Goal: Task Accomplishment & Management: Complete application form

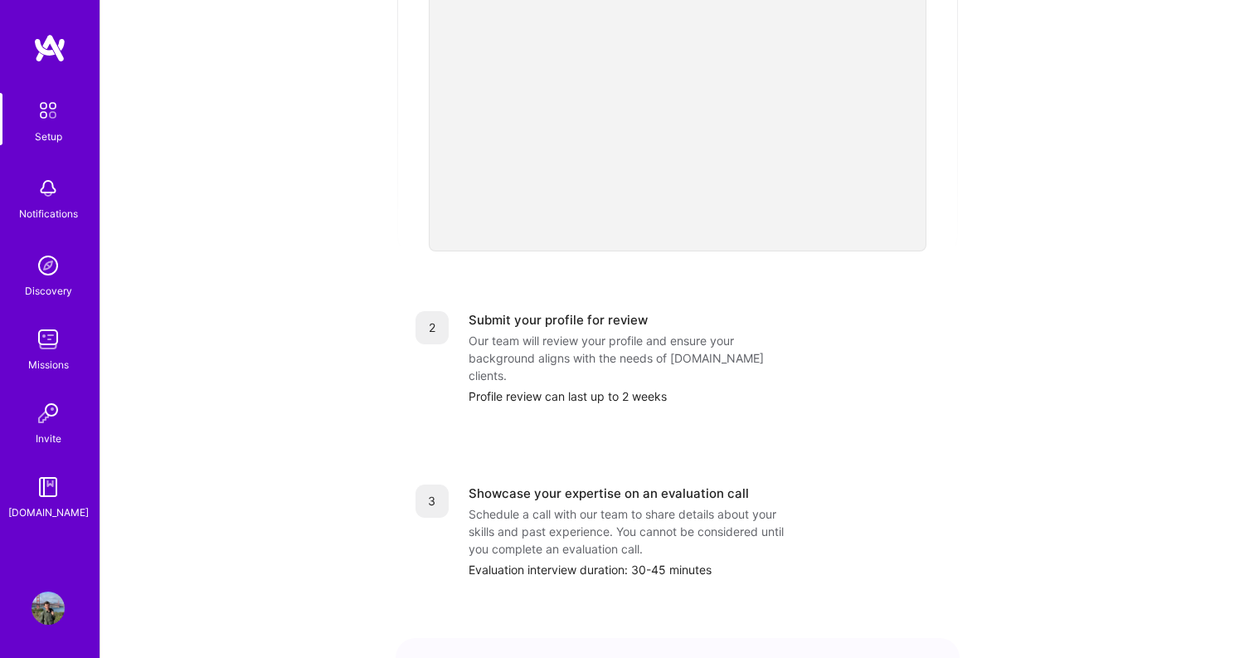
scroll to position [100, 0]
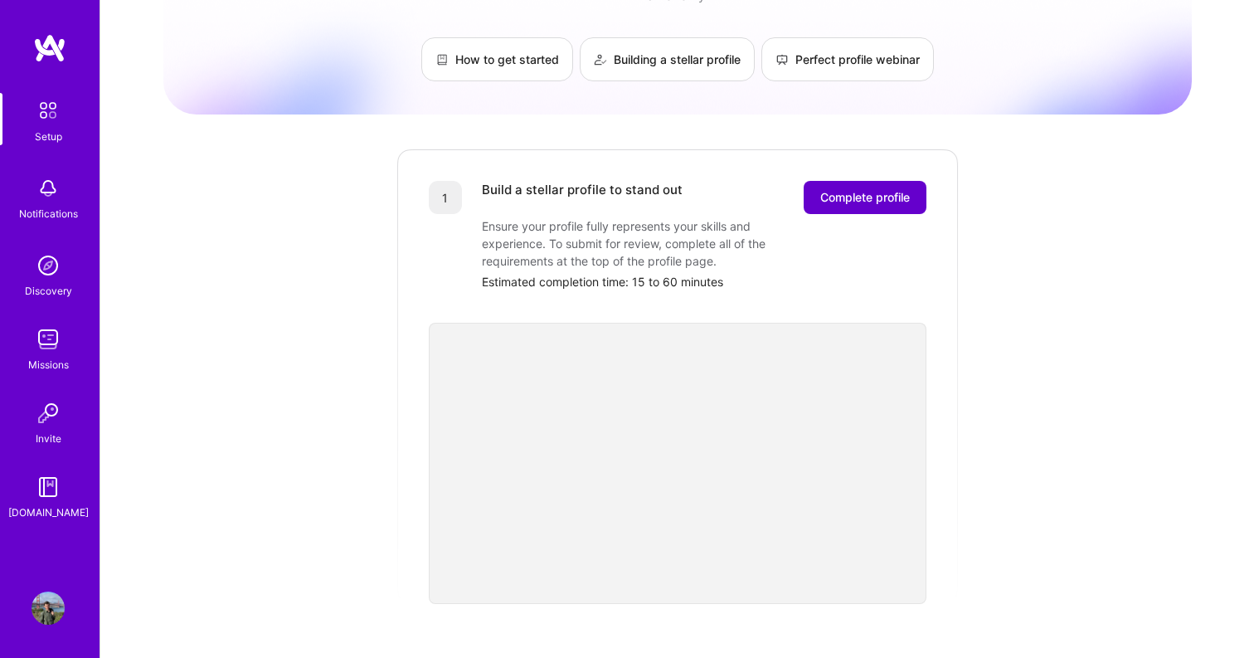
click at [830, 189] on button "Complete profile" at bounding box center [865, 197] width 123 height 33
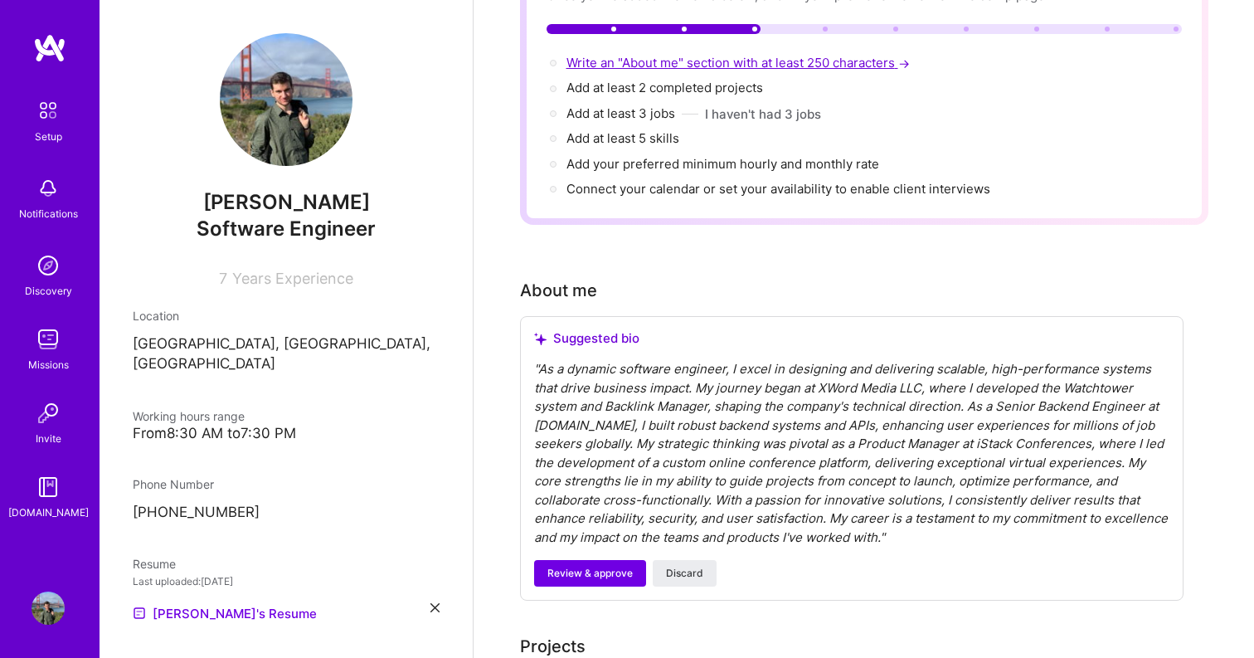
scroll to position [256, 0]
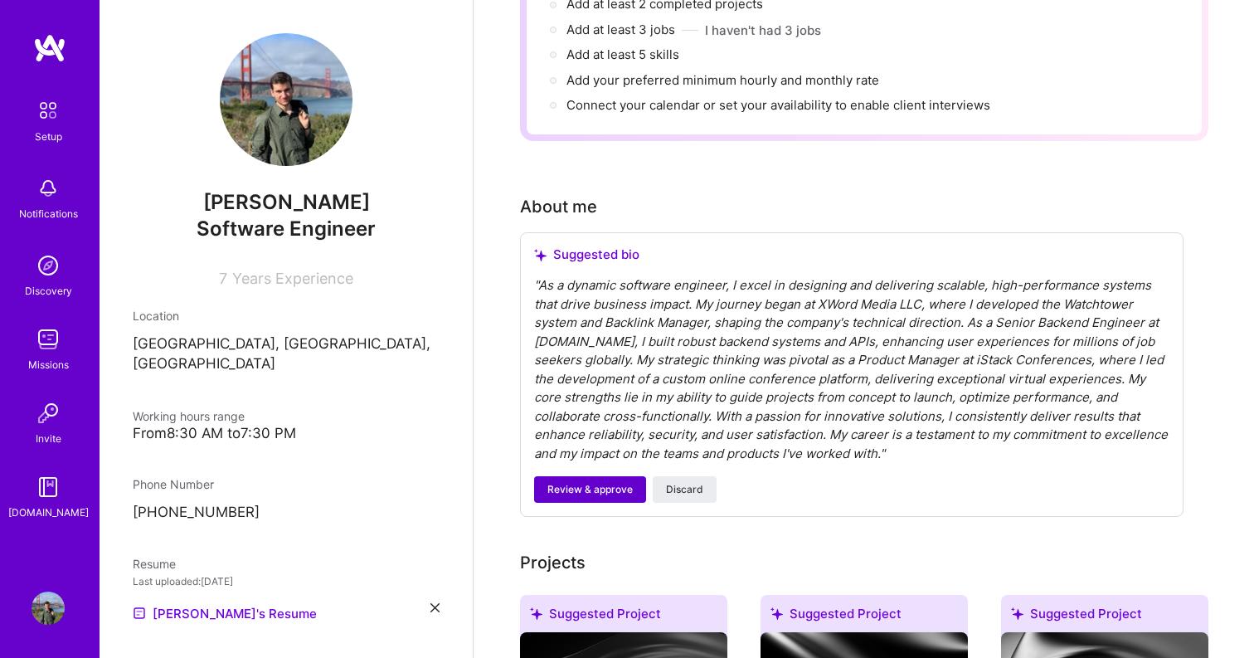
click at [585, 482] on span "Review & approve" at bounding box center [589, 489] width 85 height 15
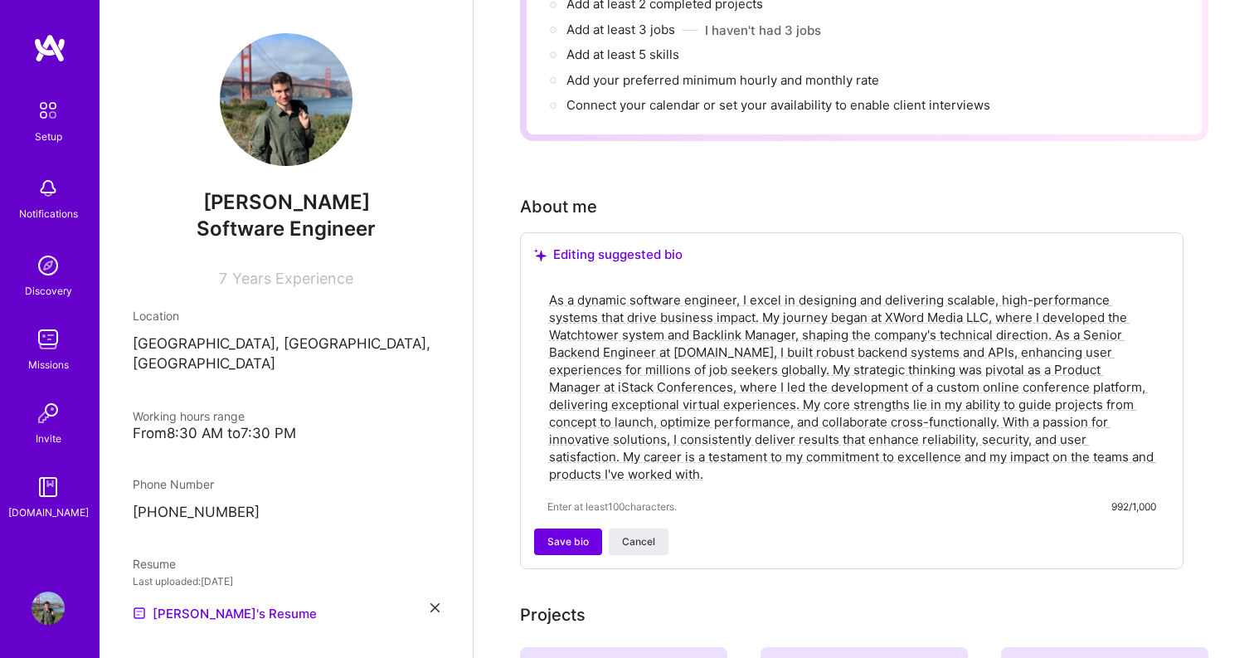
drag, startPoint x: 1100, startPoint y: 420, endPoint x: 1095, endPoint y: 452, distance: 32.7
click at [1095, 452] on textarea "As a dynamic software engineer, I excel in designing and delivering scalable, h…" at bounding box center [851, 386] width 609 height 195
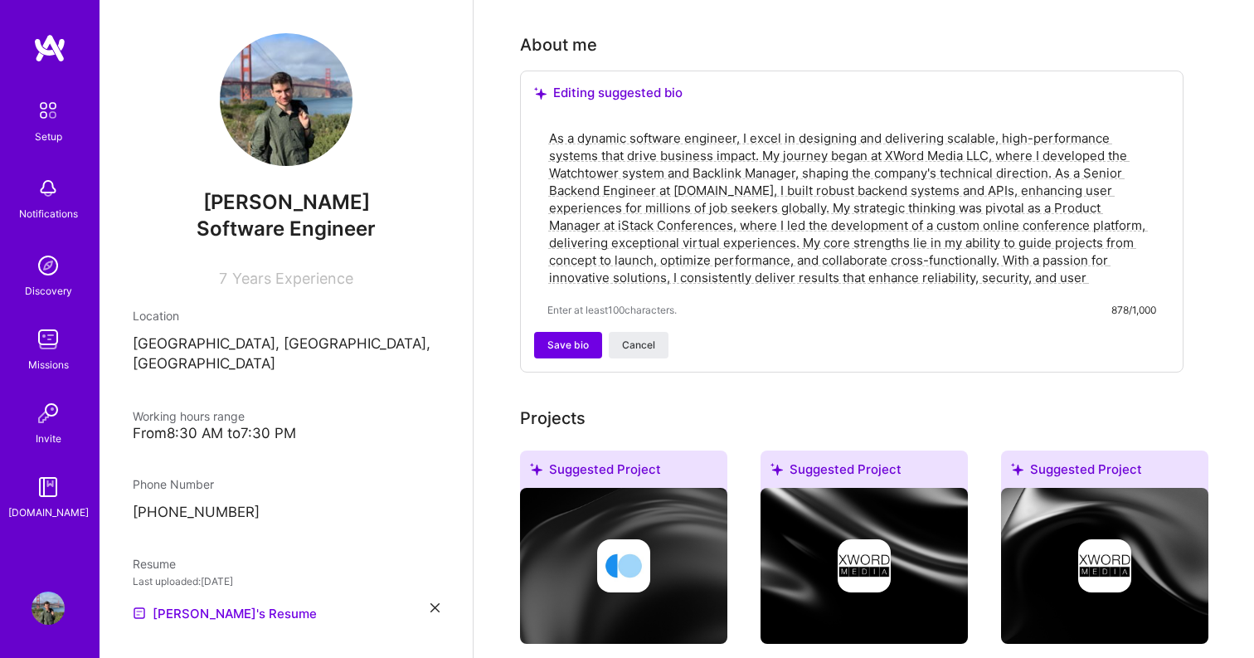
scroll to position [470, 0]
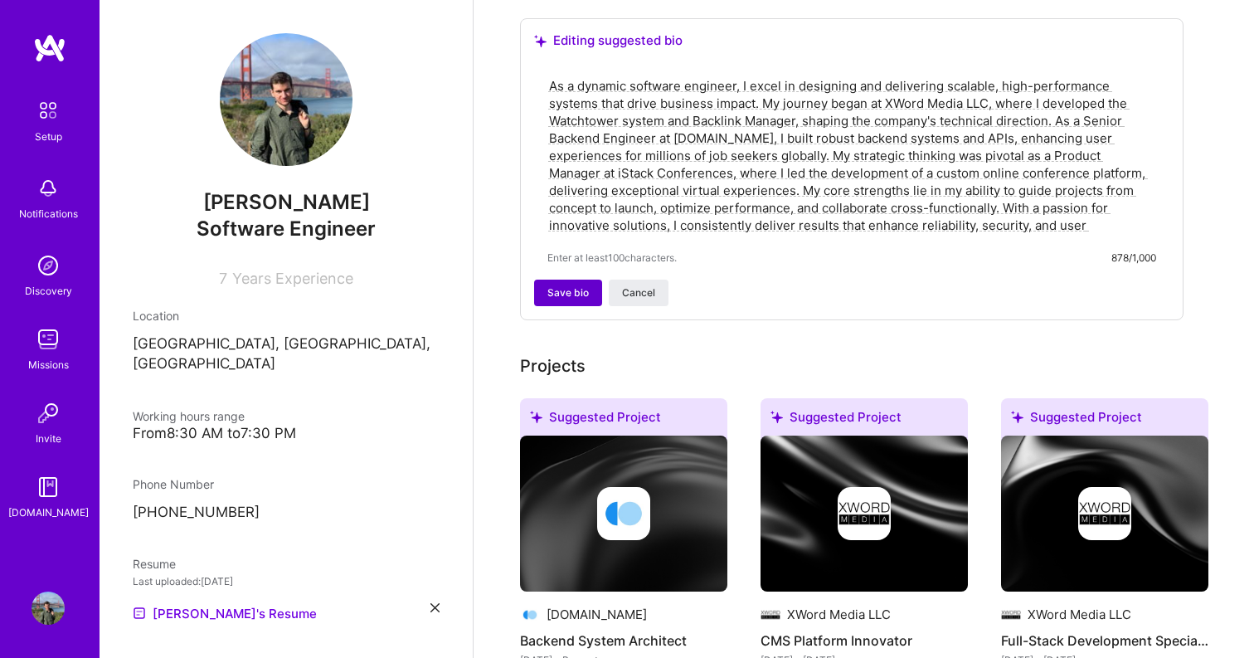
type textarea "As a dynamic software engineer, I excel in designing and delivering scalable, h…"
click at [553, 285] on span "Save bio" at bounding box center [567, 292] width 41 height 15
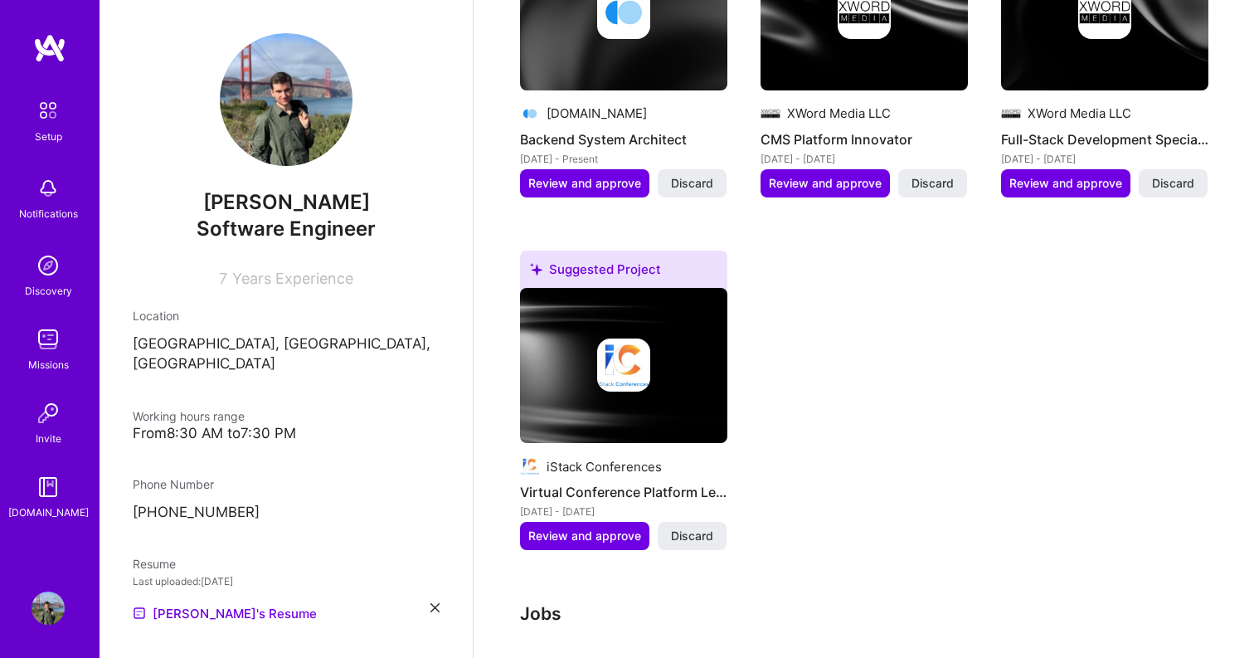
scroll to position [888, 0]
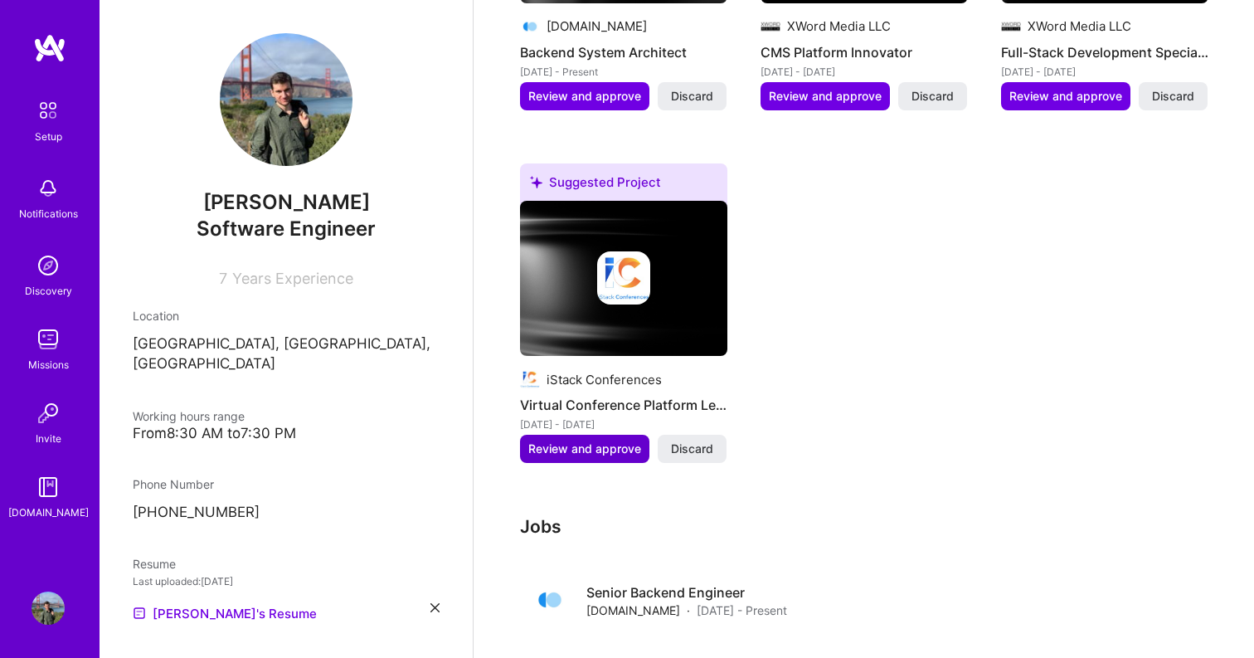
click at [598, 440] on span "Review and approve" at bounding box center [584, 448] width 113 height 17
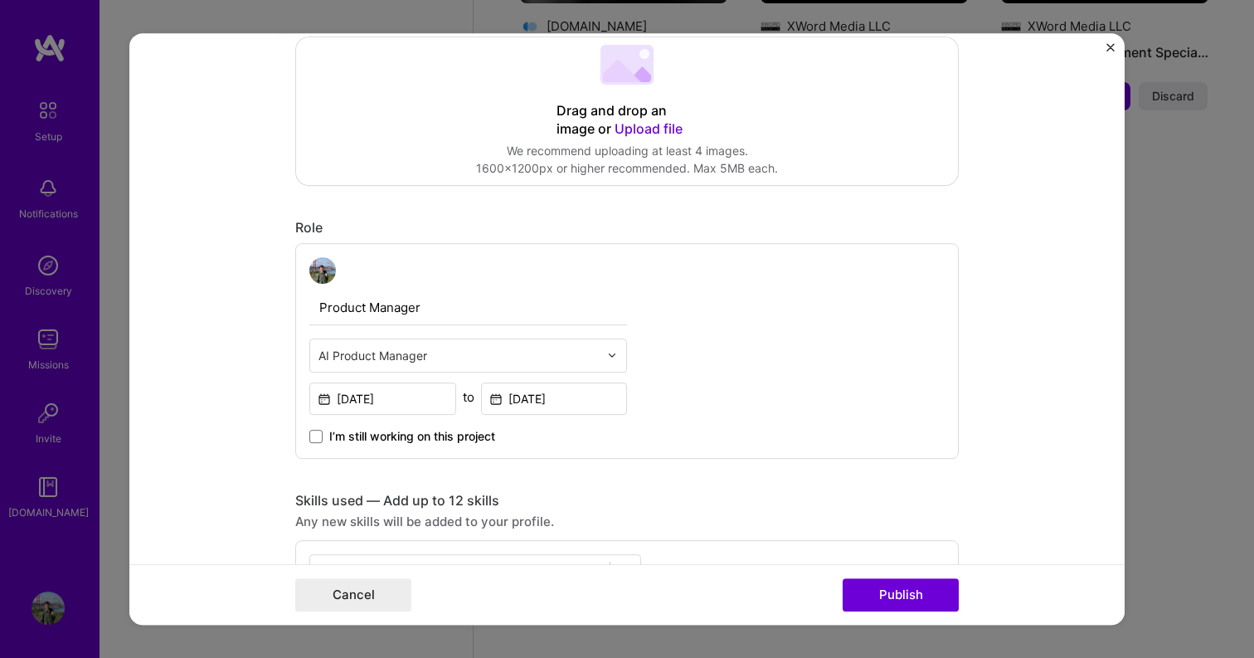
scroll to position [411, 0]
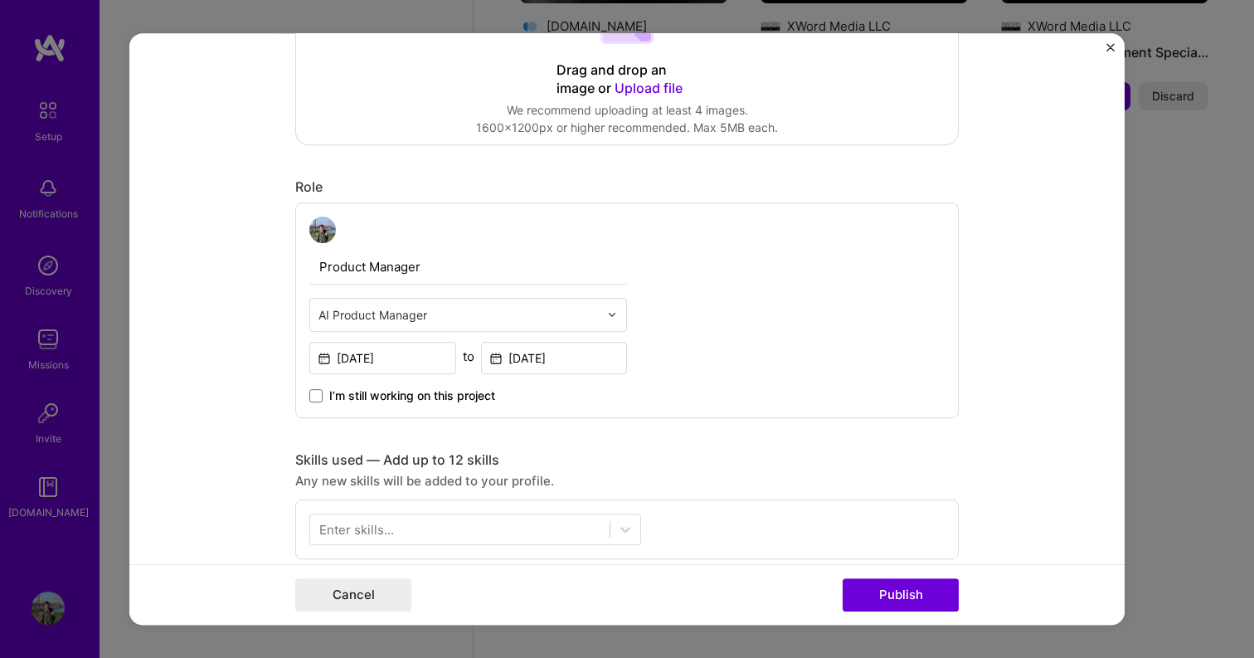
click at [394, 323] on input "text" at bounding box center [458, 314] width 280 height 17
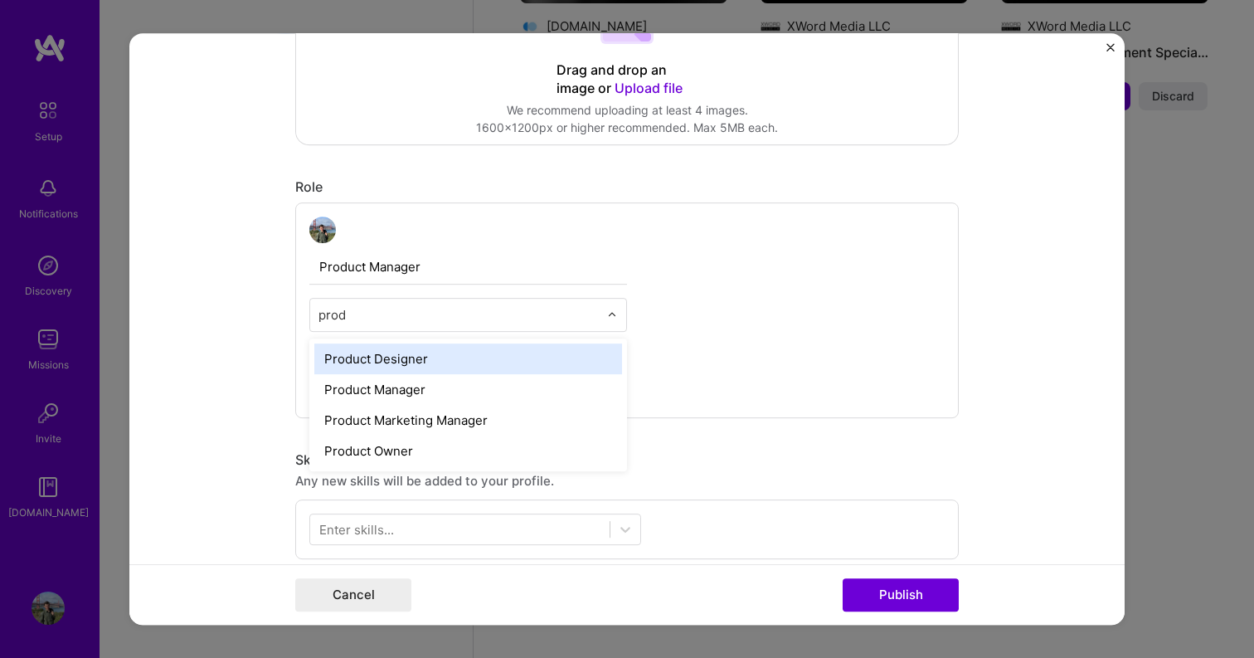
type input "produ"
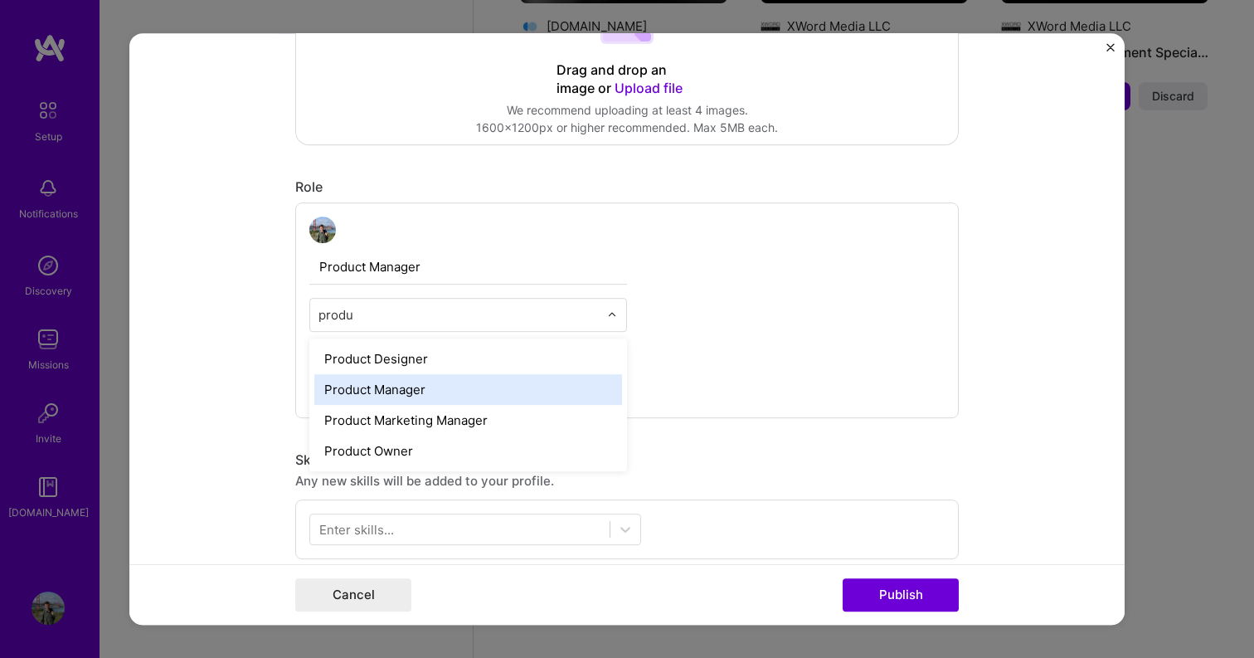
click at [425, 391] on div "Product Manager" at bounding box center [468, 389] width 308 height 31
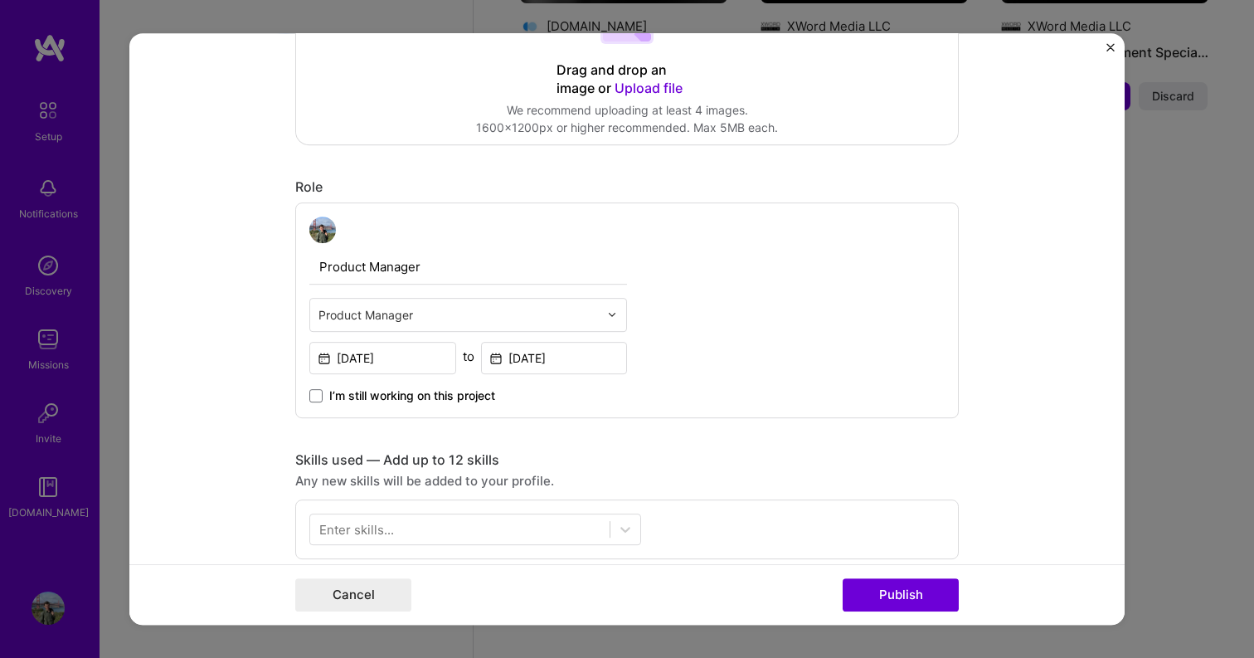
click at [248, 363] on form "Editing suggested project This project is suggested based on your LinkedIn, res…" at bounding box center [626, 329] width 995 height 592
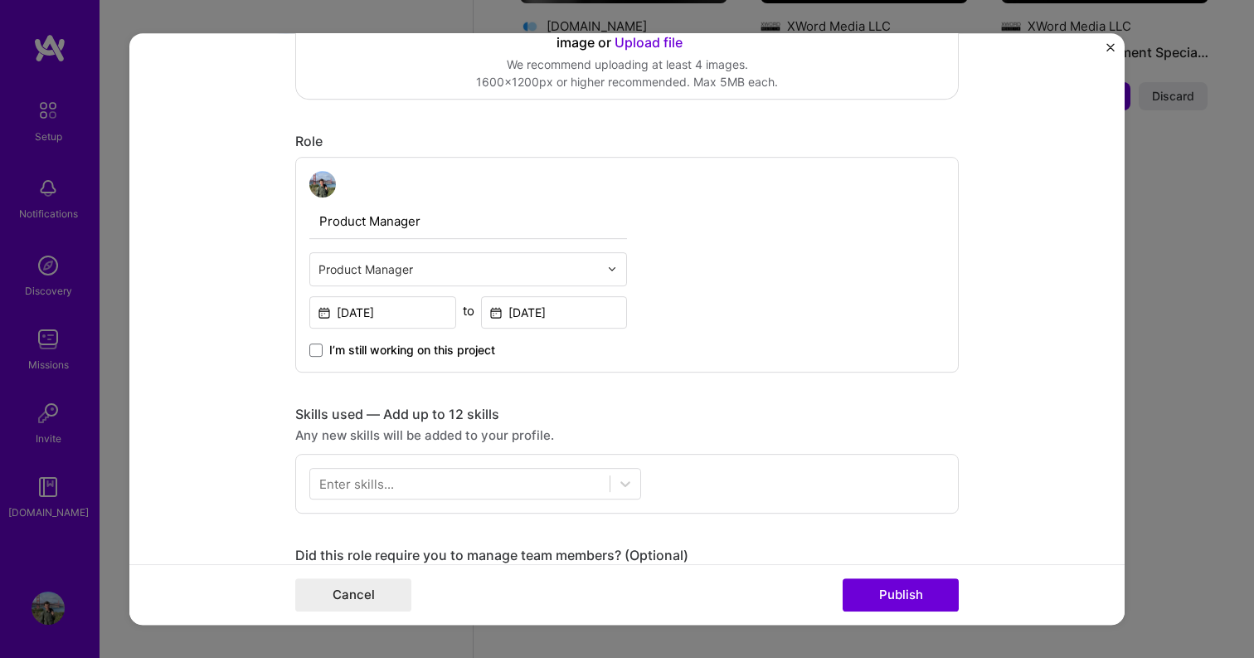
scroll to position [559, 0]
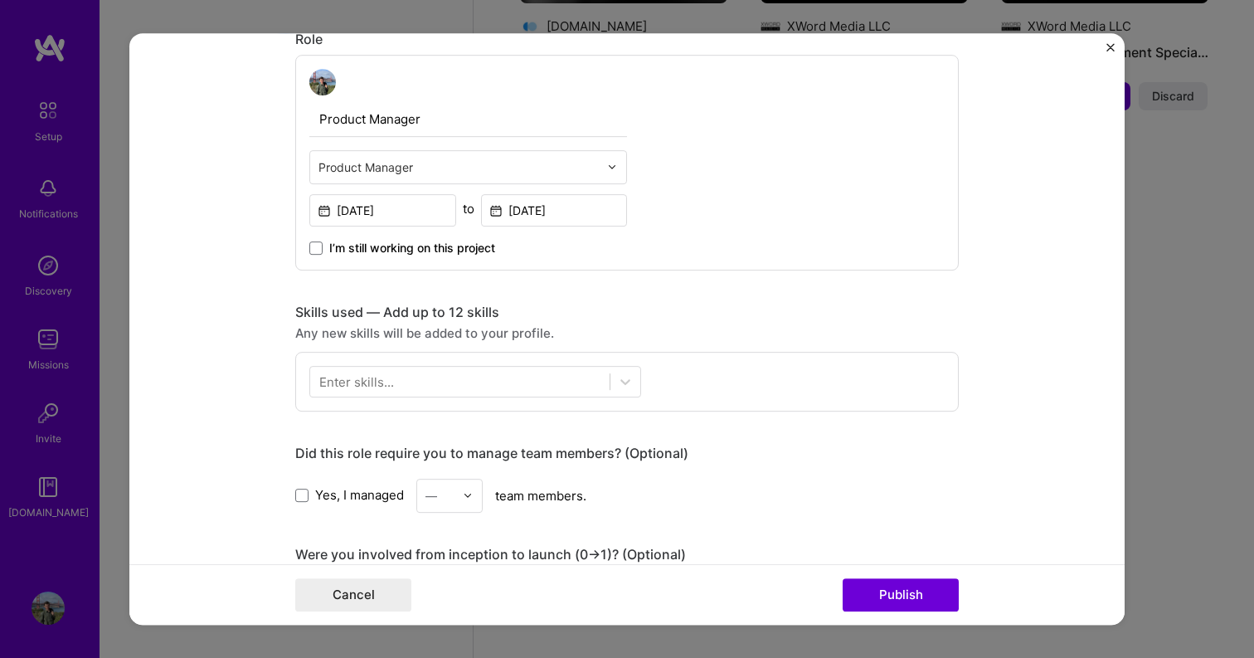
click at [389, 388] on div "Enter skills..." at bounding box center [356, 380] width 75 height 17
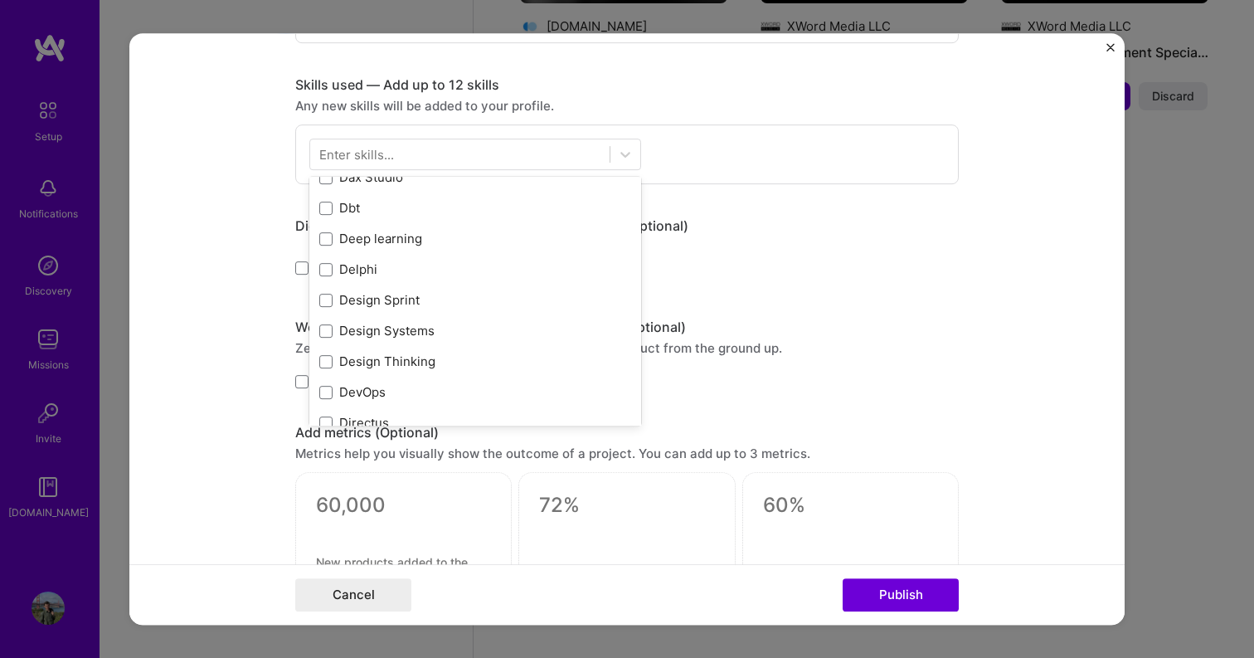
scroll to position [3193, 0]
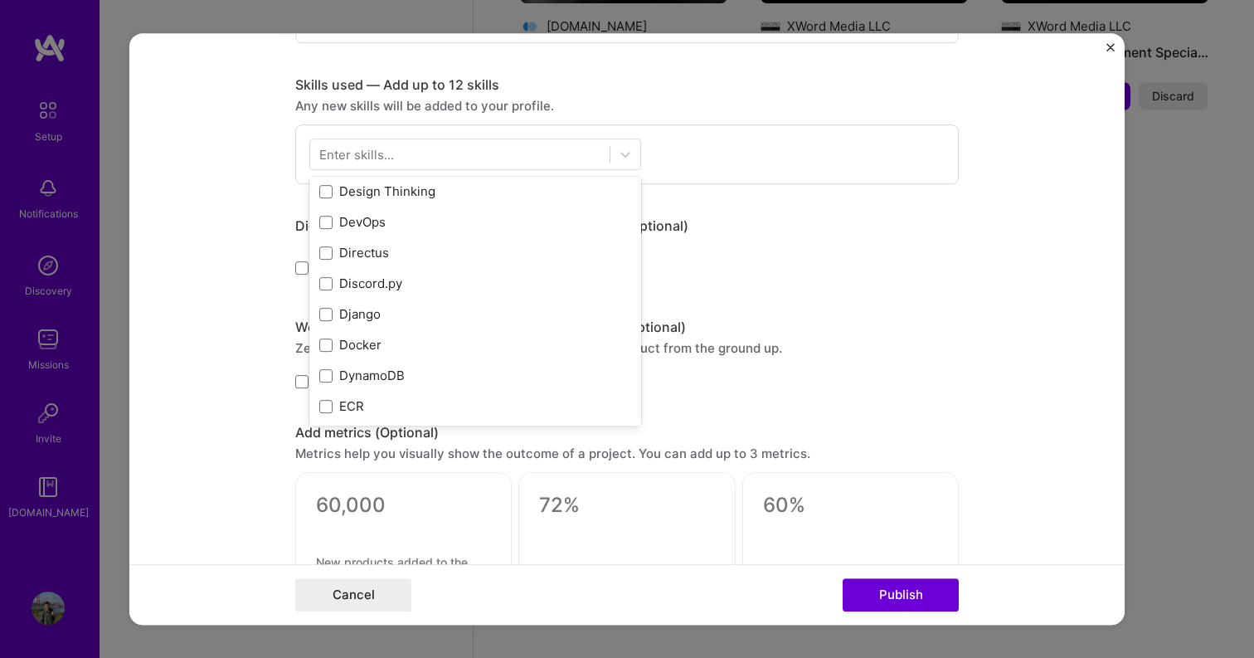
click at [245, 304] on form "Editing suggested project This project is suggested based on your LinkedIn, res…" at bounding box center [626, 329] width 995 height 592
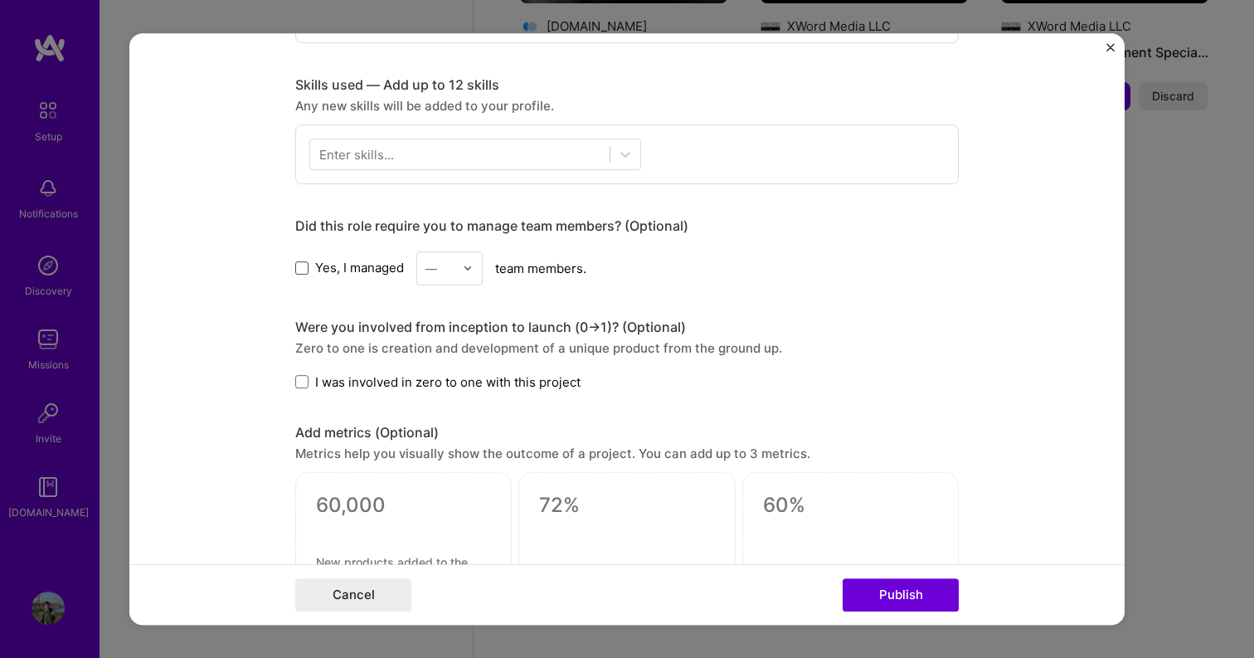
click at [305, 269] on span at bounding box center [301, 267] width 13 height 13
click at [0, 0] on input "Yes, I managed" at bounding box center [0, 0] width 0 height 0
click at [455, 276] on div "—" at bounding box center [440, 268] width 46 height 32
click at [446, 430] on div "5" at bounding box center [449, 435] width 56 height 31
click at [257, 318] on form "Editing suggested project This project is suggested based on your LinkedIn, res…" at bounding box center [626, 329] width 995 height 592
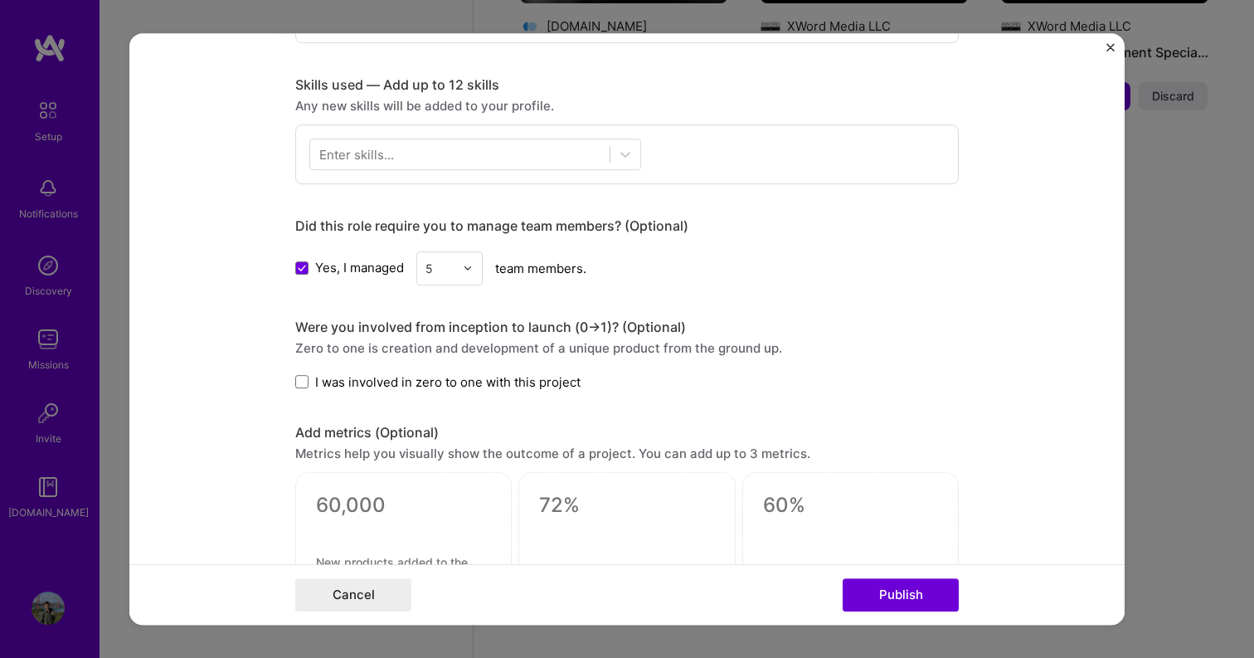
scroll to position [830, 0]
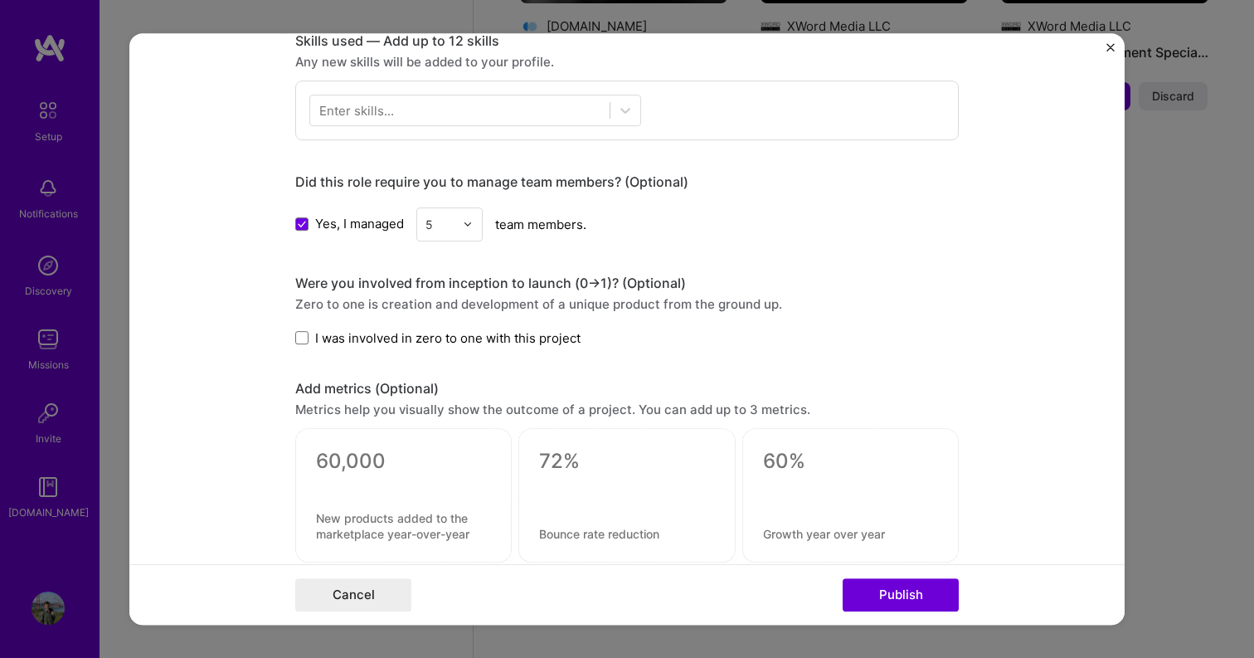
click at [459, 207] on div "Did this role require you to manage team members? (Optional) Yes, I managed 5 t…" at bounding box center [627, 207] width 664 height 68
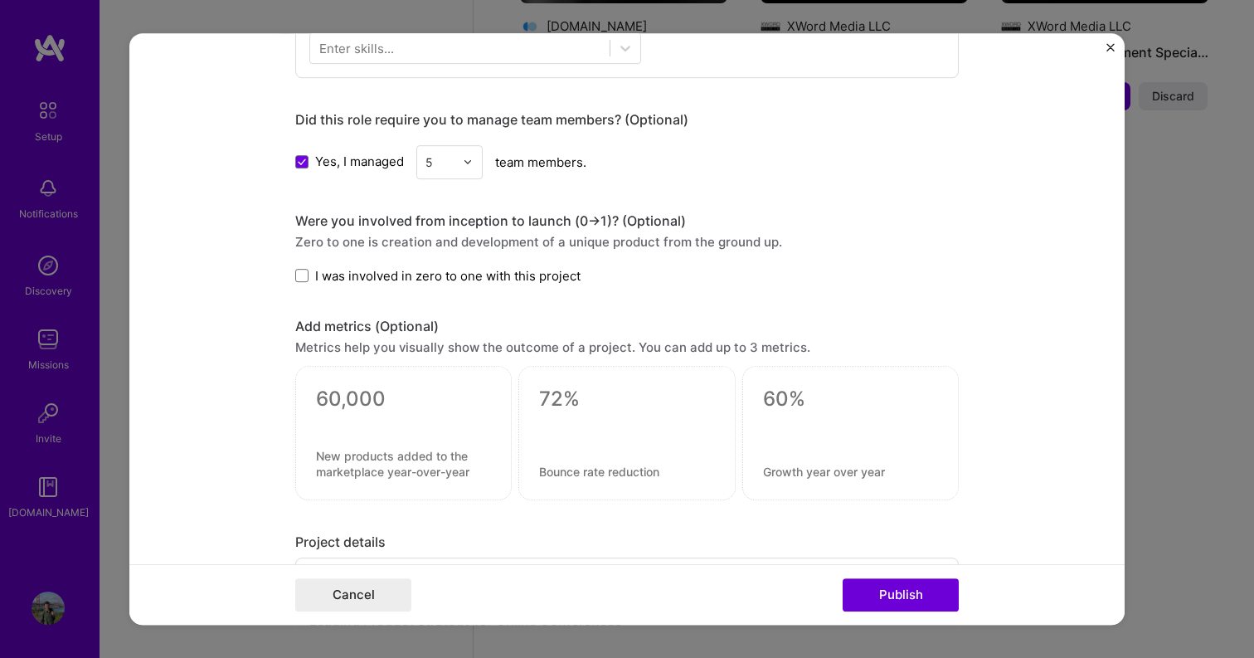
scroll to position [900, 0]
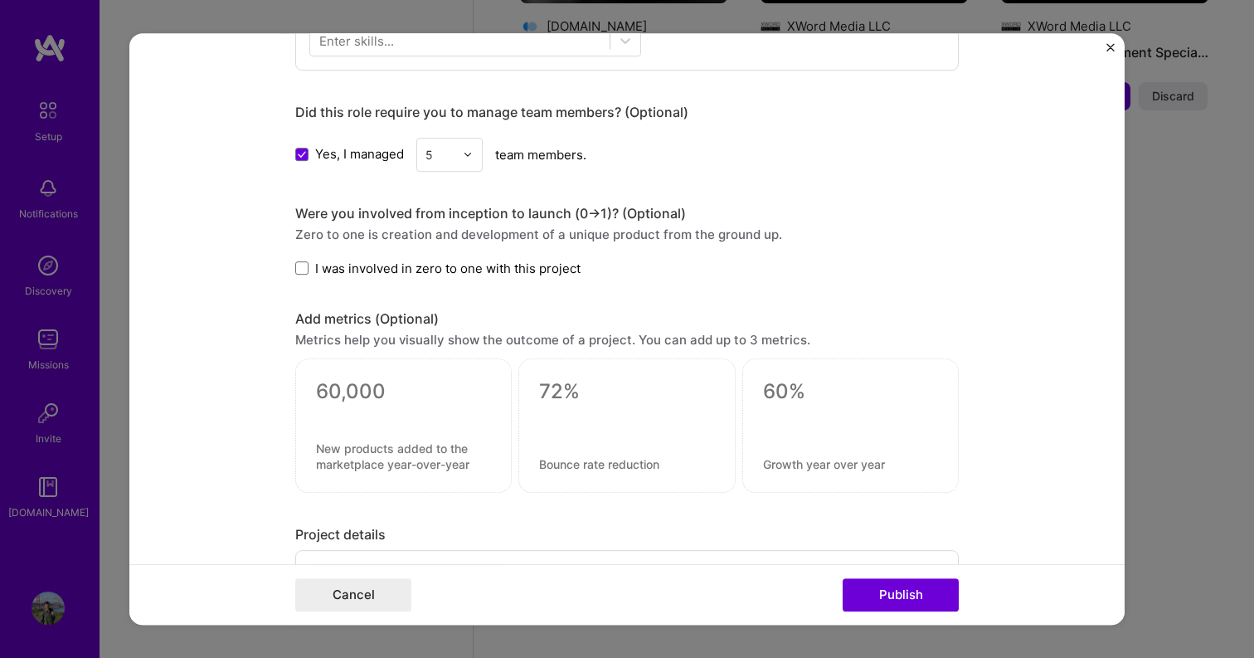
click at [406, 407] on div at bounding box center [403, 412] width 175 height 17
click at [373, 387] on textarea at bounding box center [403, 391] width 175 height 25
click at [564, 399] on textarea at bounding box center [626, 391] width 175 height 25
click at [795, 405] on div at bounding box center [850, 425] width 216 height 134
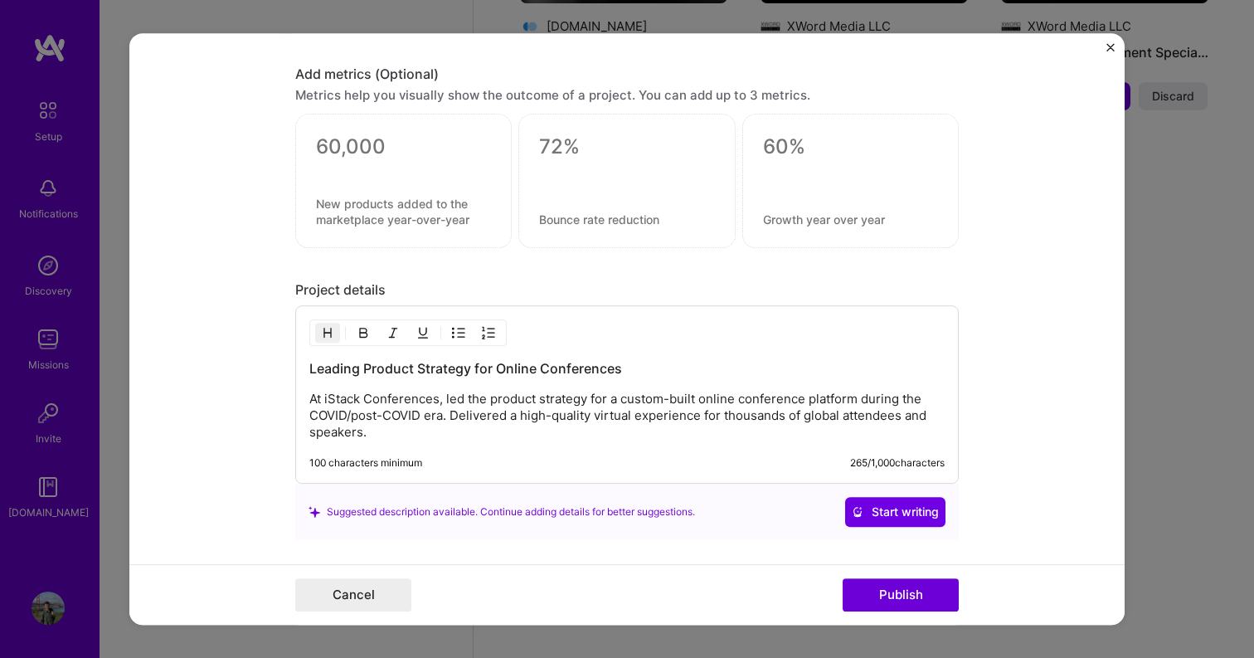
scroll to position [1271, 0]
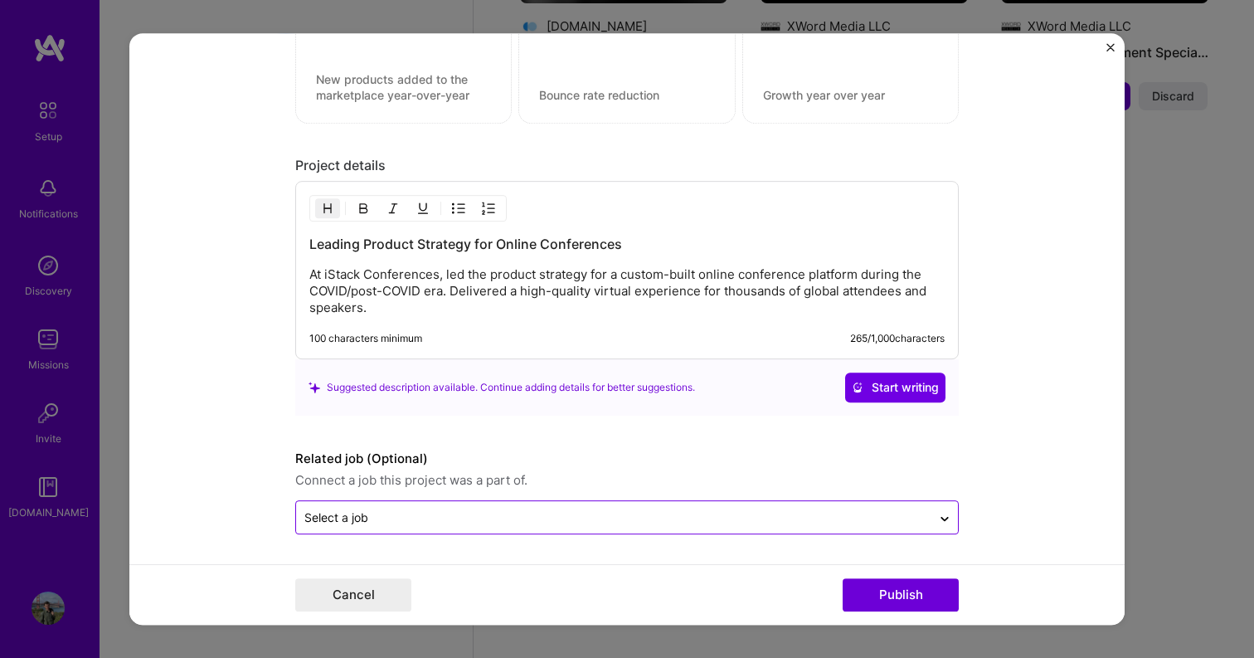
click at [551, 501] on div "Select a job" at bounding box center [613, 517] width 635 height 32
click at [547, 504] on div "Select a job" at bounding box center [613, 517] width 635 height 32
click at [595, 315] on p "At iStack Conferences, led the product strategy for a custom-built online confe…" at bounding box center [626, 292] width 635 height 50
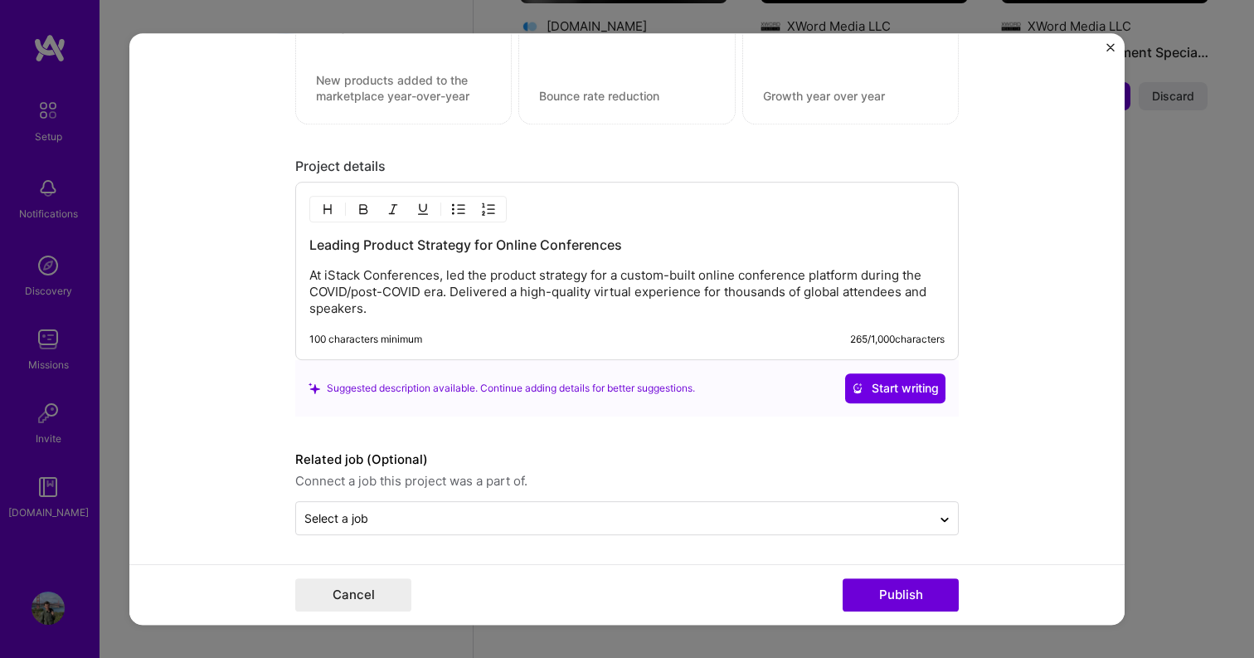
scroll to position [1271, 0]
click at [866, 589] on button "Publish" at bounding box center [901, 594] width 116 height 33
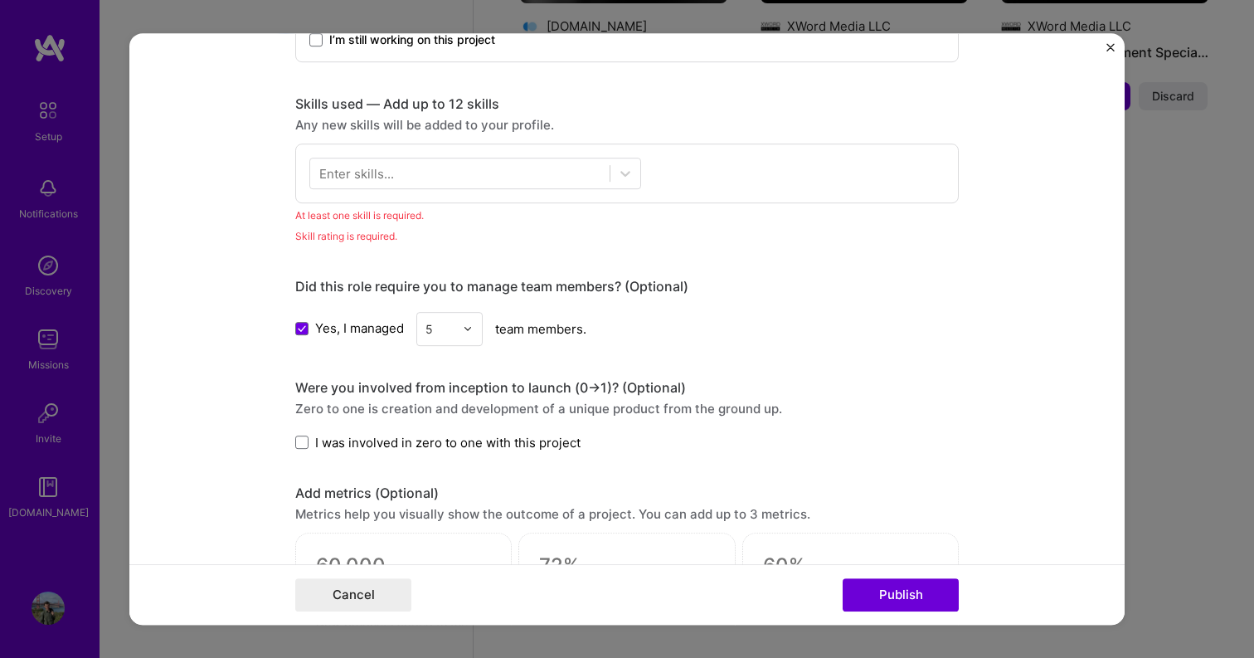
scroll to position [675, 0]
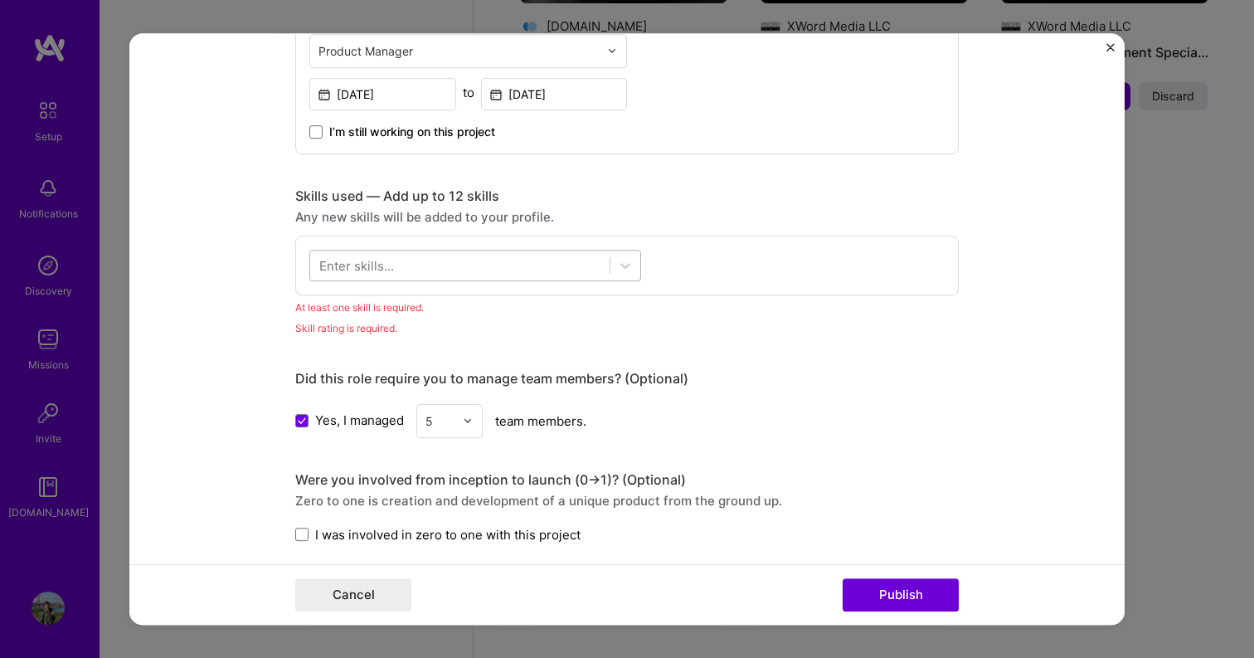
click at [584, 271] on div at bounding box center [459, 264] width 299 height 27
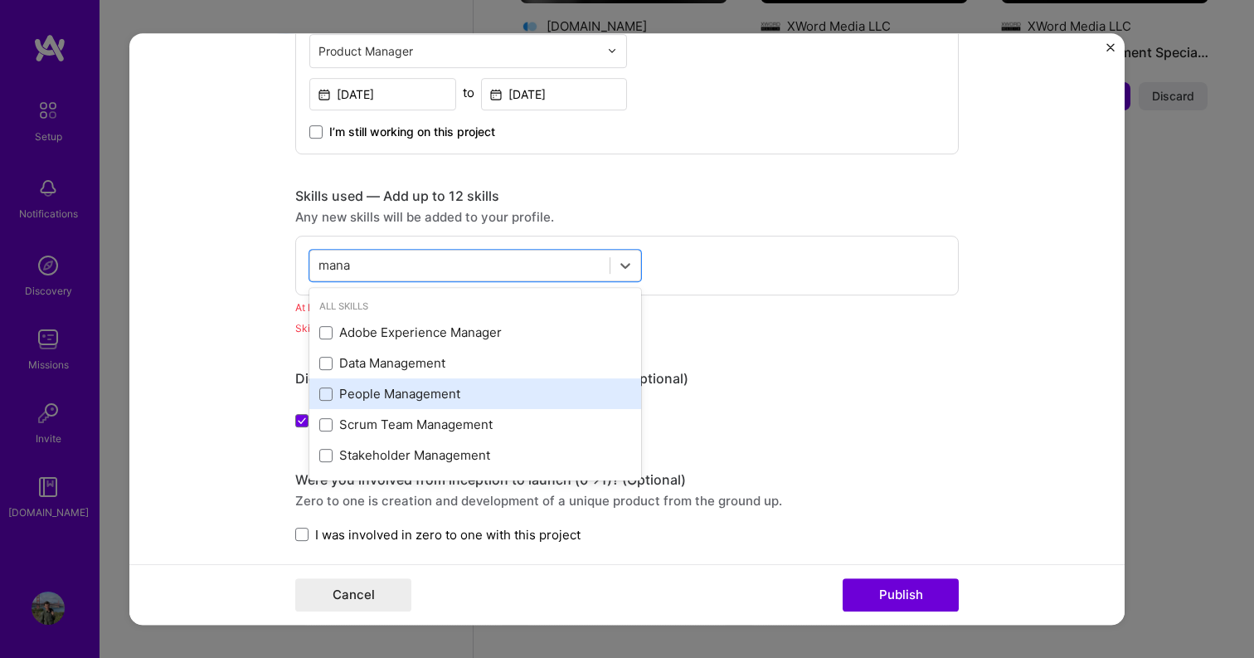
click at [503, 382] on div "People Management" at bounding box center [475, 393] width 332 height 31
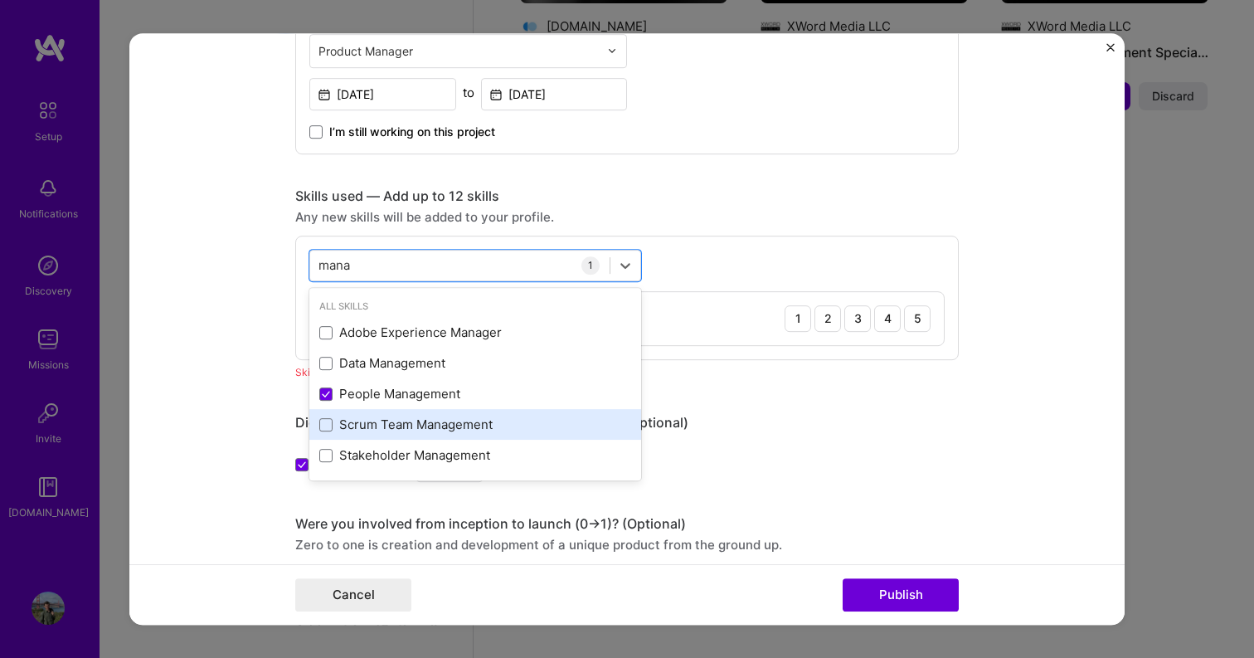
click at [472, 424] on div "Scrum Team Management" at bounding box center [475, 424] width 312 height 17
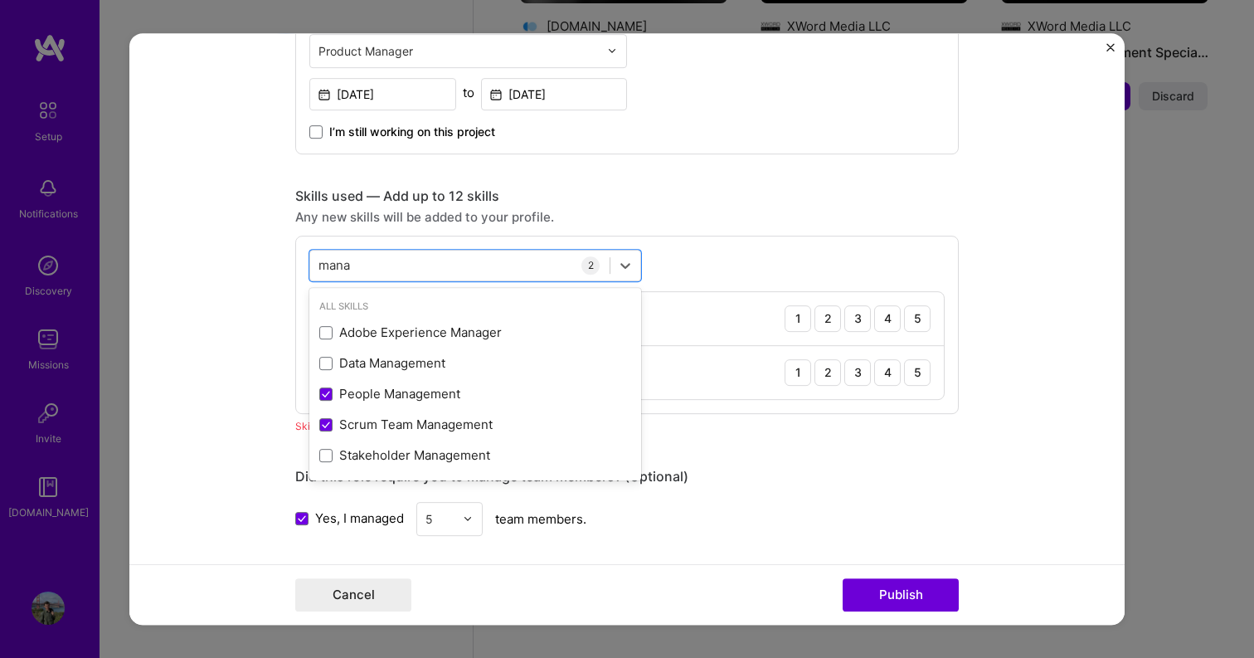
type input "mana"
click at [251, 388] on form "Editing suggested project This project is suggested based on your LinkedIn, res…" at bounding box center [626, 329] width 995 height 592
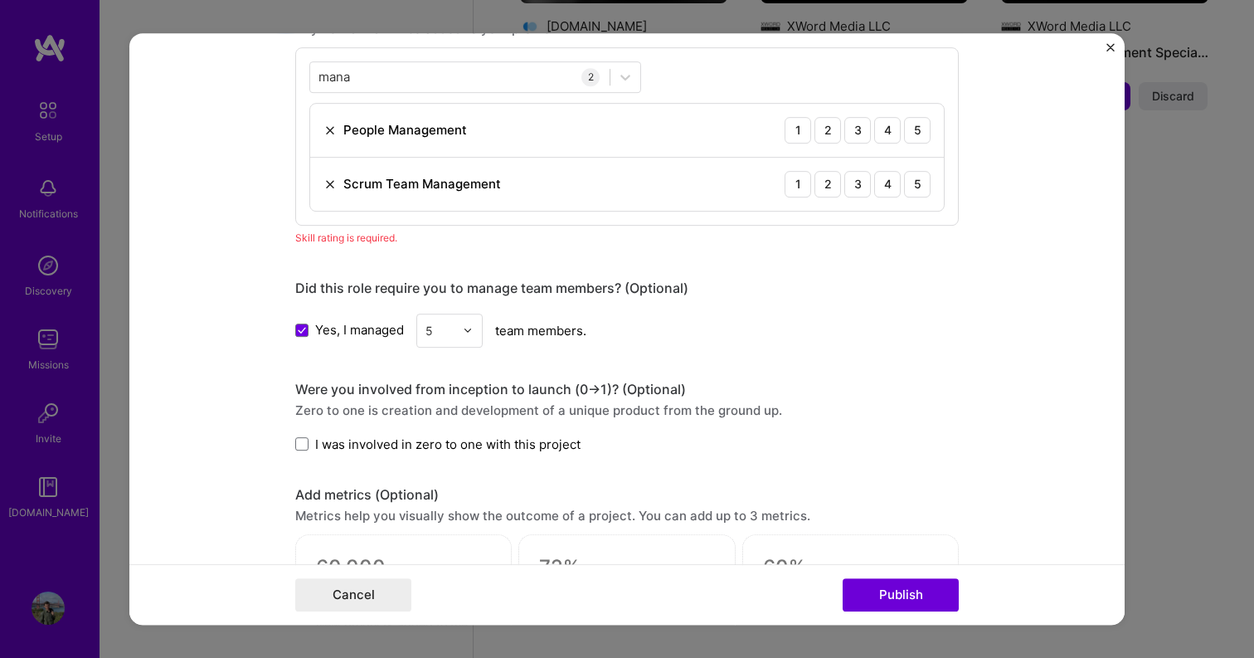
scroll to position [863, 0]
click at [903, 591] on button "Publish" at bounding box center [901, 594] width 116 height 33
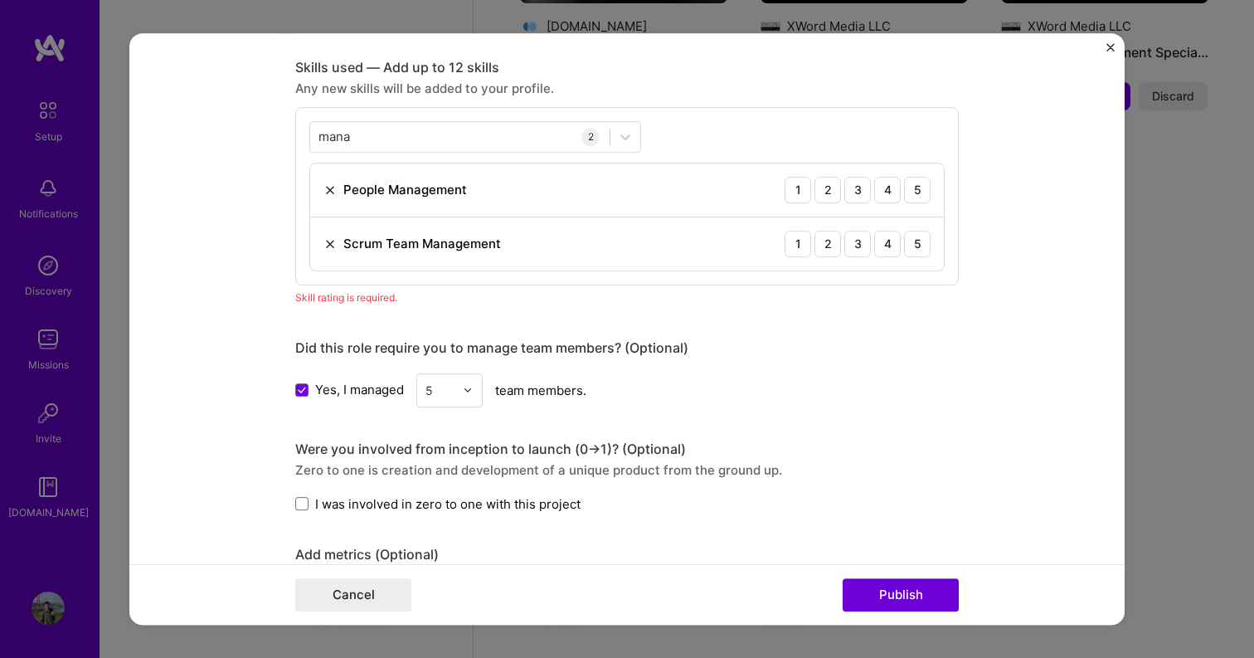
scroll to position [802, 0]
click at [924, 197] on div "5" at bounding box center [917, 191] width 27 height 27
click at [894, 232] on div "4" at bounding box center [887, 245] width 27 height 27
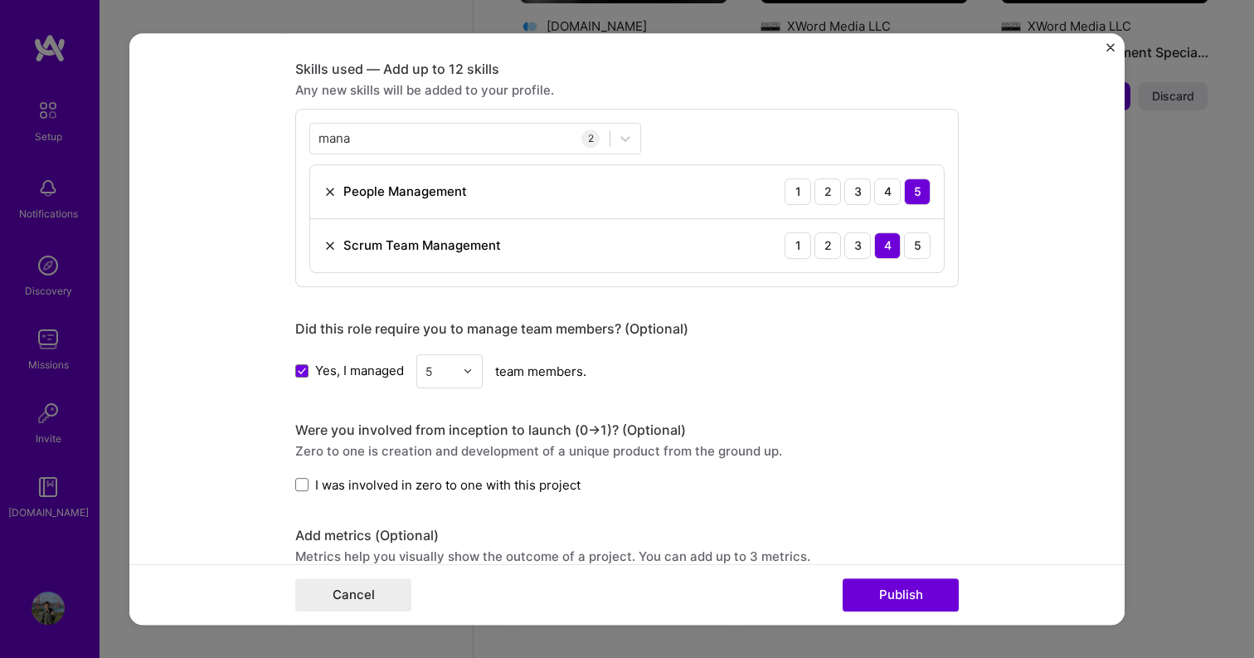
scroll to position [842, 0]
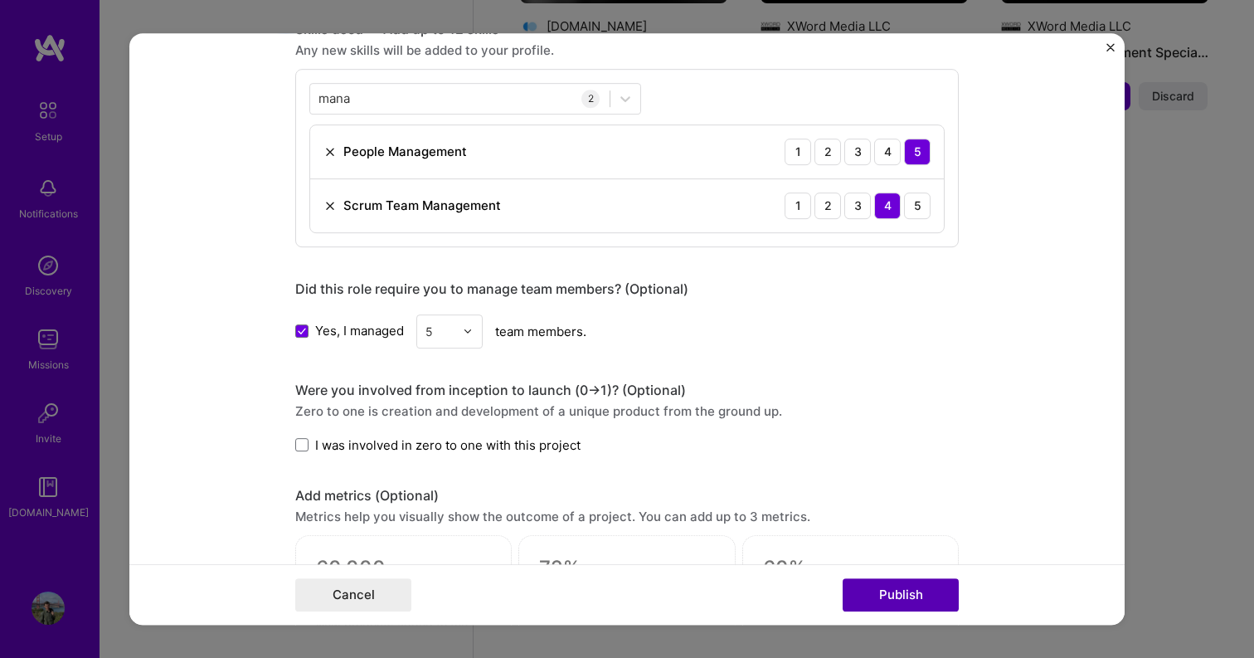
click at [905, 590] on button "Publish" at bounding box center [901, 594] width 116 height 33
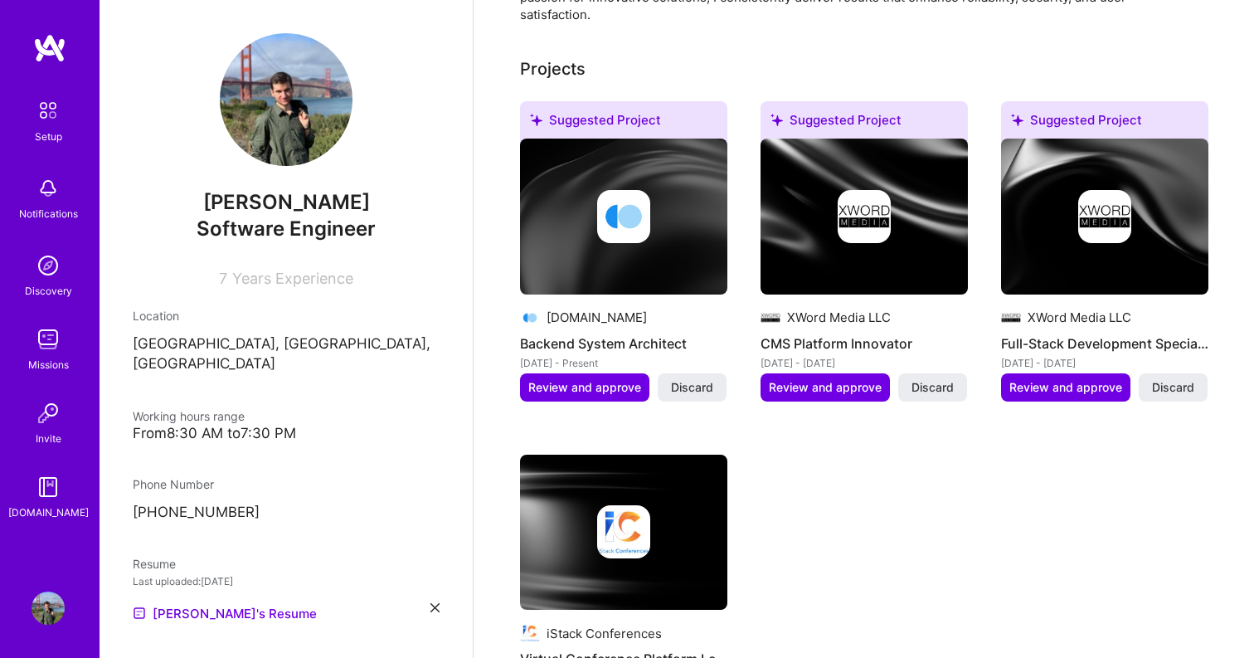
scroll to position [571, 0]
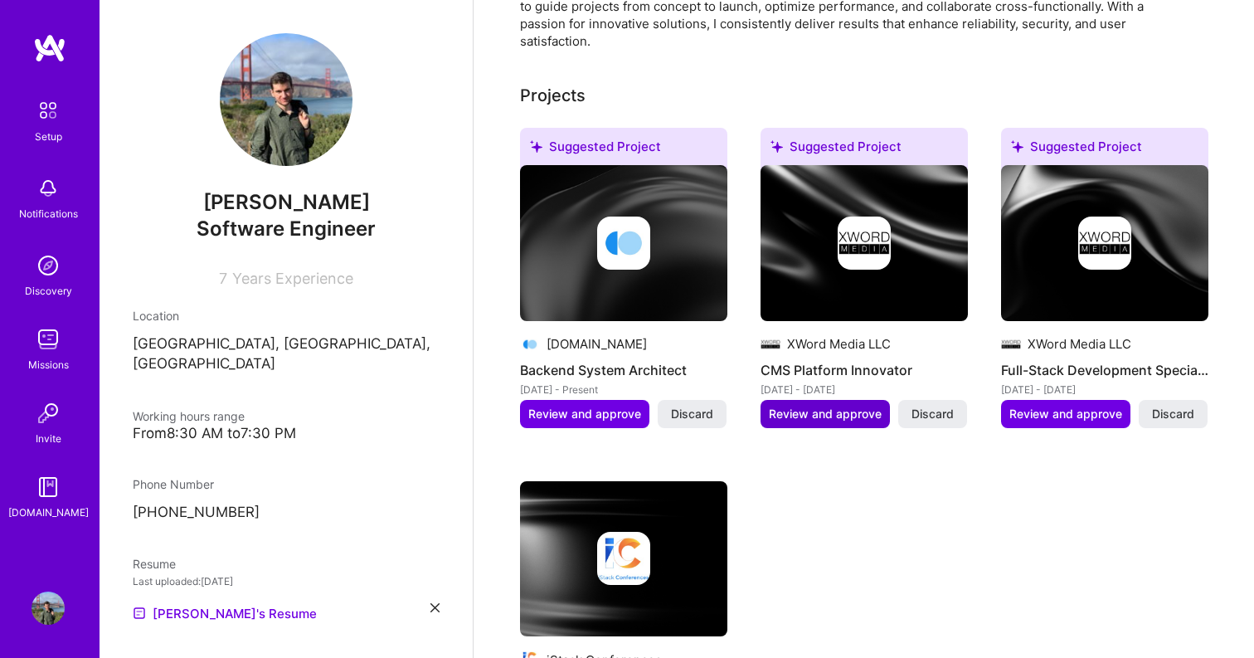
click at [836, 406] on span "Review and approve" at bounding box center [825, 414] width 113 height 17
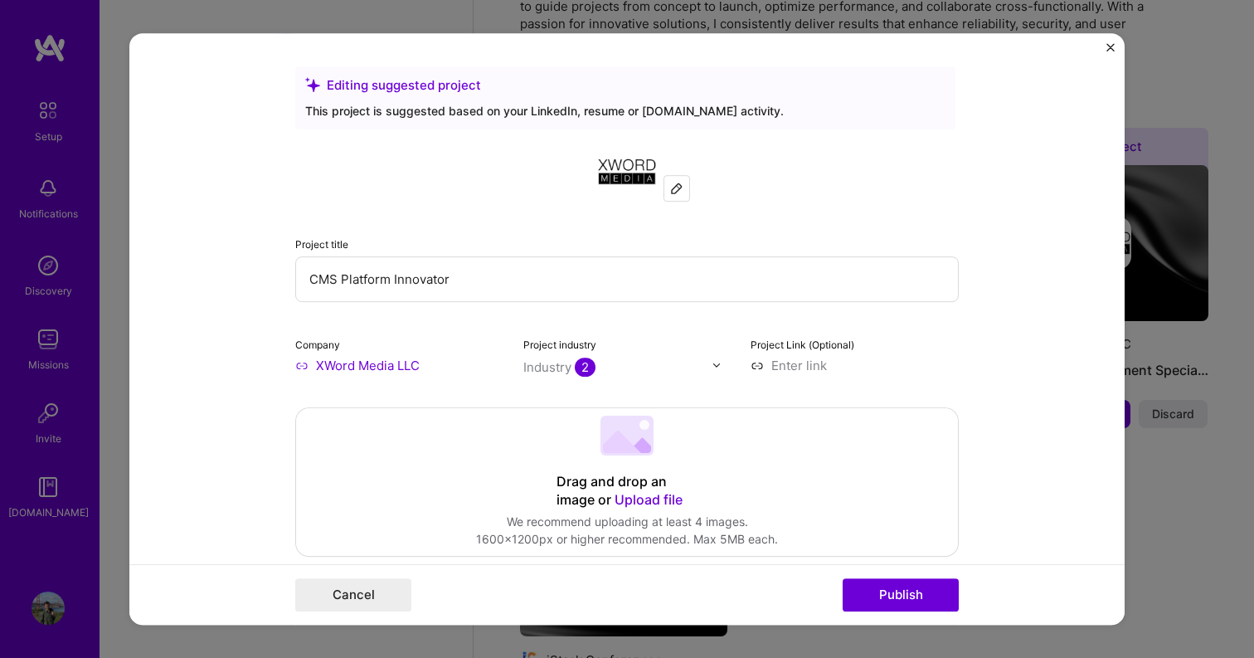
click at [542, 286] on input "CMS Platform Innovator" at bounding box center [627, 279] width 664 height 46
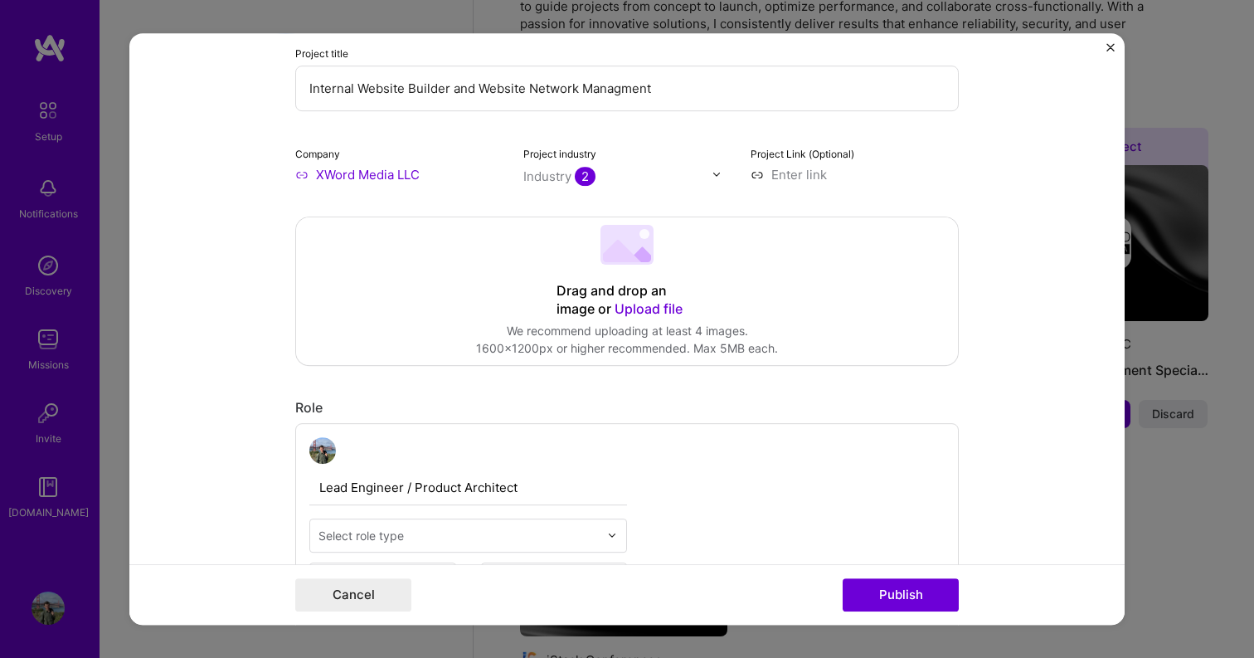
scroll to position [202, 0]
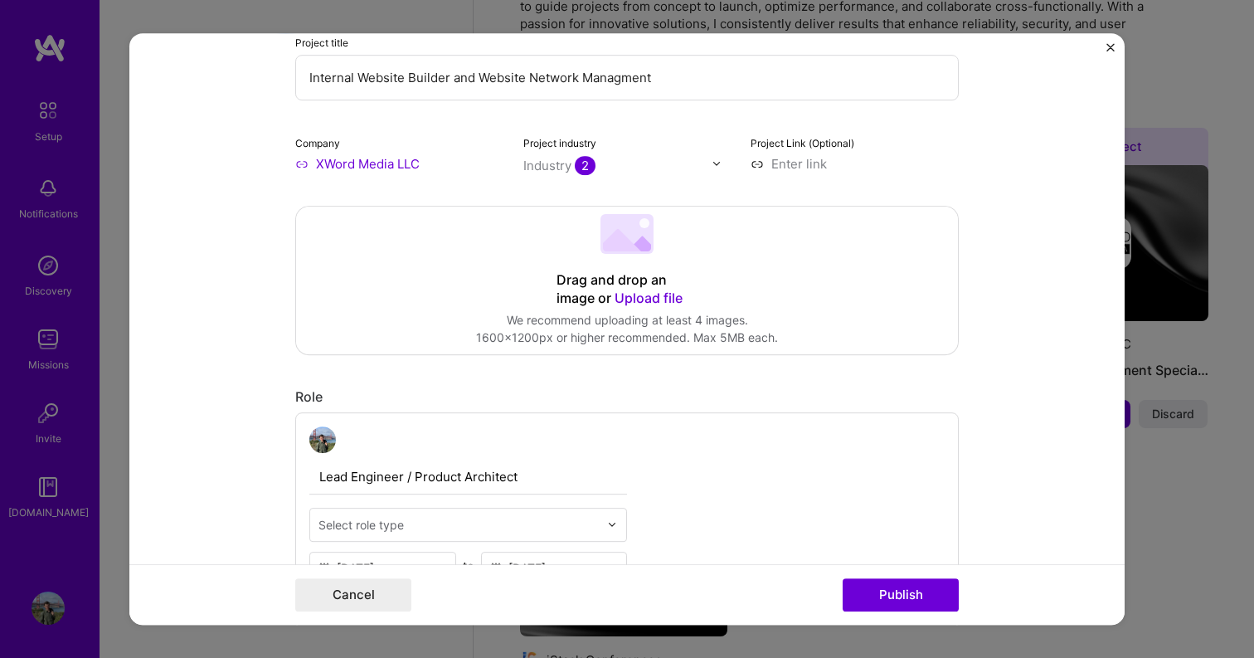
type input "Internal Website Builder and Website Network Managment"
click at [665, 168] on input "text" at bounding box center [617, 165] width 189 height 17
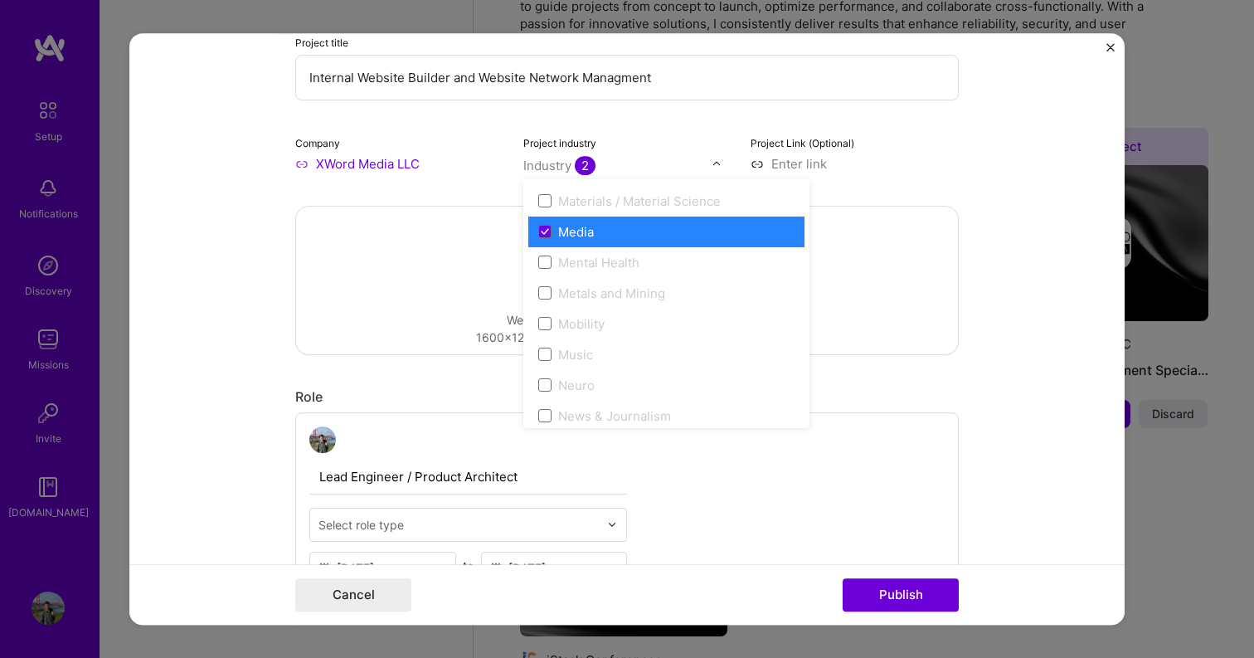
scroll to position [2533, 0]
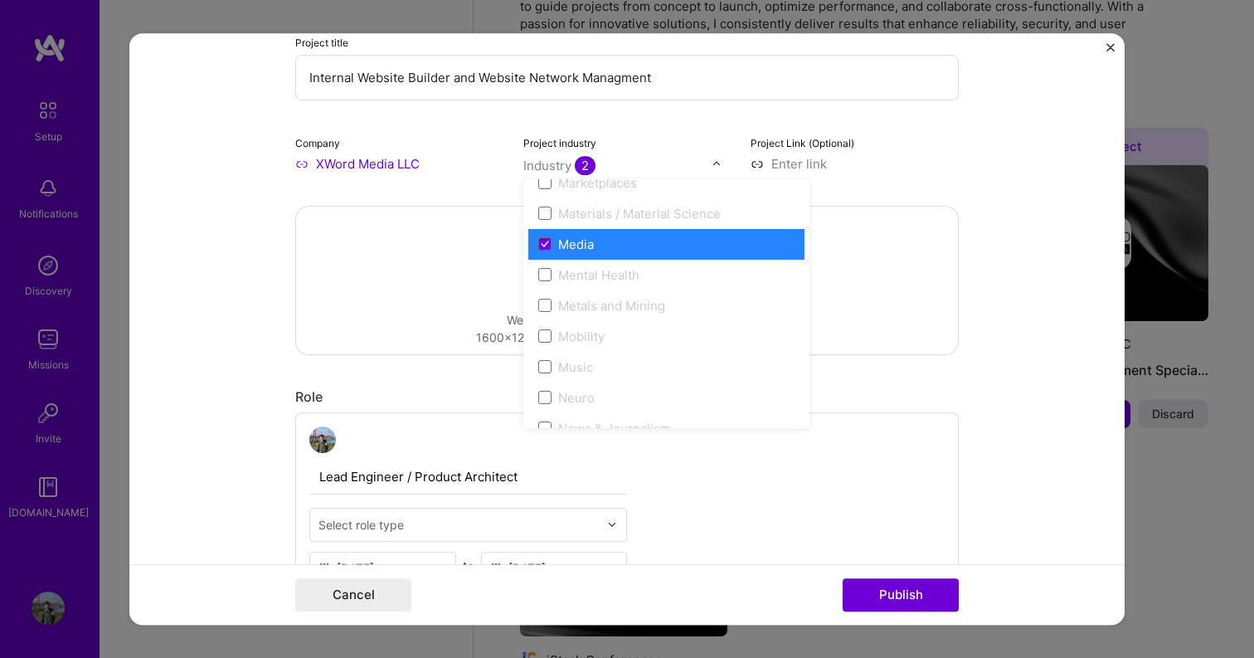
click at [886, 212] on div "Drag and drop an image or Upload file Upload file We recommend uploading at lea…" at bounding box center [627, 281] width 662 height 148
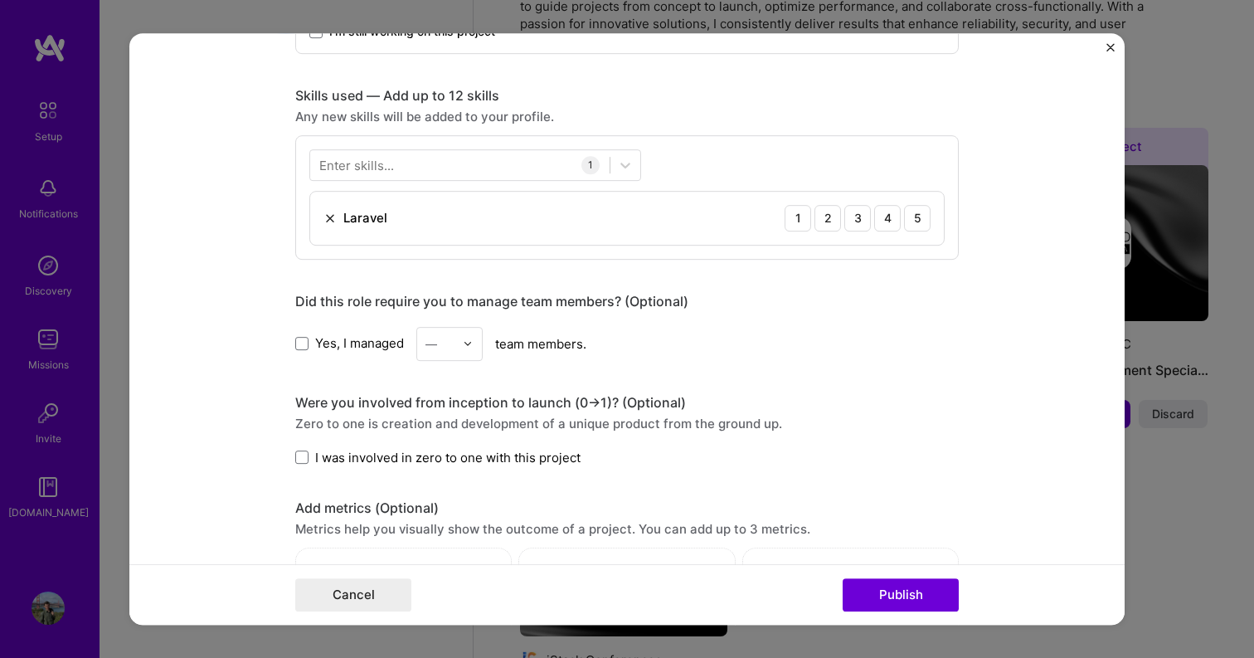
scroll to position [782, 0]
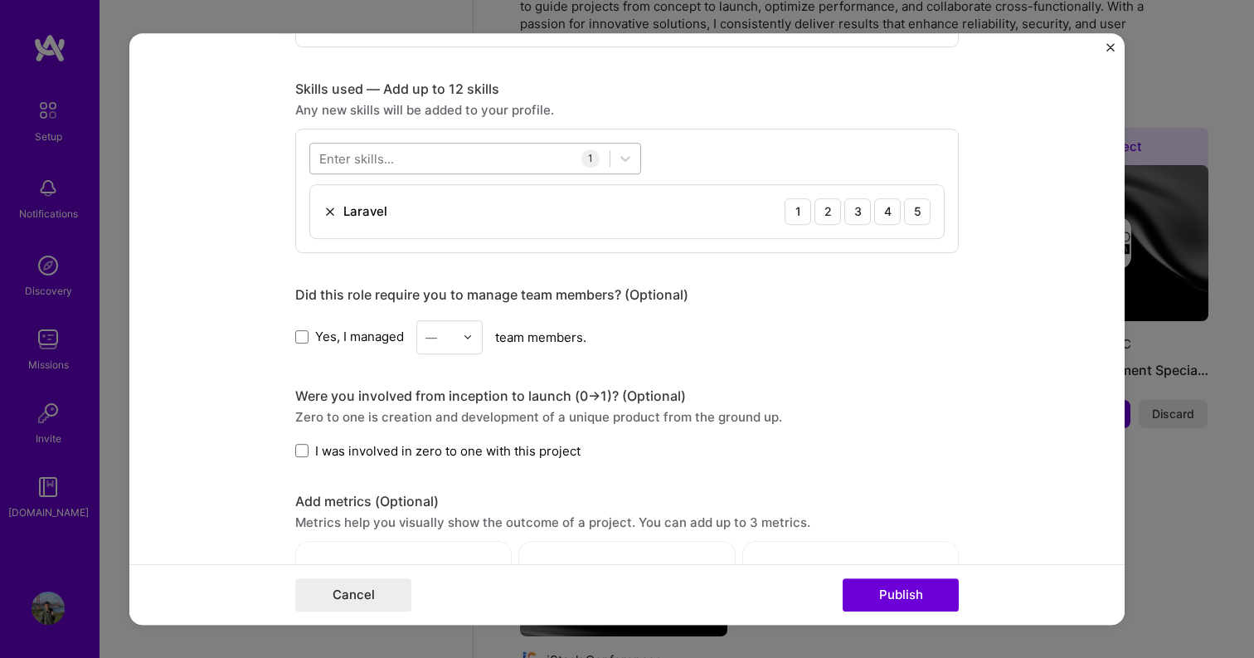
click at [461, 167] on div at bounding box center [459, 157] width 299 height 27
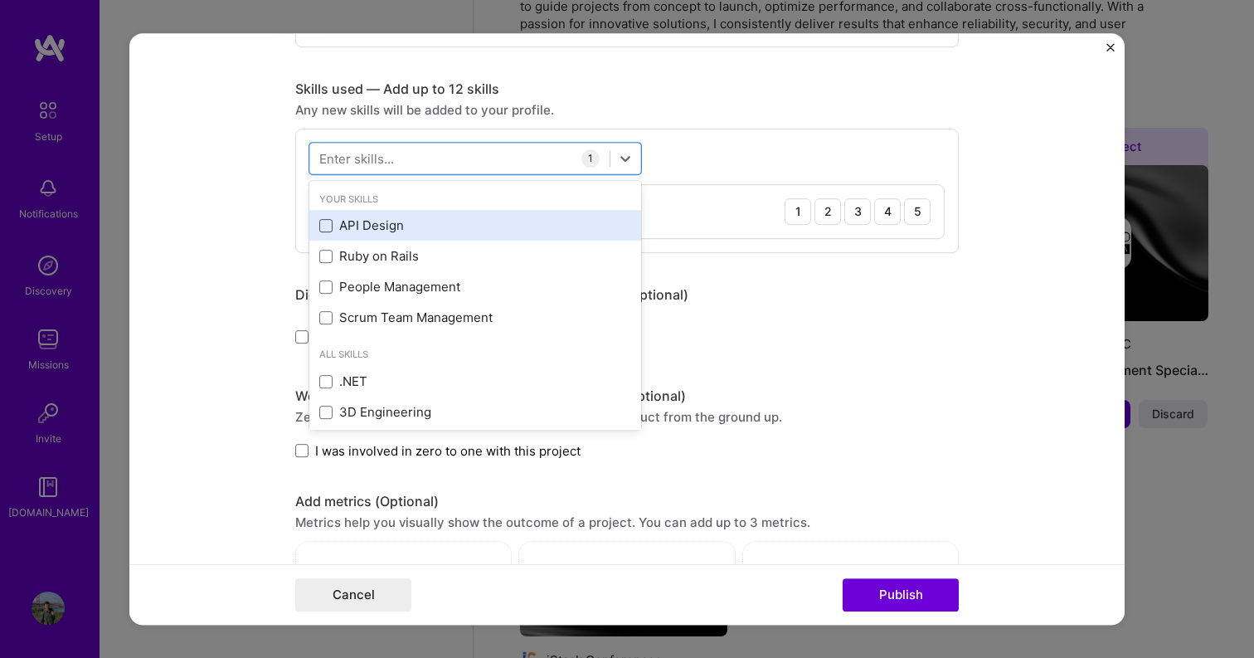
click at [330, 224] on span at bounding box center [325, 225] width 13 height 13
click at [0, 0] on input "checkbox" at bounding box center [0, 0] width 0 height 0
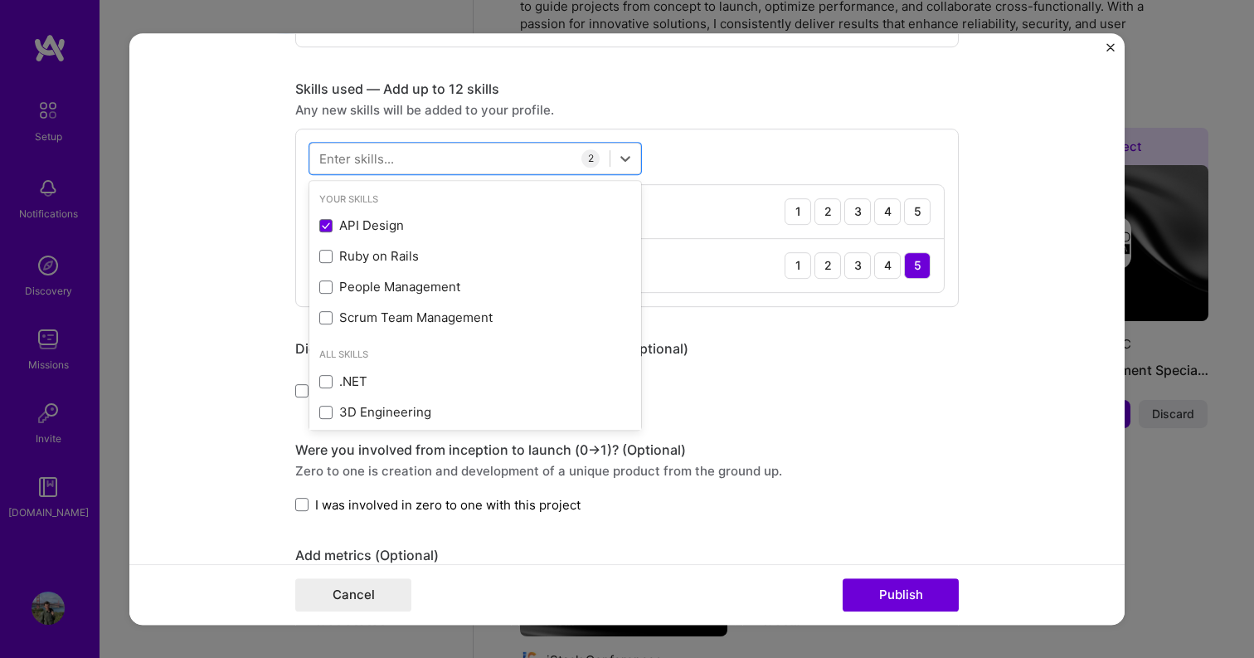
click at [255, 222] on form "Editing suggested project This project is suggested based on your LinkedIn, res…" at bounding box center [626, 329] width 995 height 592
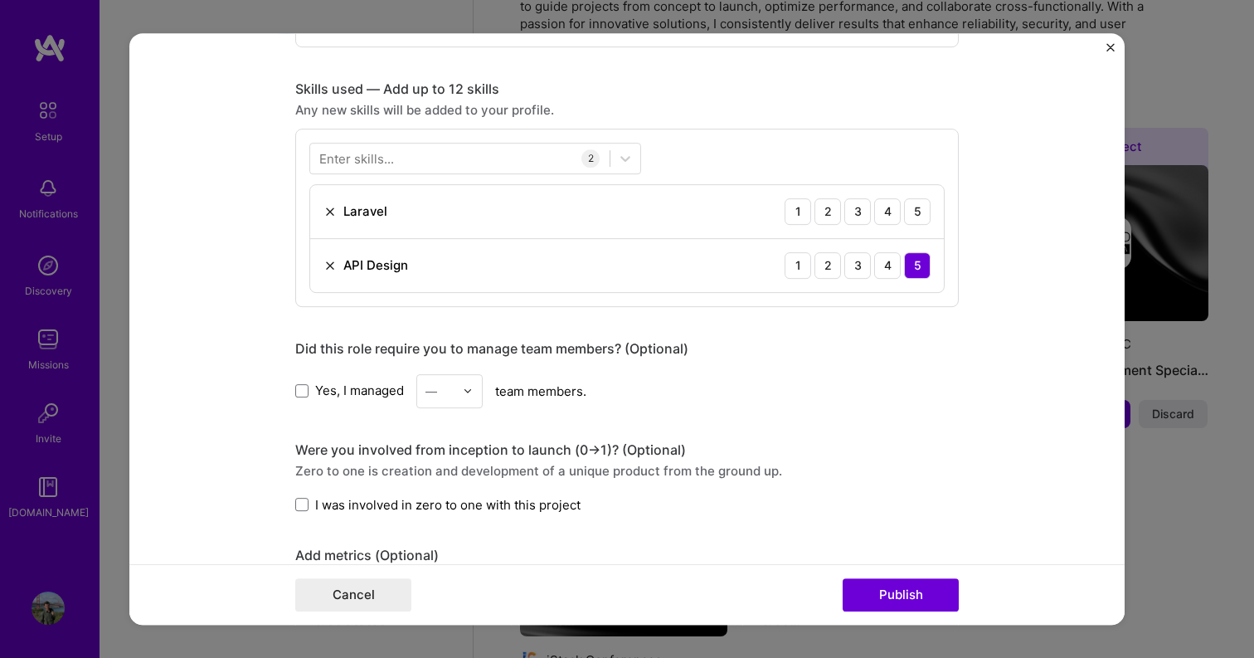
click at [391, 163] on div "Enter skills..." at bounding box center [356, 157] width 75 height 17
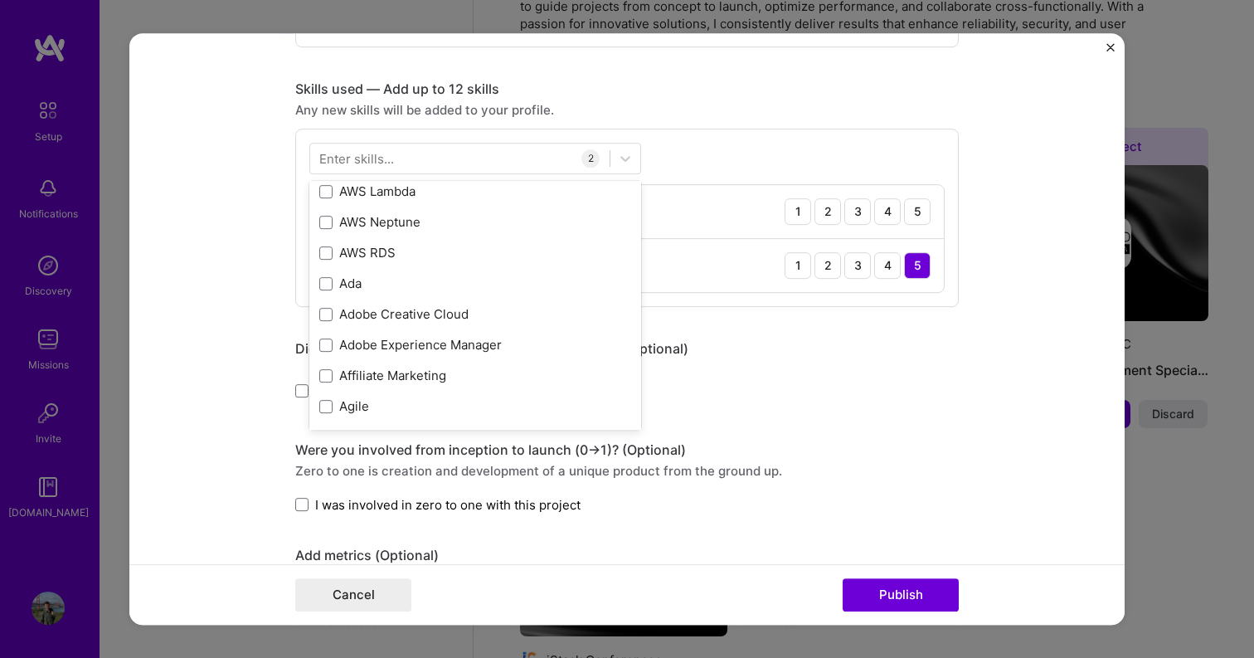
scroll to position [0, 0]
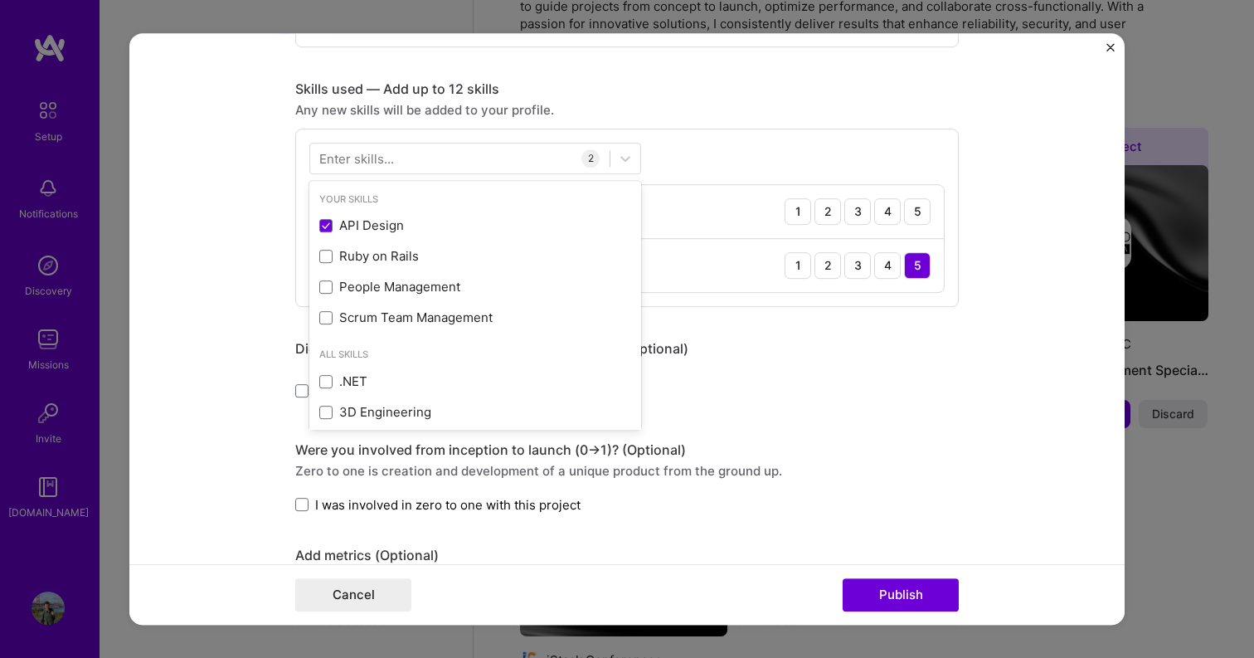
click at [241, 260] on form "Editing suggested project This project is suggested based on your LinkedIn, res…" at bounding box center [626, 329] width 995 height 592
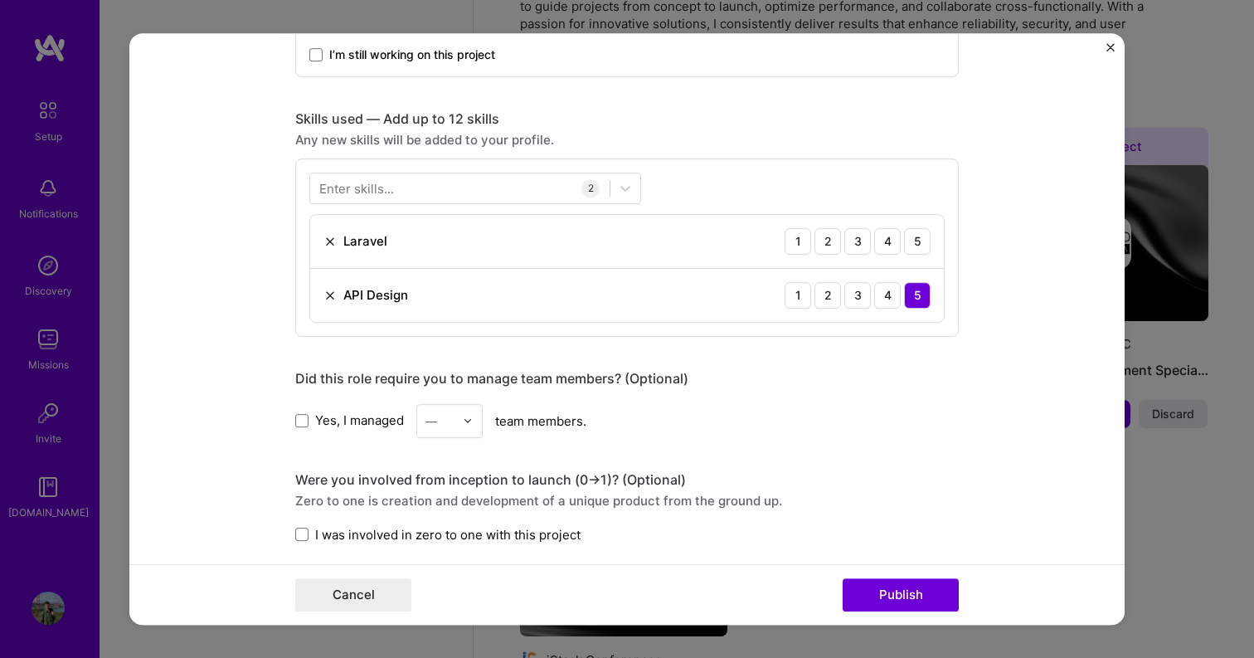
scroll to position [747, 0]
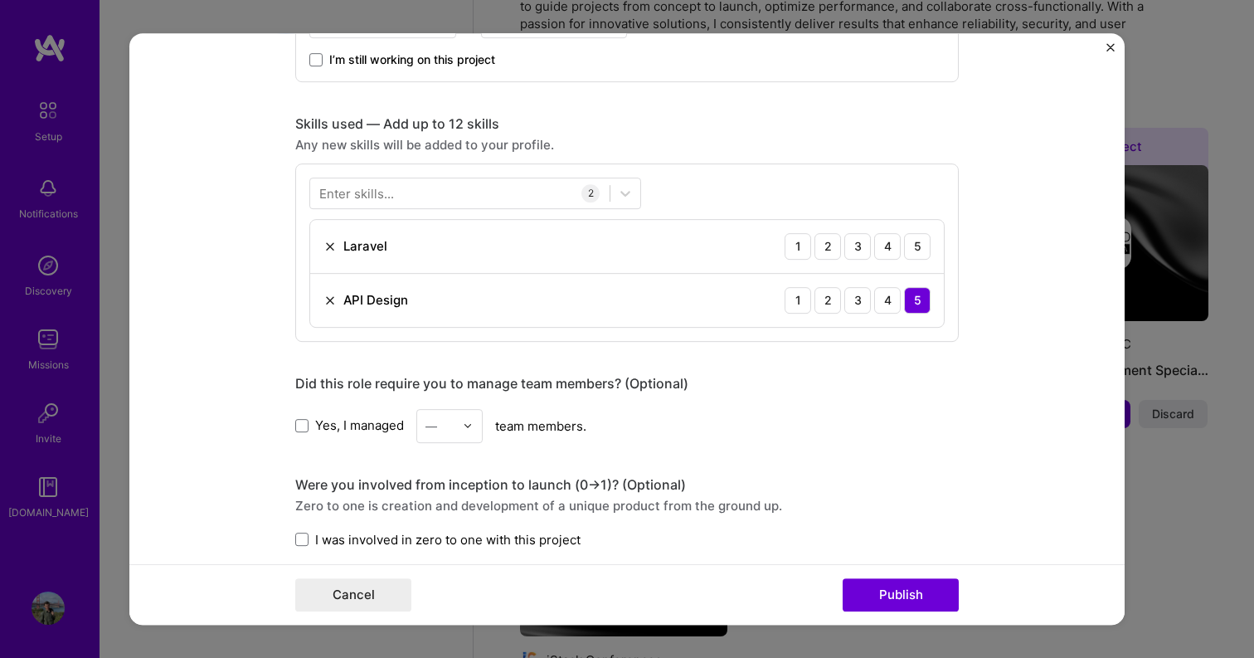
click at [399, 171] on div "Enter skills... 2 Laravel 1 2 3 4 5 API Design 1 2 3 4 5" at bounding box center [627, 252] width 664 height 178
click at [390, 187] on div "Enter skills..." at bounding box center [356, 192] width 75 height 17
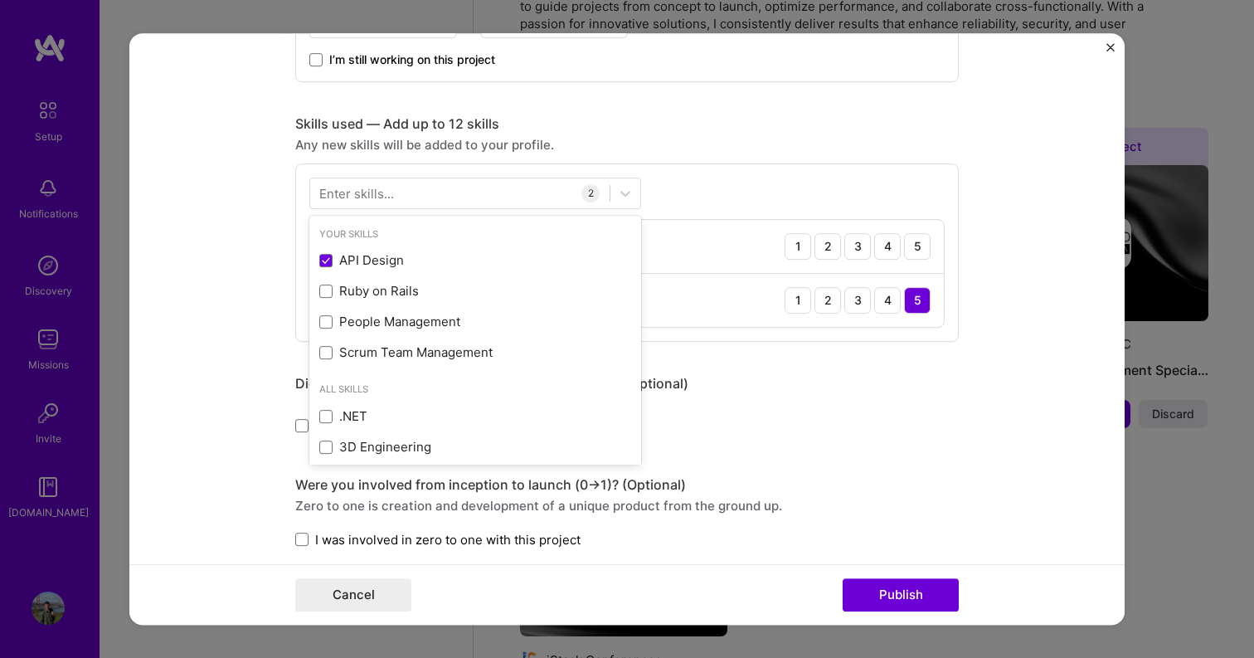
click at [390, 187] on div "Enter skills..." at bounding box center [356, 192] width 75 height 17
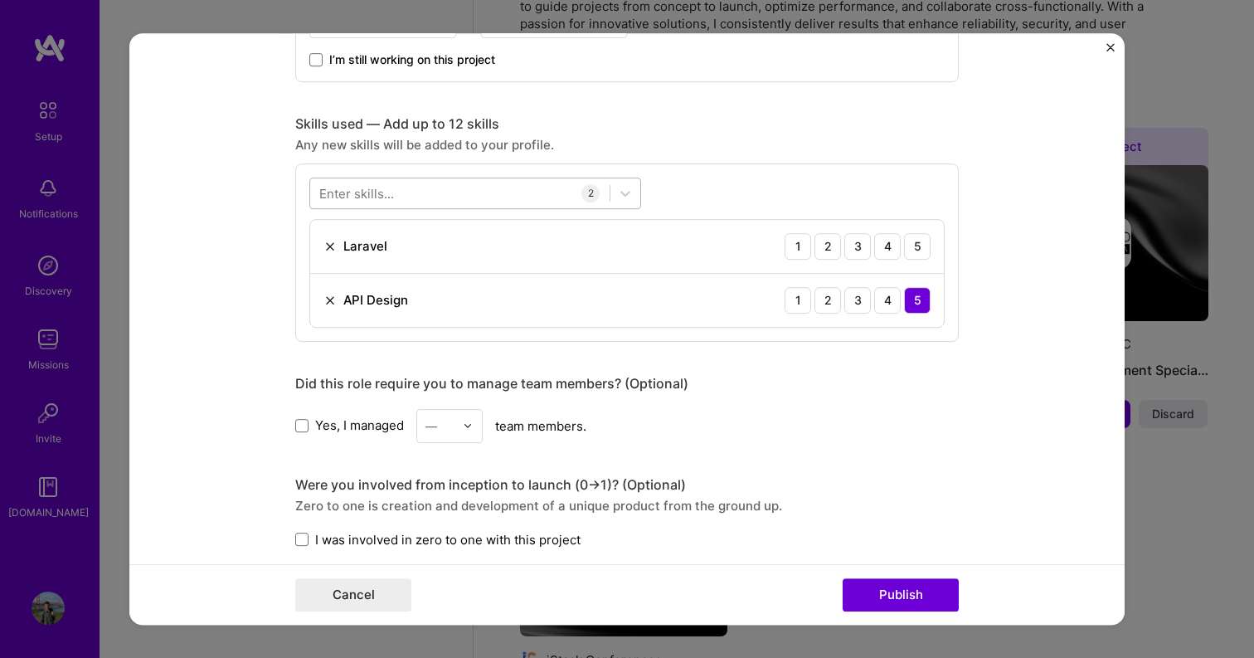
click at [399, 187] on div at bounding box center [459, 192] width 299 height 27
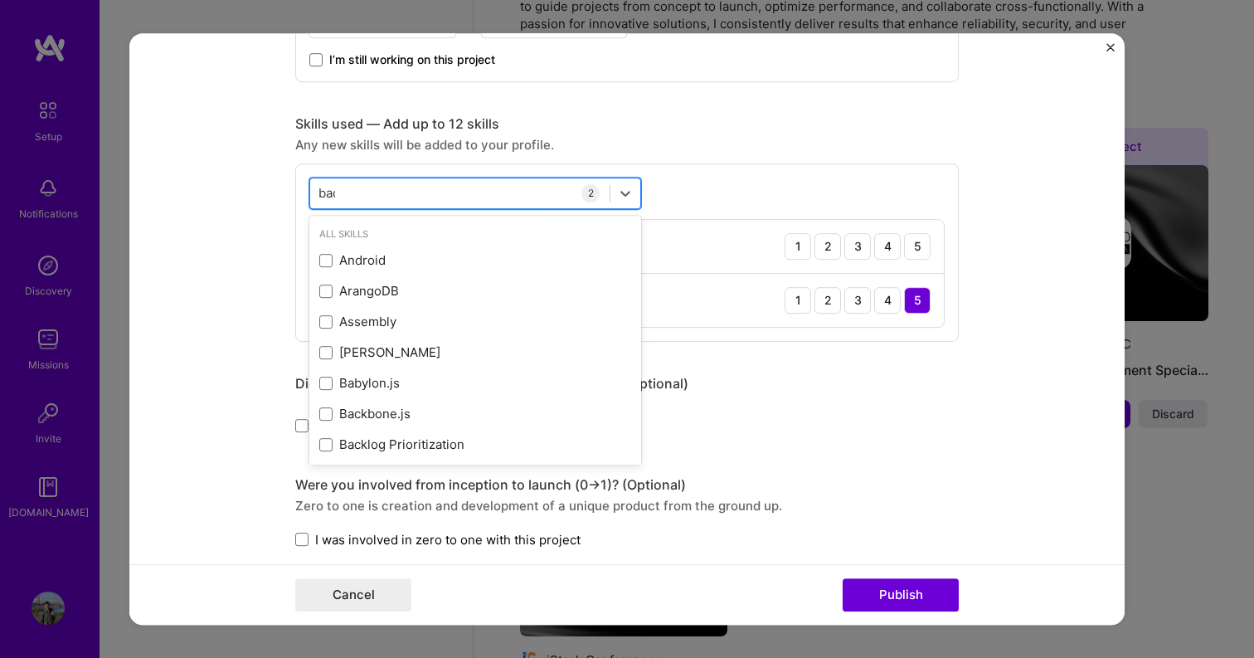
type input "back"
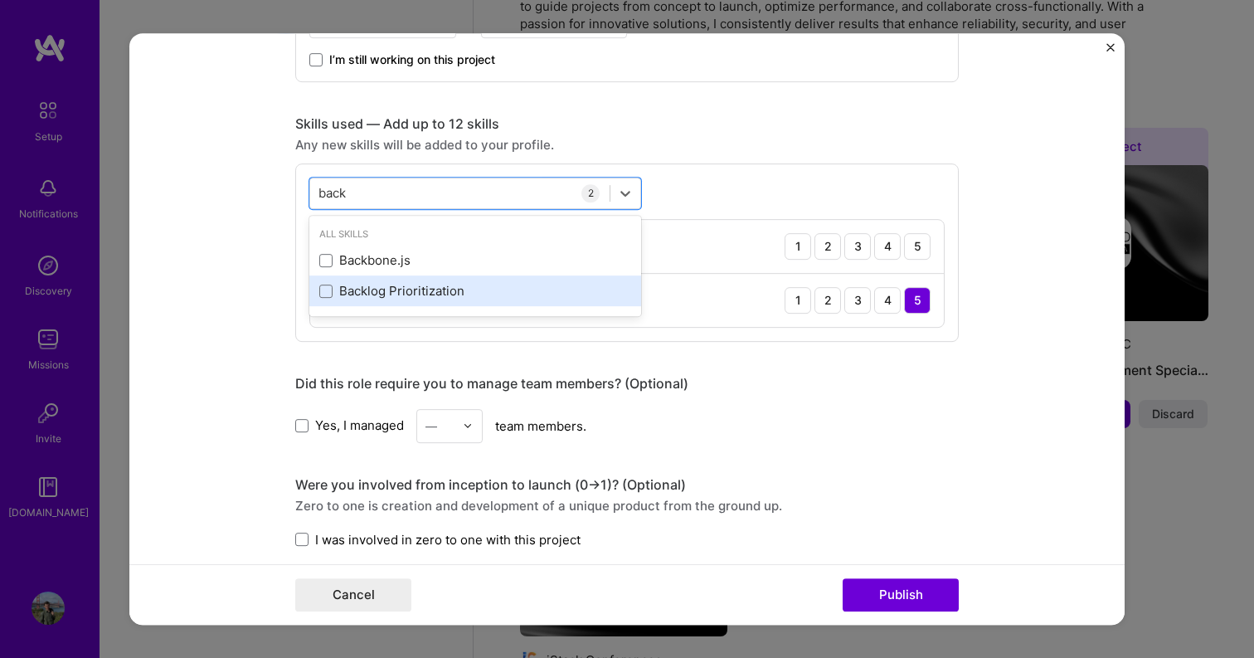
click at [401, 285] on div "Backlog Prioritization" at bounding box center [475, 290] width 312 height 17
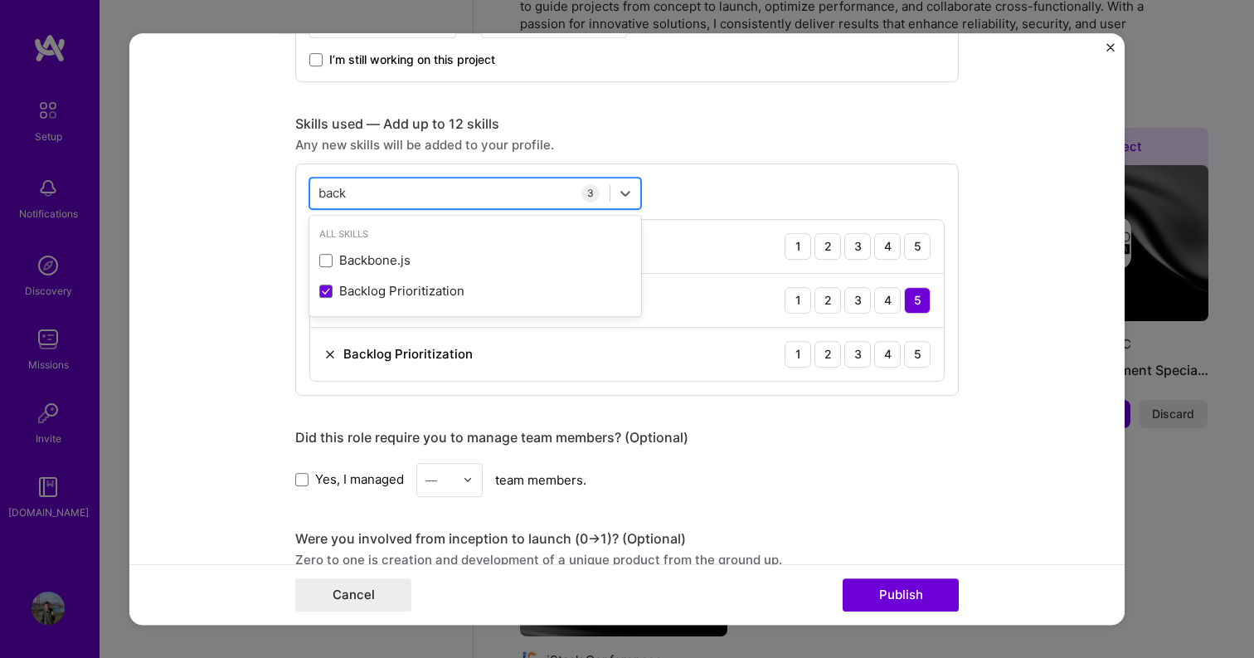
click at [365, 197] on div "back back" at bounding box center [459, 192] width 299 height 27
type input "work"
type input "infra"
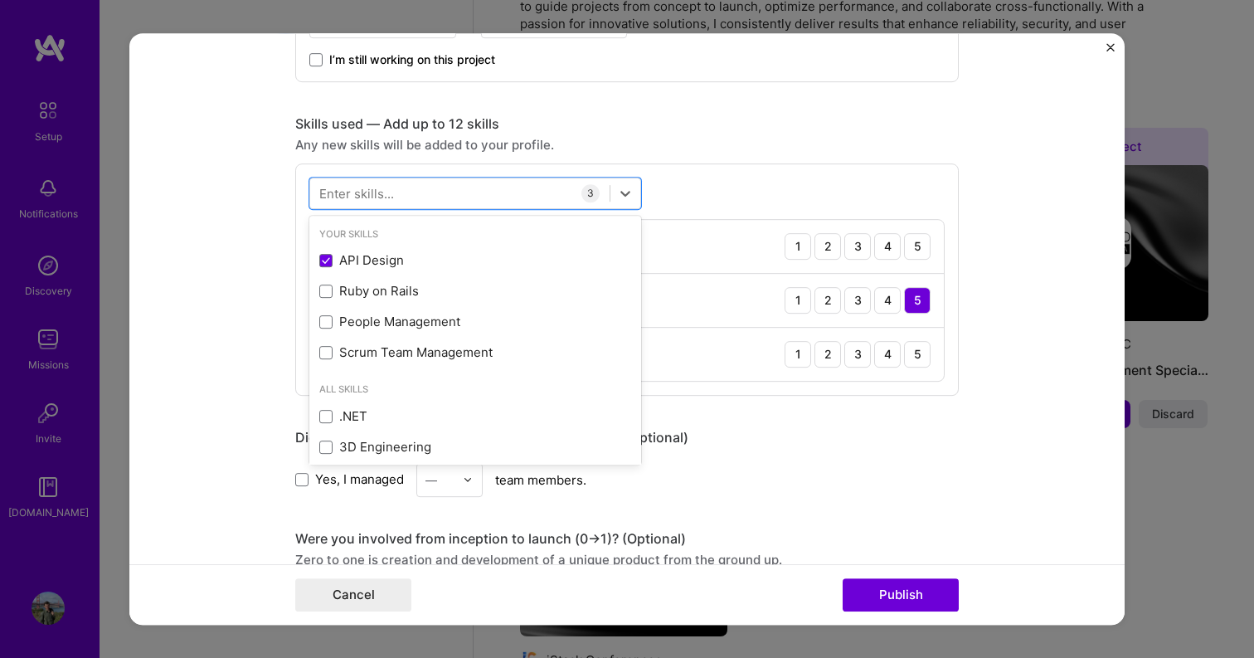
click at [200, 323] on form "Editing suggested project This project is suggested based on your LinkedIn, res…" at bounding box center [626, 329] width 995 height 592
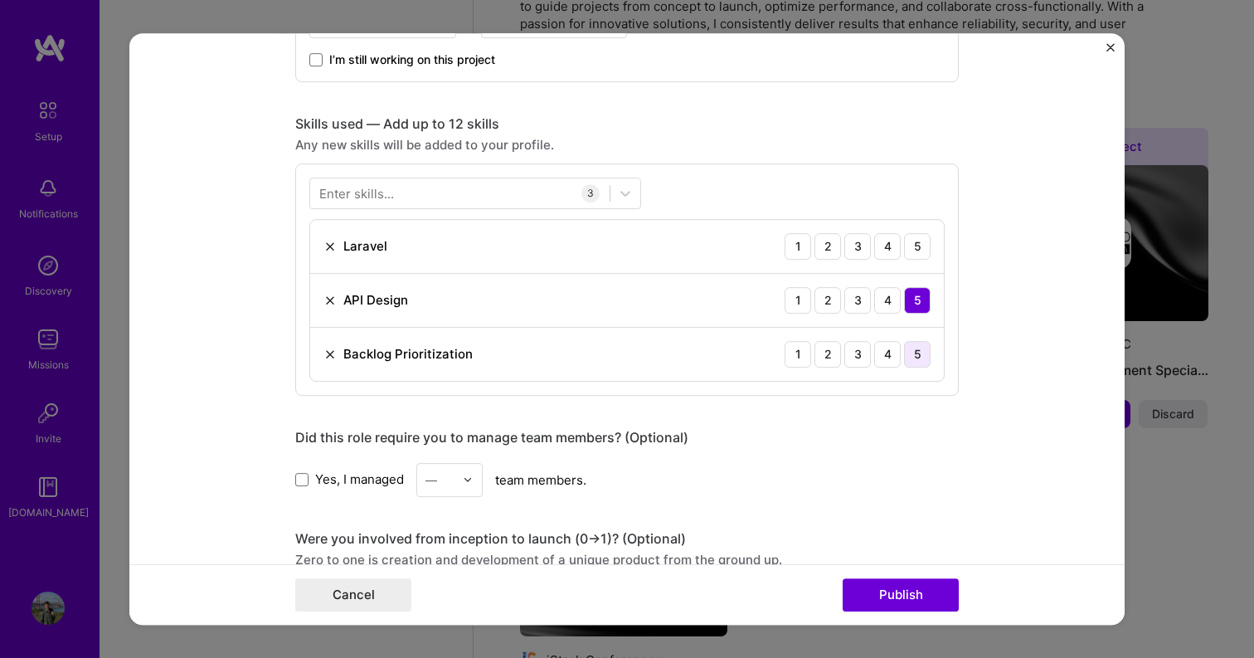
click at [927, 354] on div "5" at bounding box center [917, 354] width 27 height 27
click at [933, 259] on div "Laravel 1 2 3 4 5" at bounding box center [627, 247] width 634 height 54
click at [926, 249] on div "5" at bounding box center [917, 246] width 27 height 27
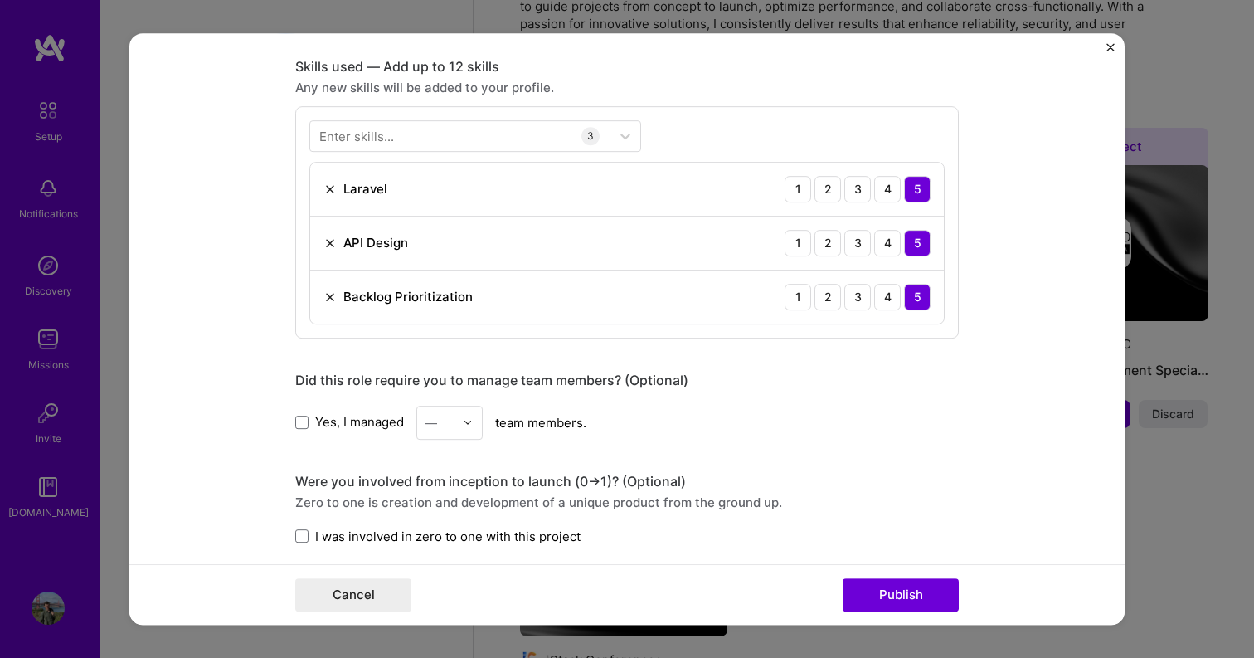
scroll to position [810, 0]
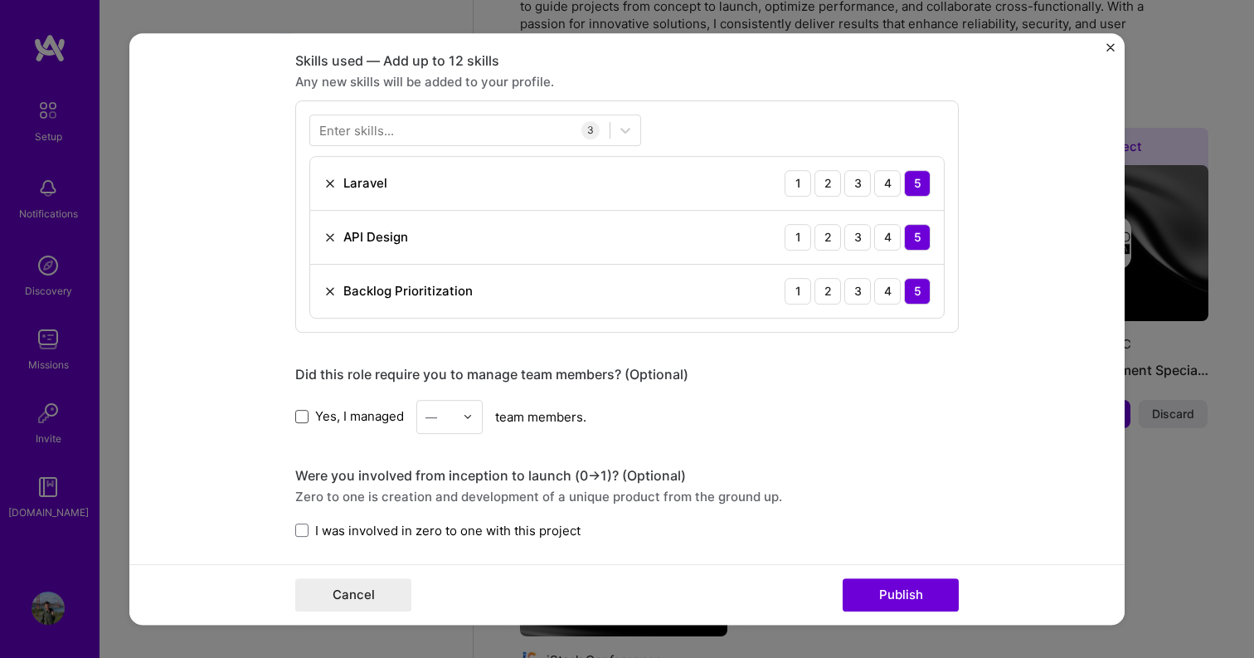
click at [299, 416] on span at bounding box center [301, 416] width 13 height 13
click at [0, 0] on input "Yes, I managed" at bounding box center [0, 0] width 0 height 0
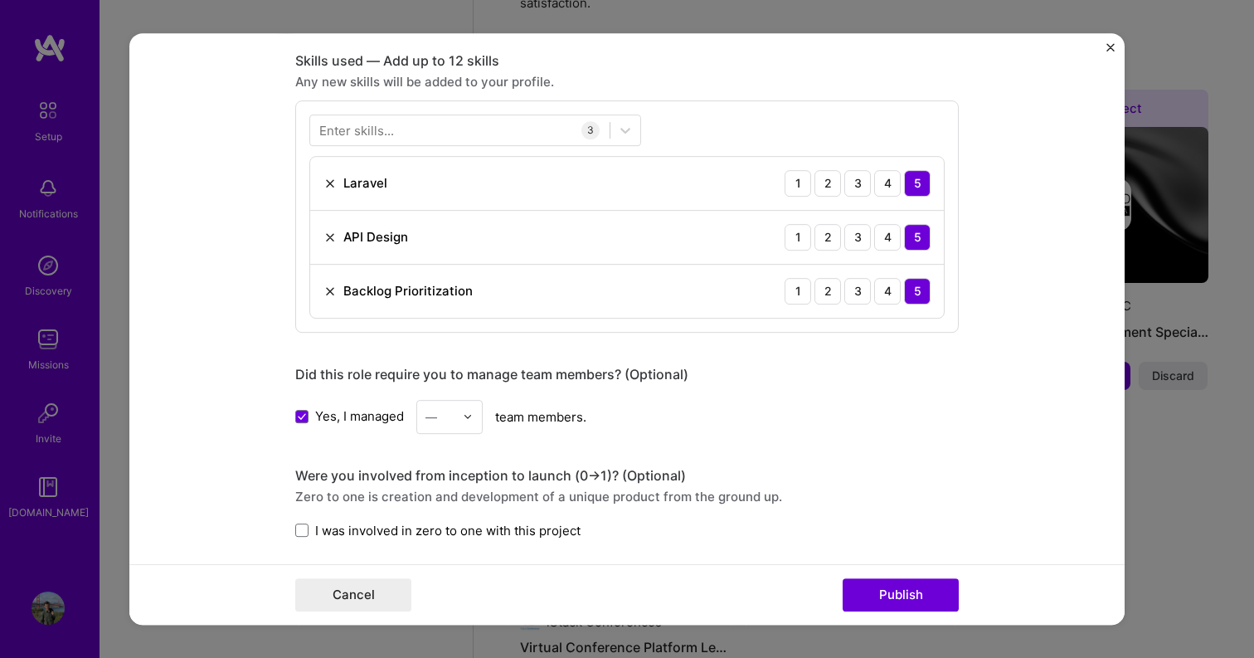
click at [471, 430] on div at bounding box center [472, 417] width 19 height 32
click at [455, 515] on div "3" at bounding box center [449, 522] width 56 height 31
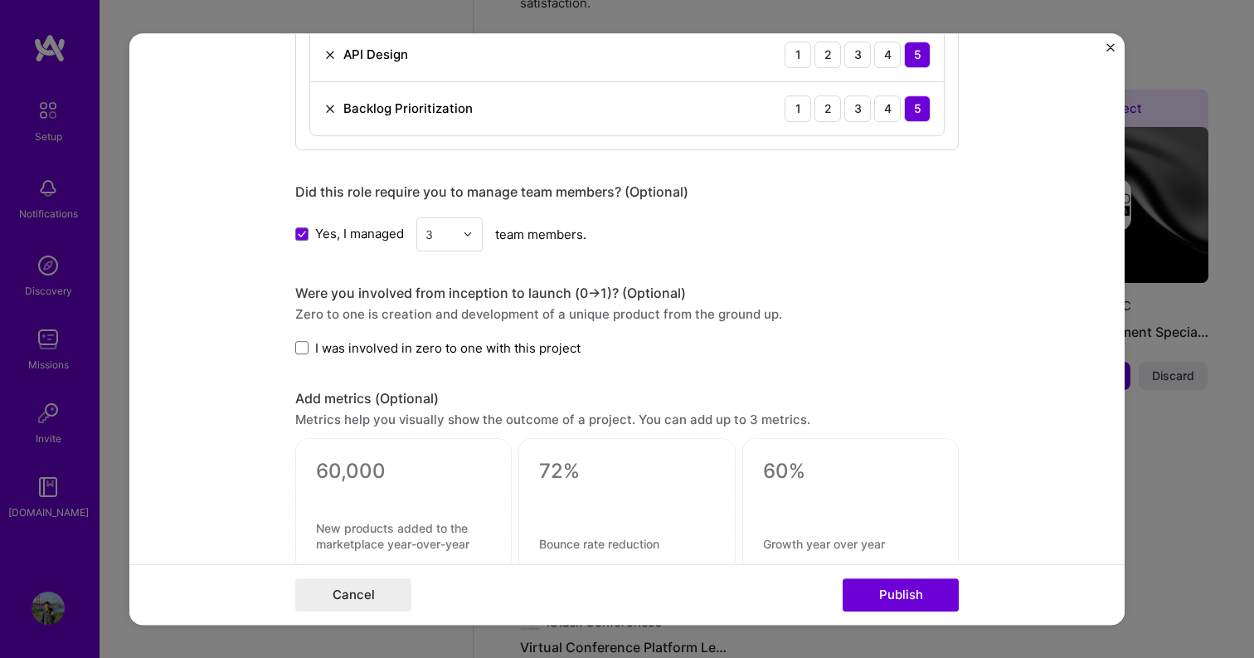
click at [396, 355] on span "I was involved in zero to one with this project" at bounding box center [447, 347] width 265 height 17
click at [0, 0] on input "I was involved in zero to one with this project" at bounding box center [0, 0] width 0 height 0
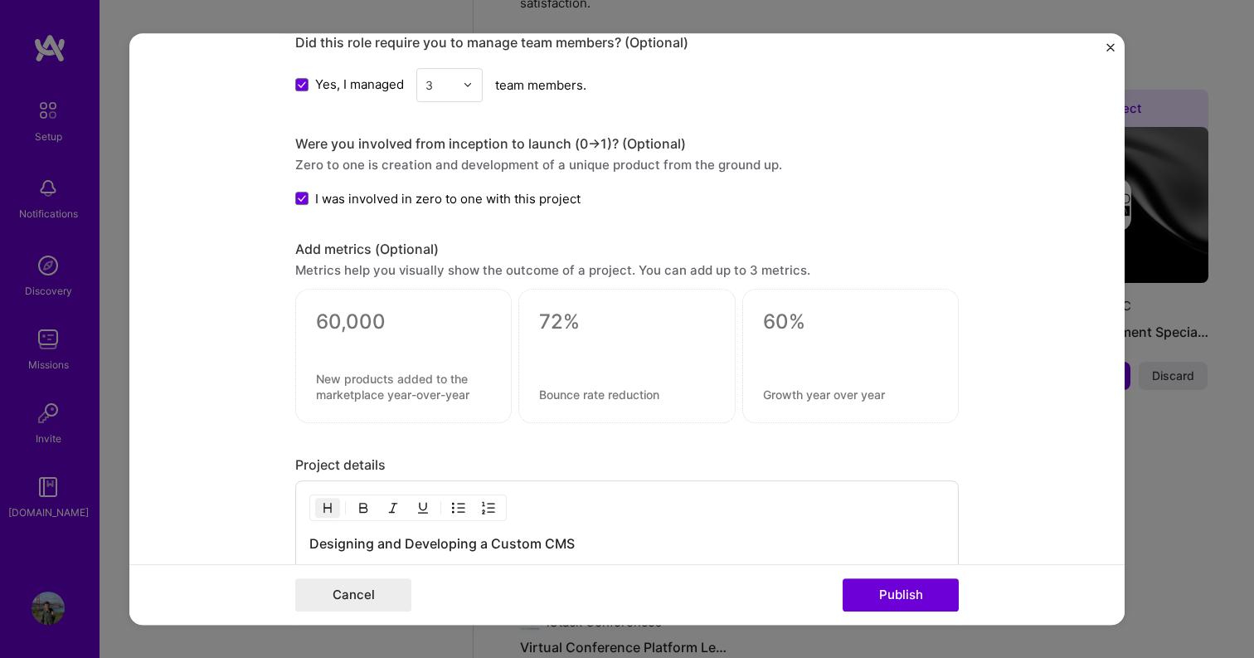
scroll to position [1200, 0]
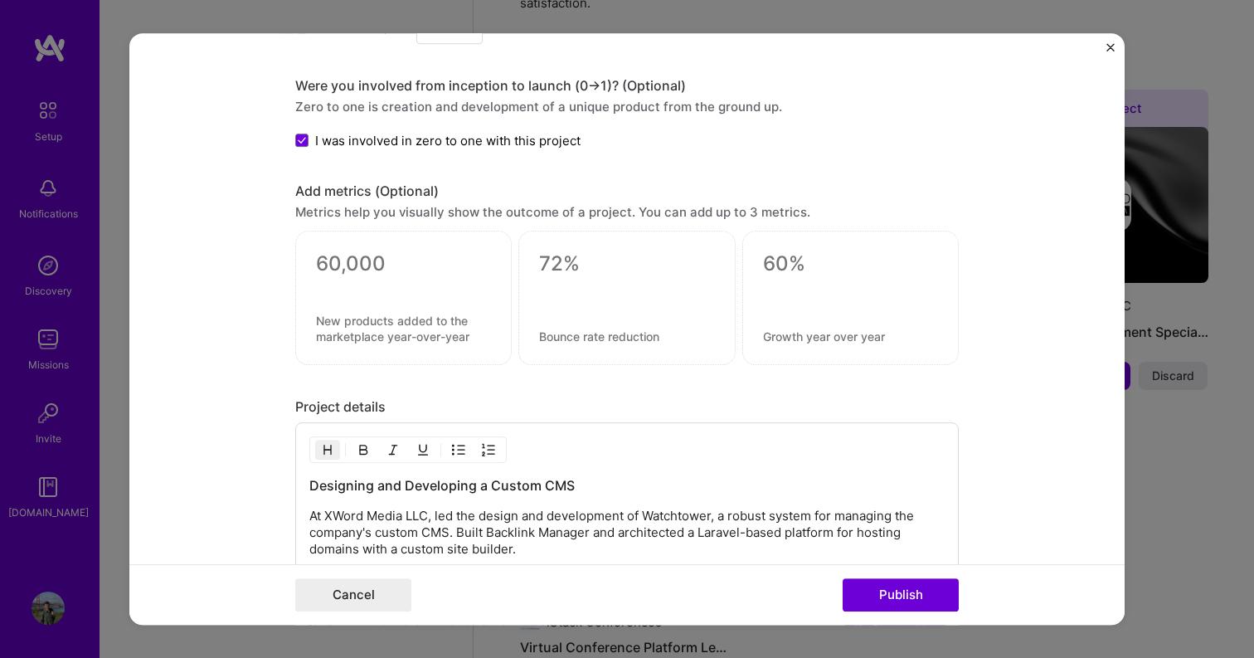
click at [408, 284] on div at bounding box center [403, 284] width 175 height 17
click at [387, 255] on textarea at bounding box center [403, 263] width 175 height 25
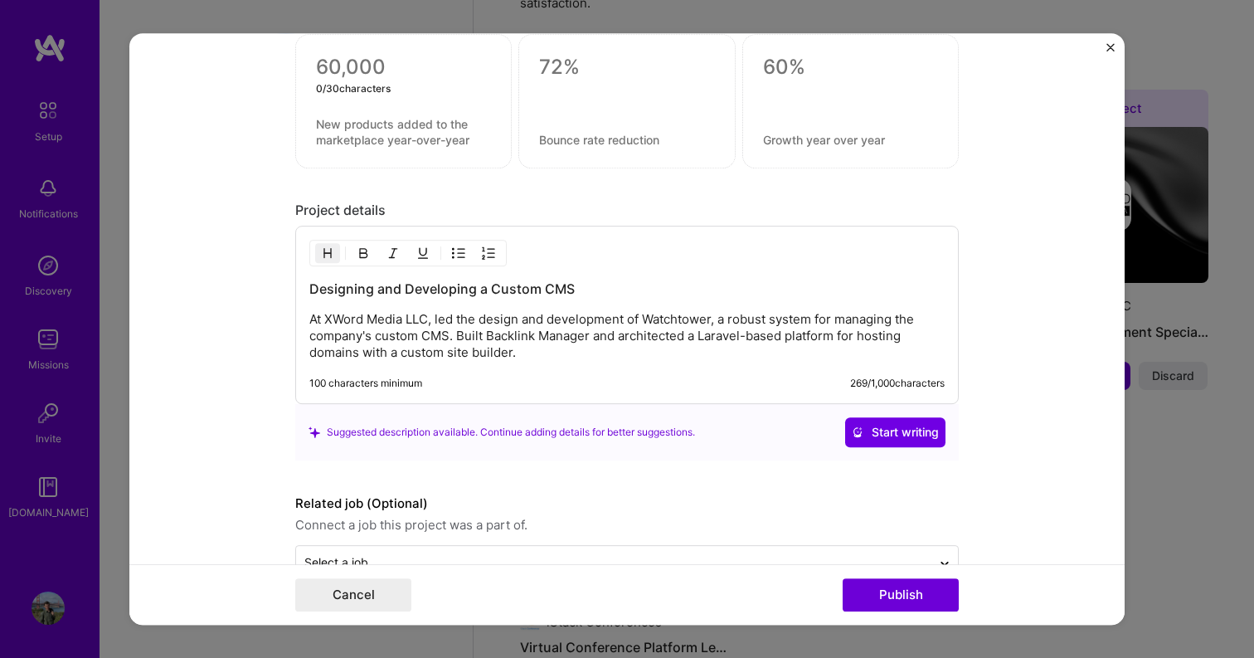
scroll to position [1443, 0]
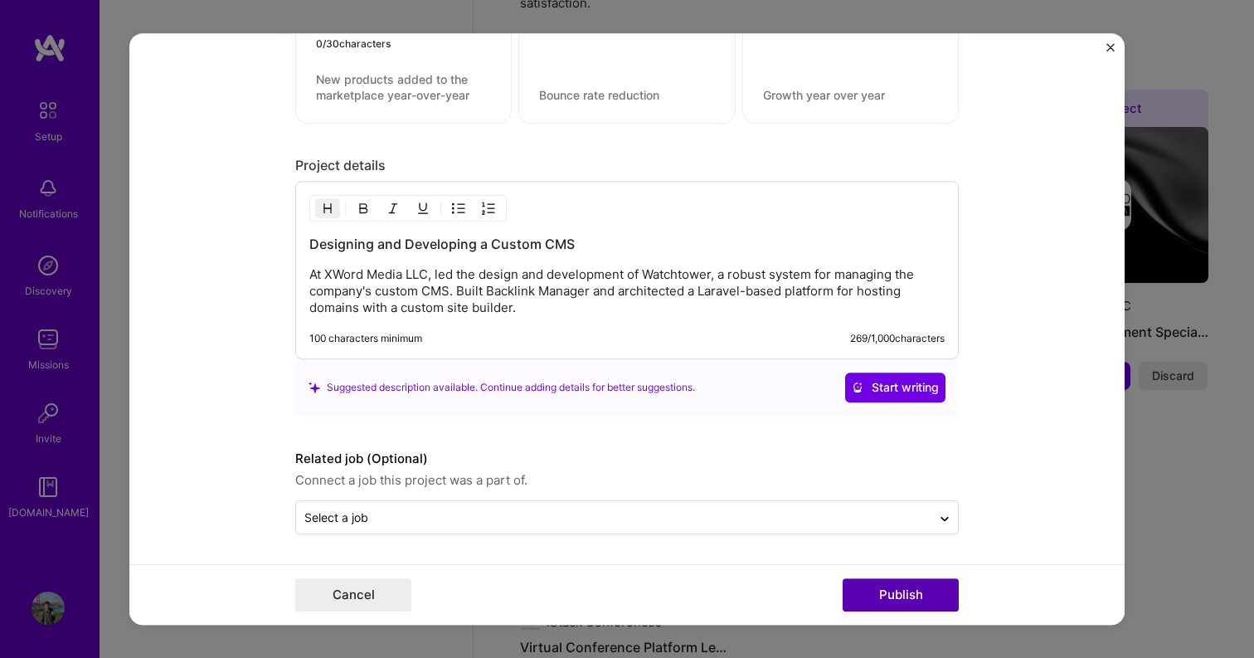
click at [856, 588] on button "Publish" at bounding box center [901, 594] width 116 height 33
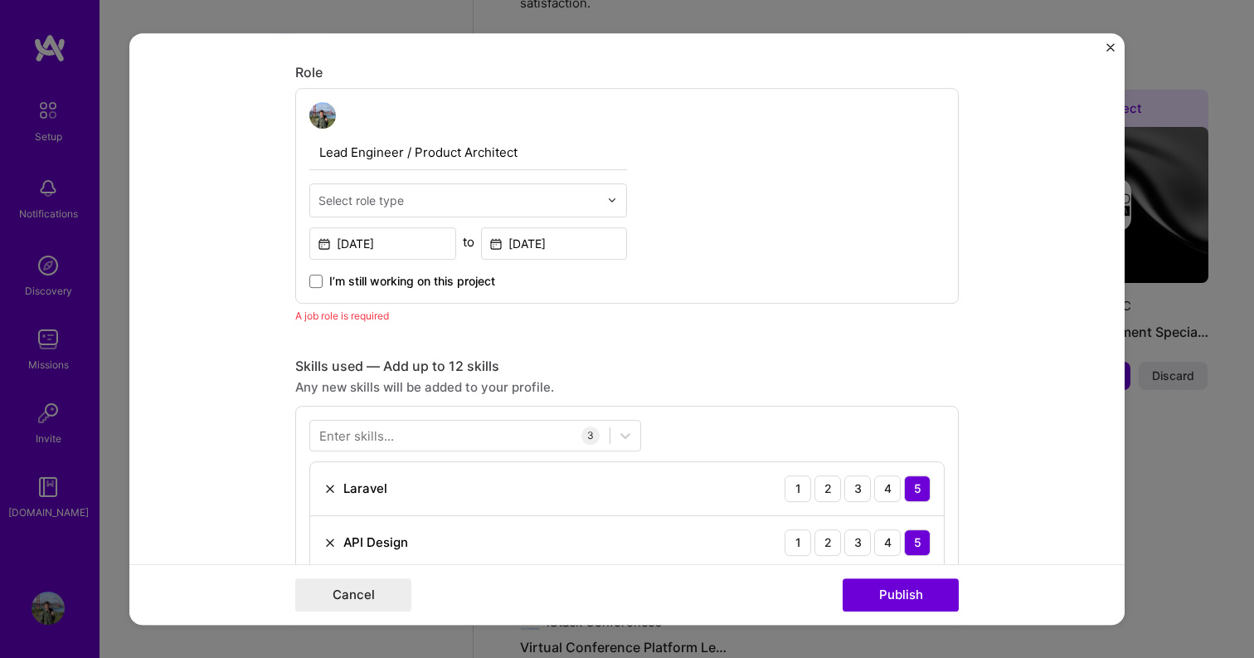
scroll to position [507, 0]
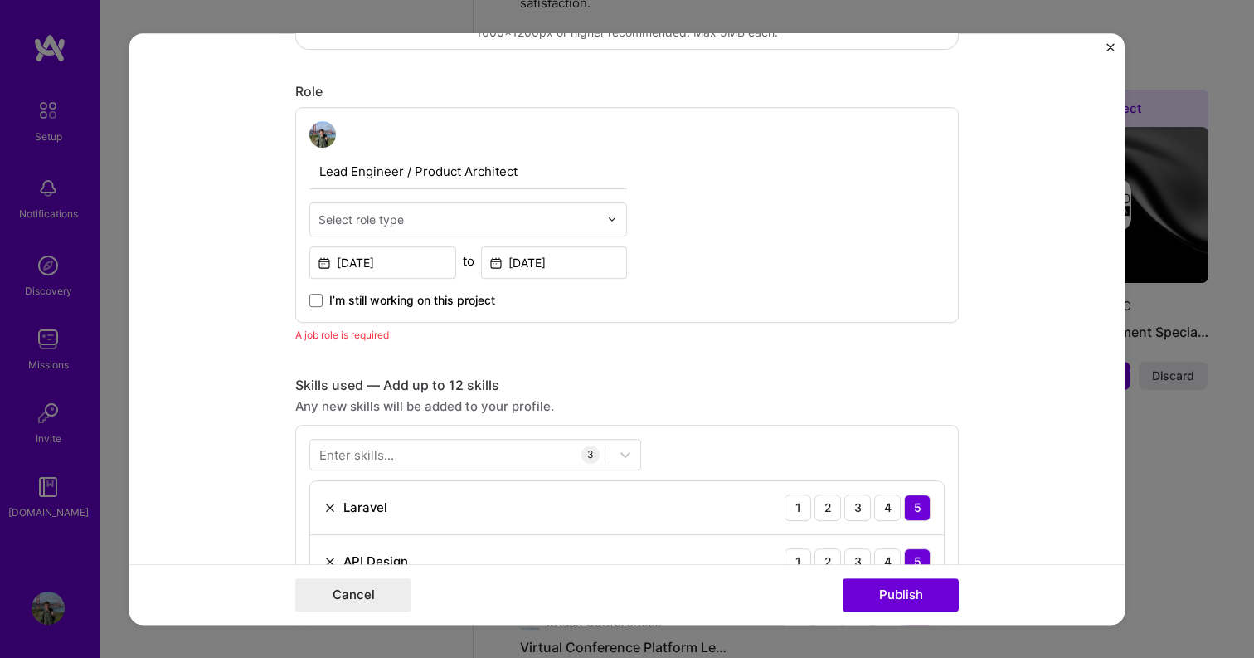
click at [468, 222] on input "text" at bounding box center [458, 219] width 280 height 17
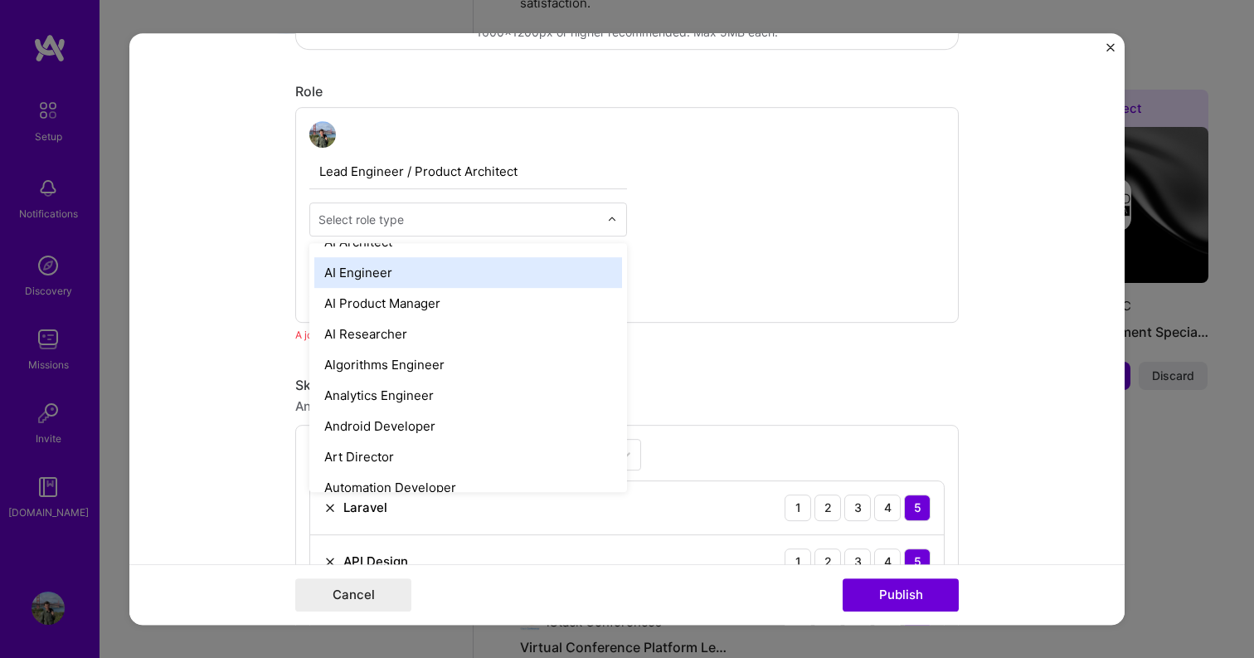
scroll to position [0, 0]
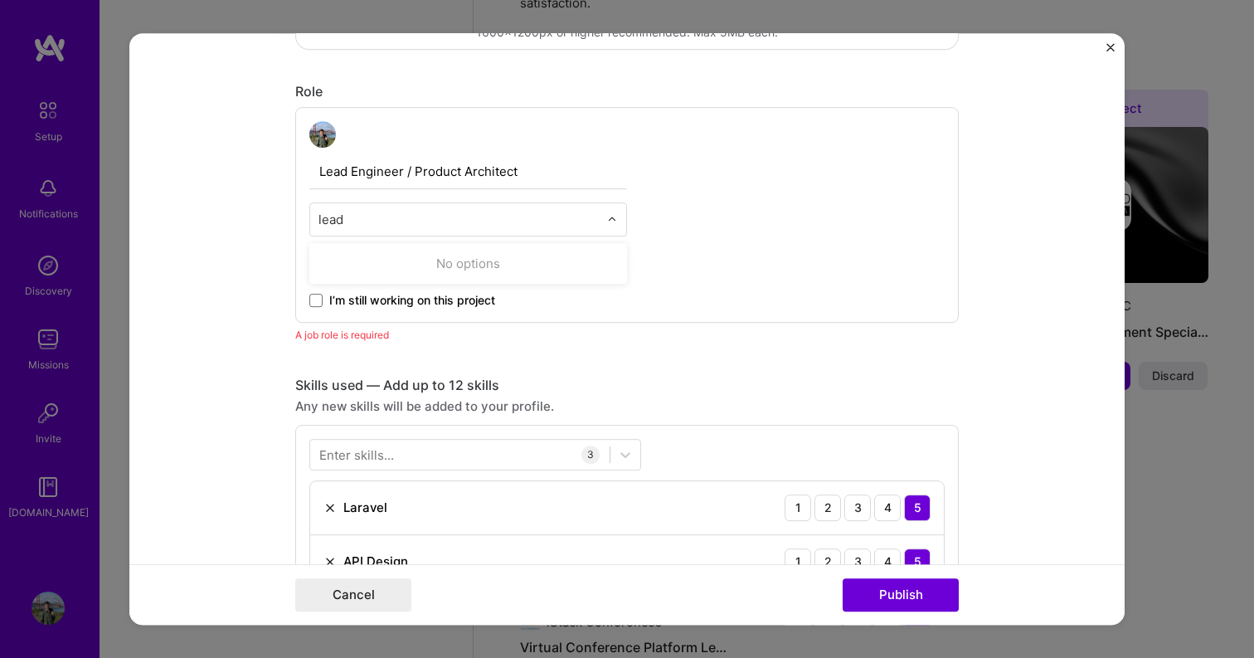
type input "lea"
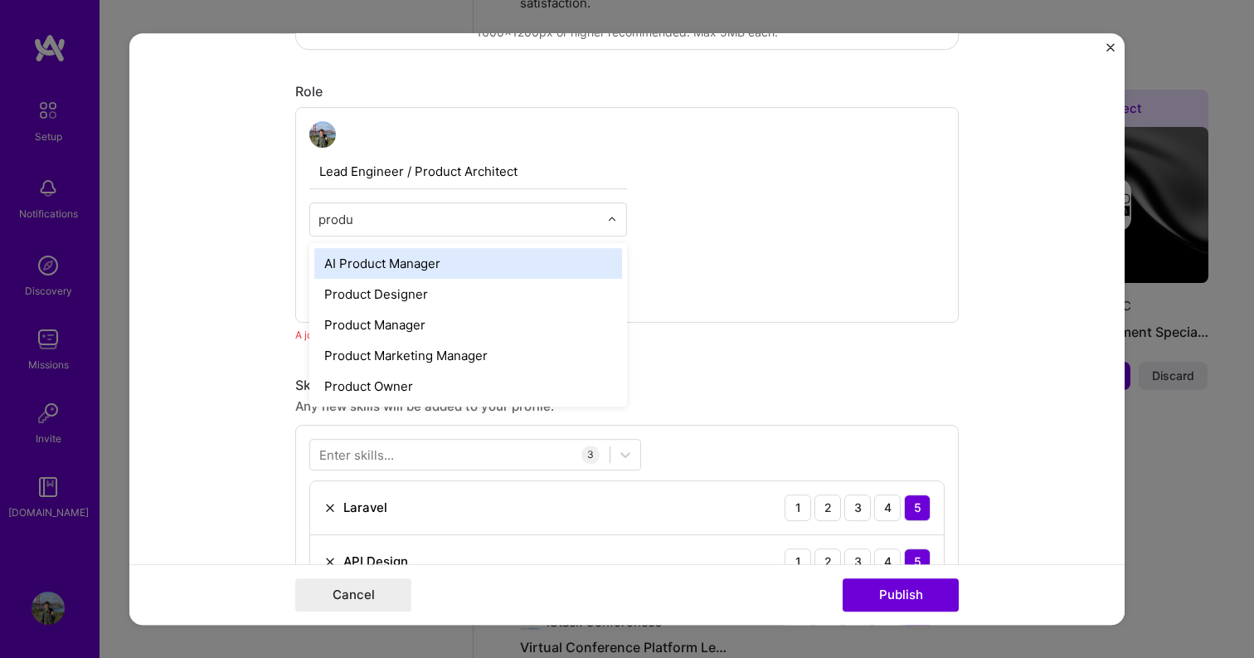
type input "produc"
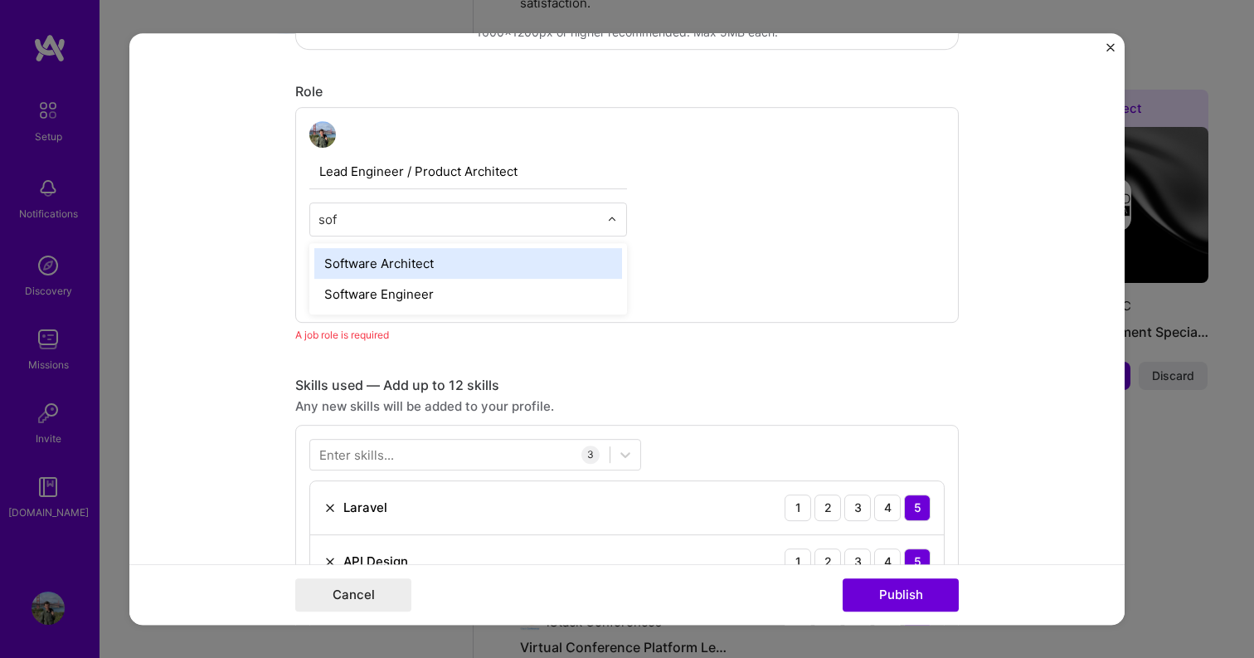
type input "soft"
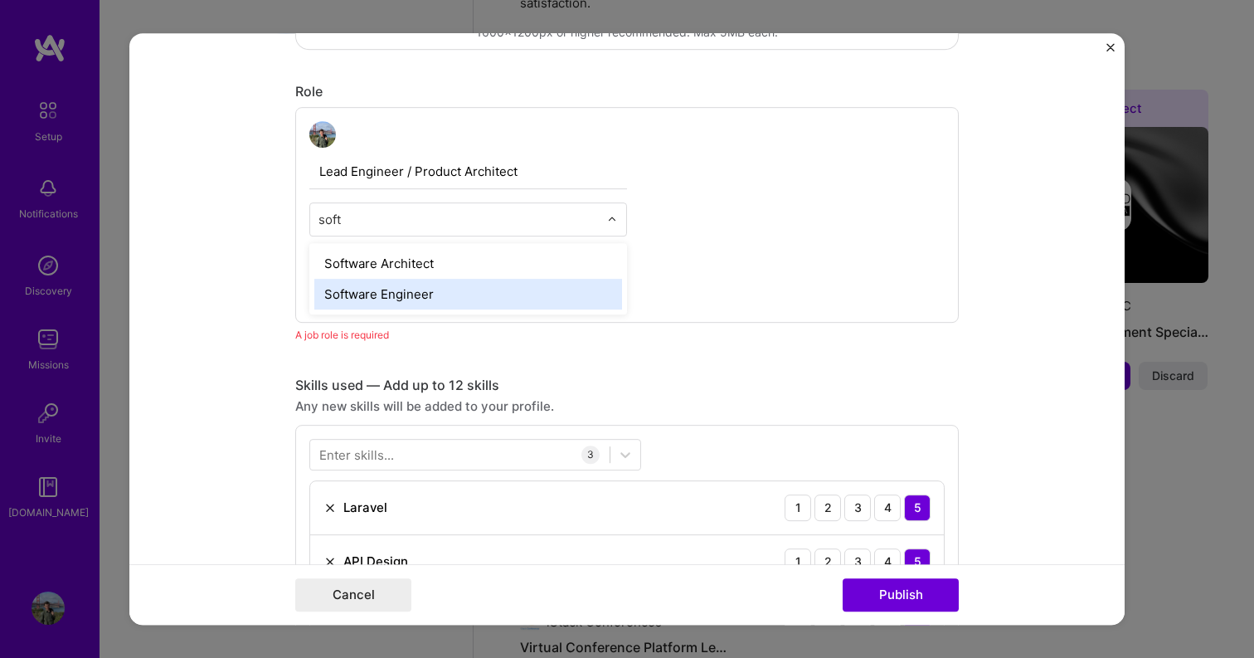
click at [450, 279] on div "Software Engineer" at bounding box center [468, 294] width 308 height 31
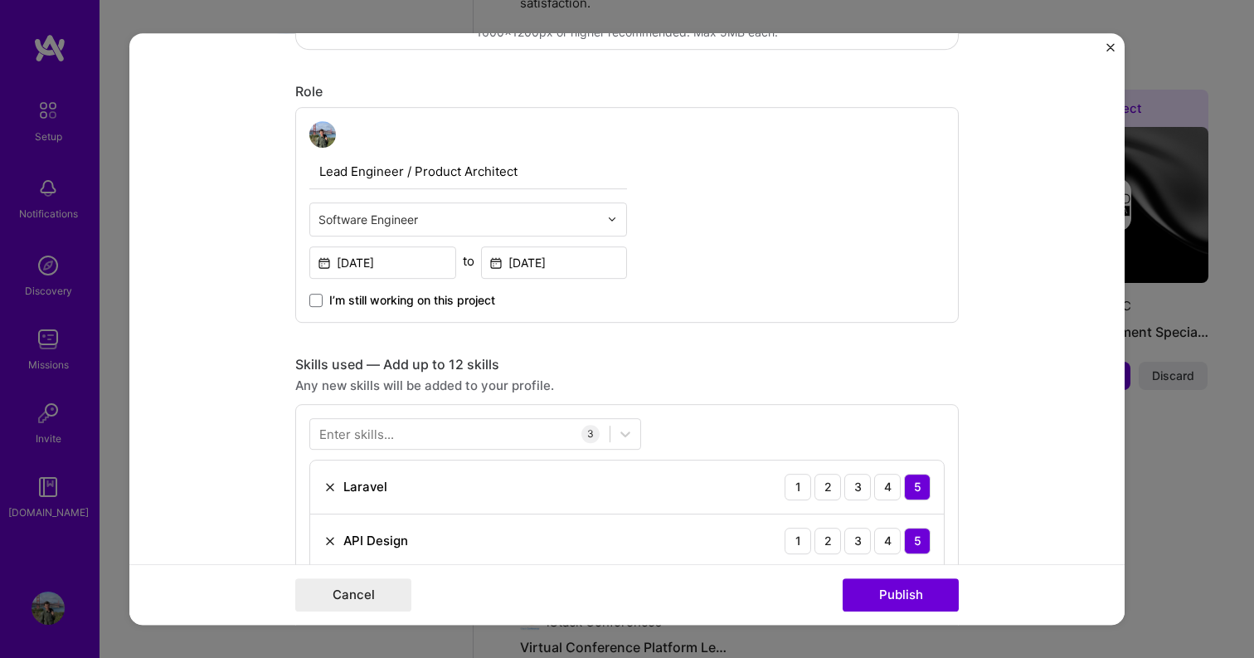
click at [479, 211] on input "text" at bounding box center [458, 219] width 280 height 17
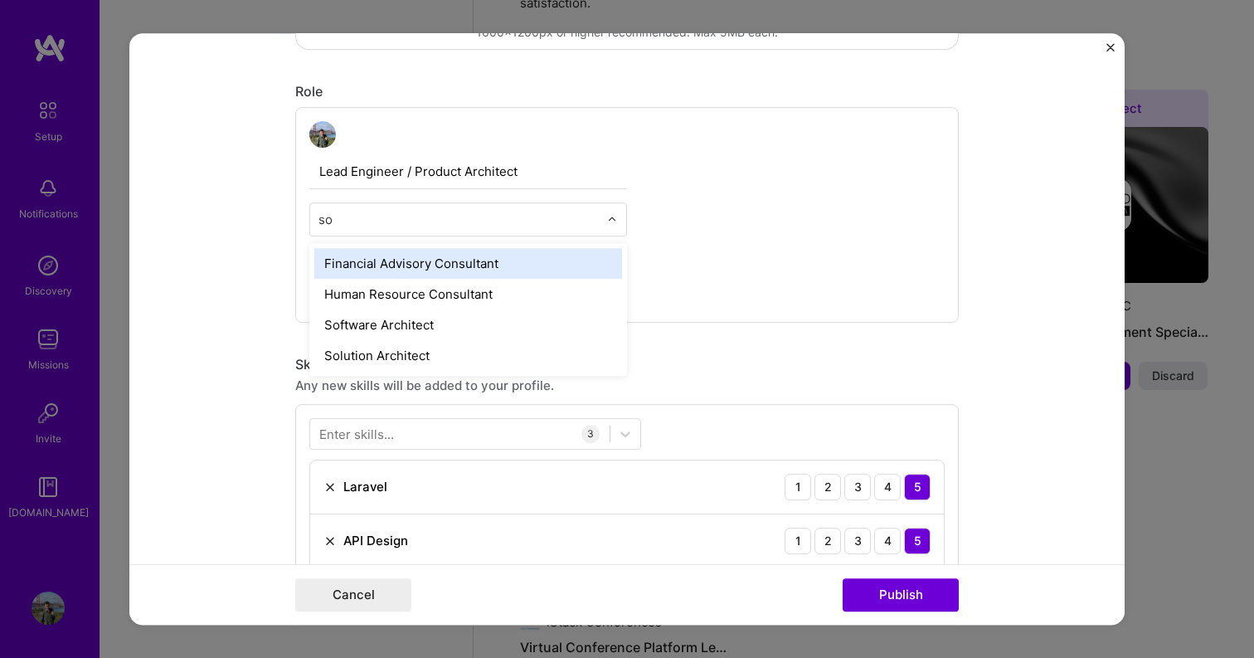
type input "sof"
click at [425, 252] on div "Software Architect" at bounding box center [468, 263] width 308 height 31
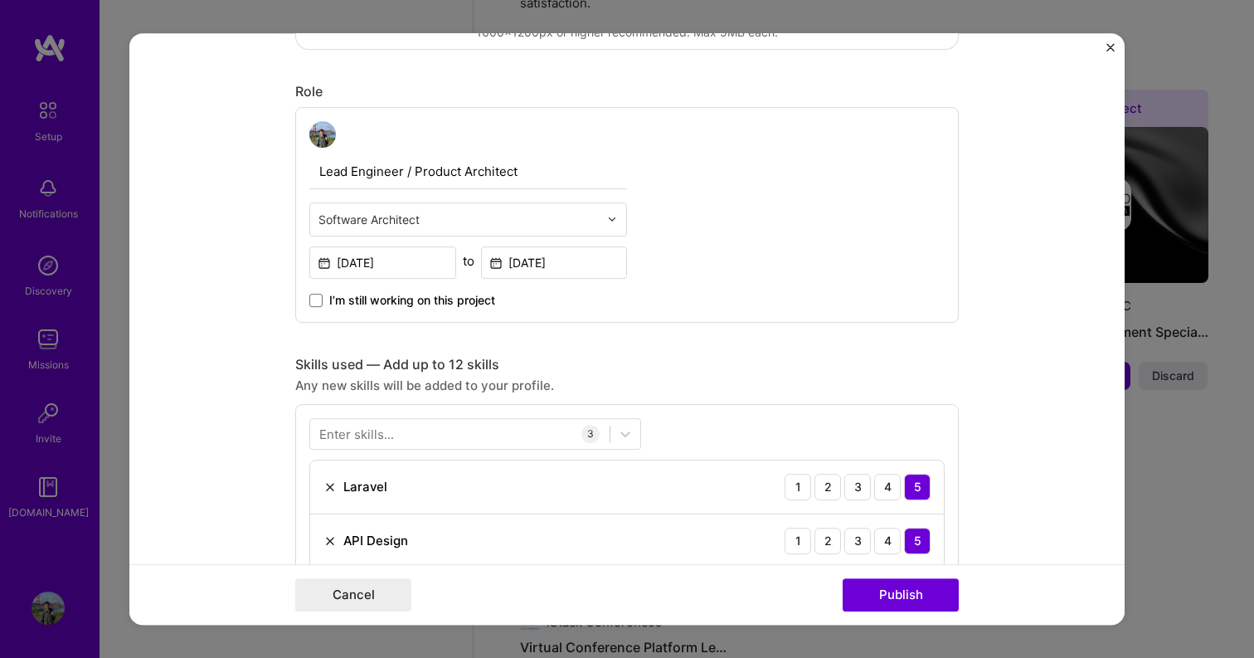
click at [223, 222] on form "Editing suggested project This project is suggested based on your LinkedIn, res…" at bounding box center [626, 329] width 995 height 592
click at [858, 585] on button "Publish" at bounding box center [901, 594] width 116 height 33
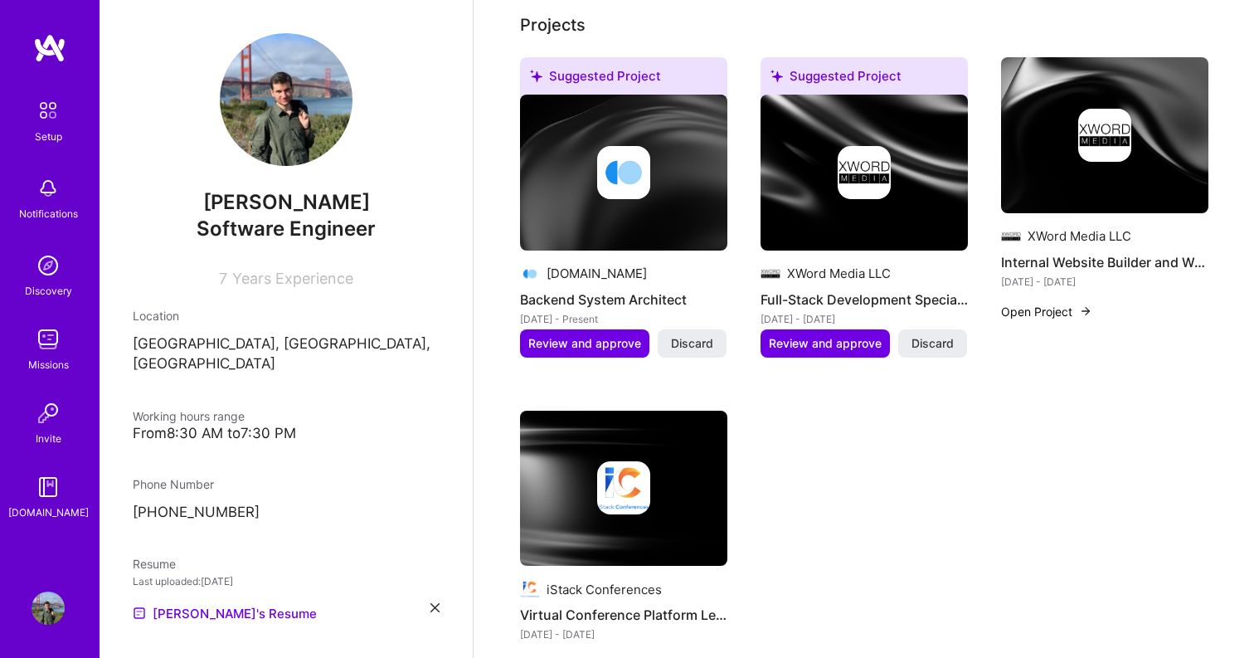
scroll to position [574, 0]
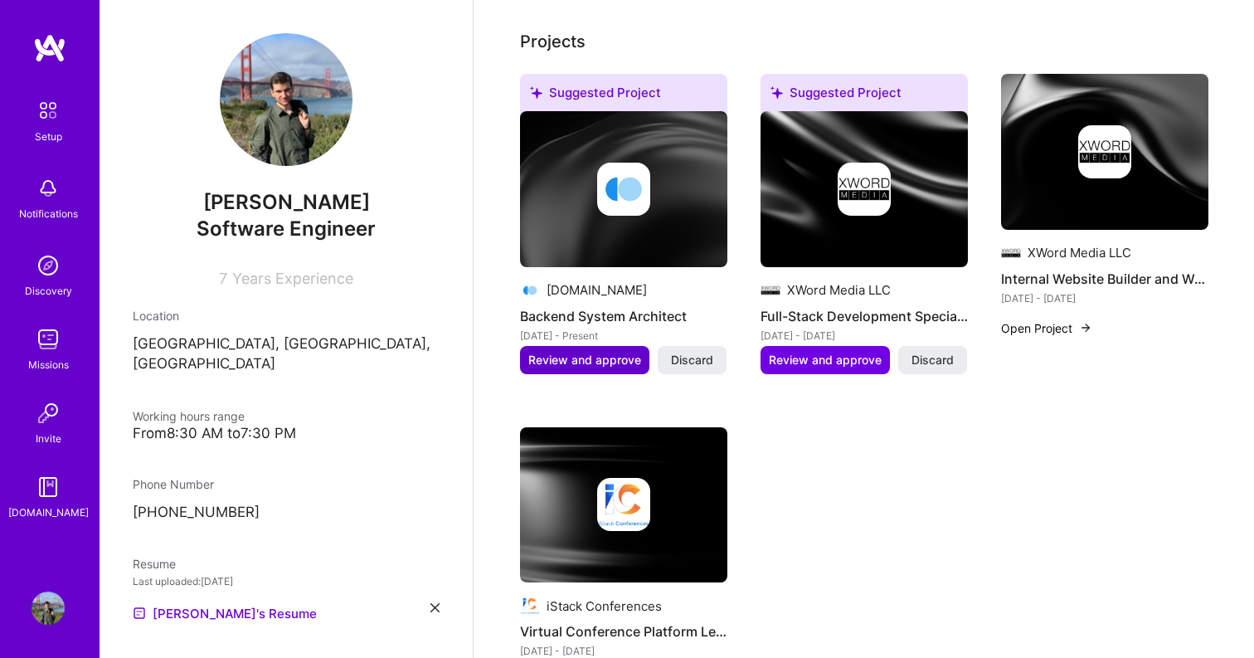
click at [559, 352] on span "Review and approve" at bounding box center [584, 360] width 113 height 17
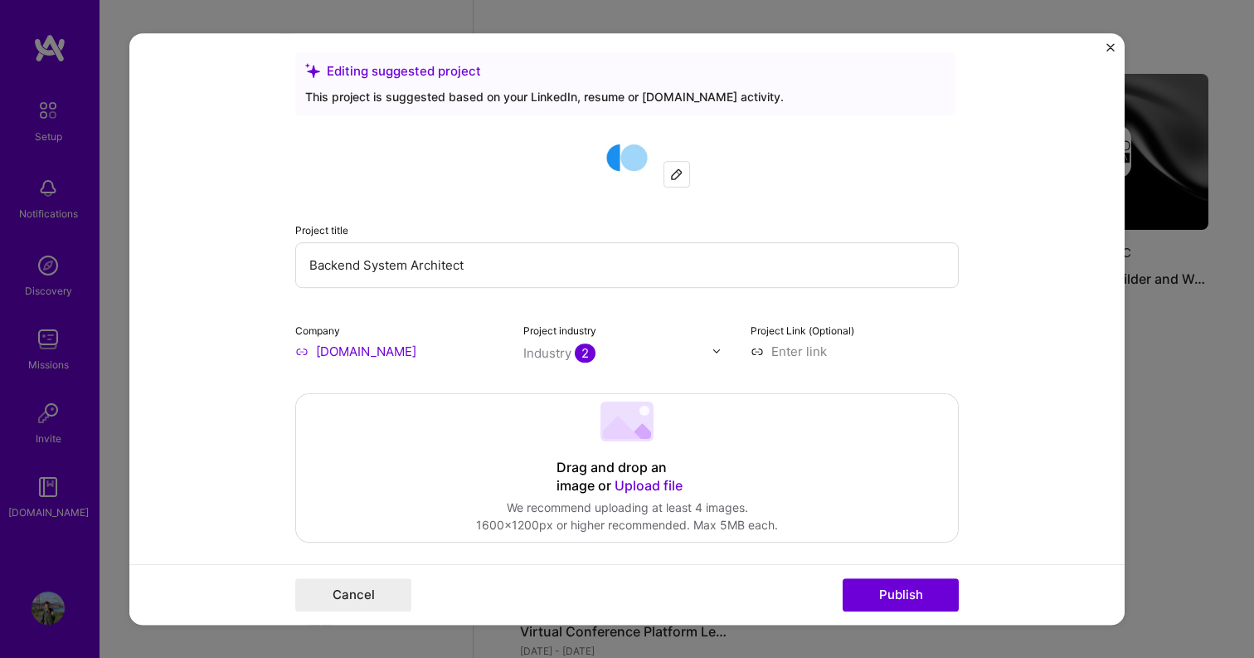
scroll to position [27, 0]
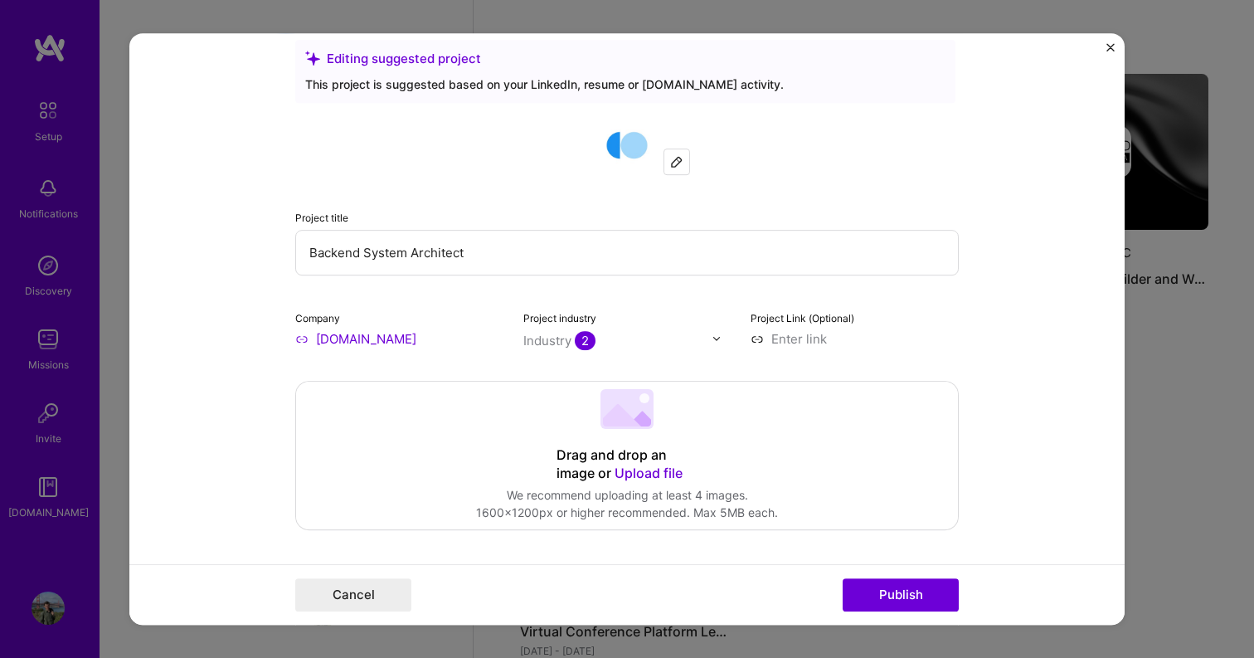
click at [457, 238] on input "Backend System Architect" at bounding box center [627, 253] width 664 height 46
type input "Backend"
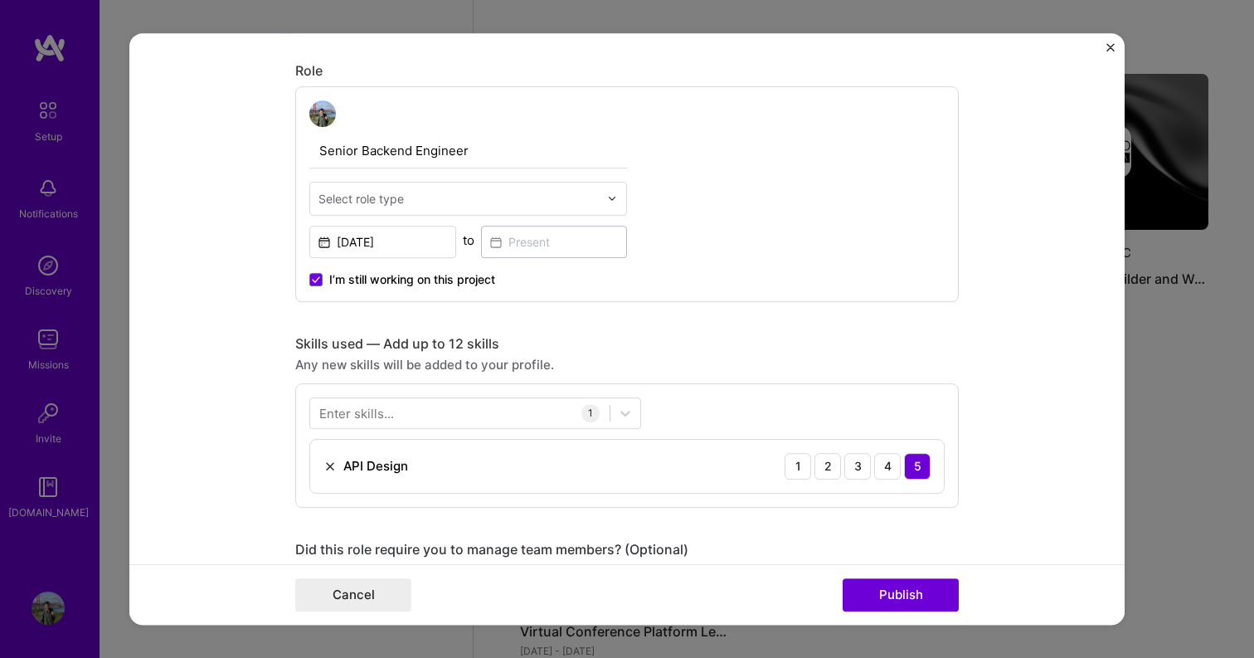
scroll to position [531, 0]
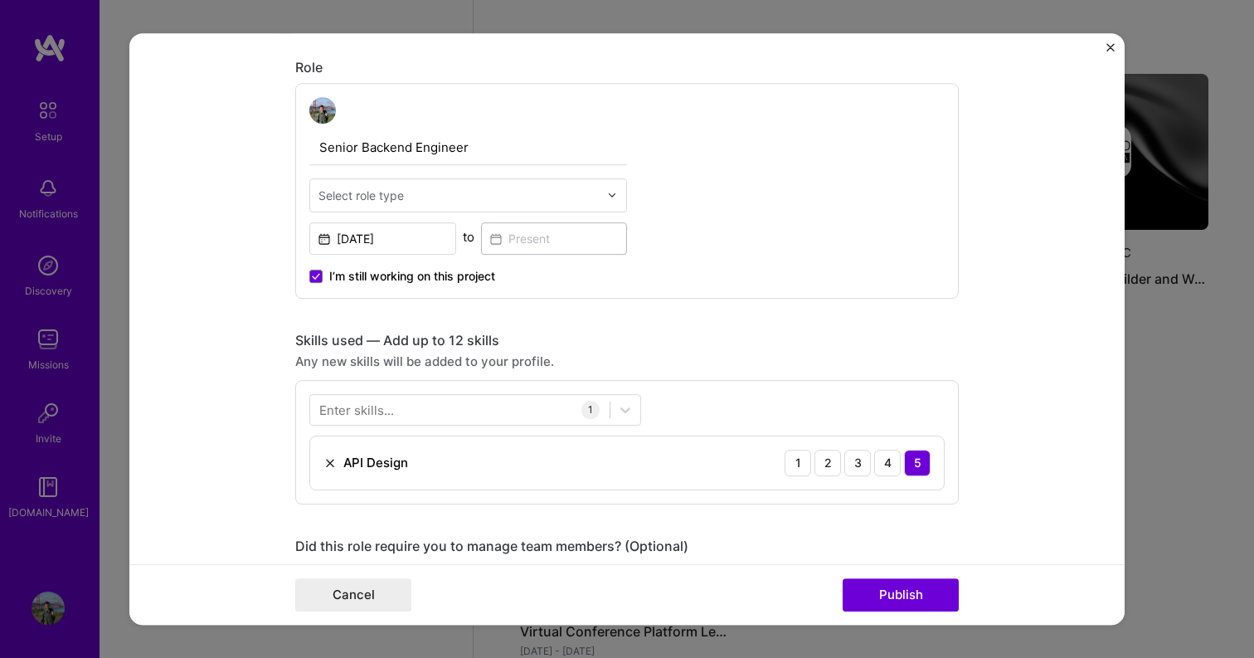
type input "Senior Backend Engineer for [DOMAIN_NAME]"
click at [516, 178] on div "Select role type" at bounding box center [468, 195] width 318 height 34
type input "back"
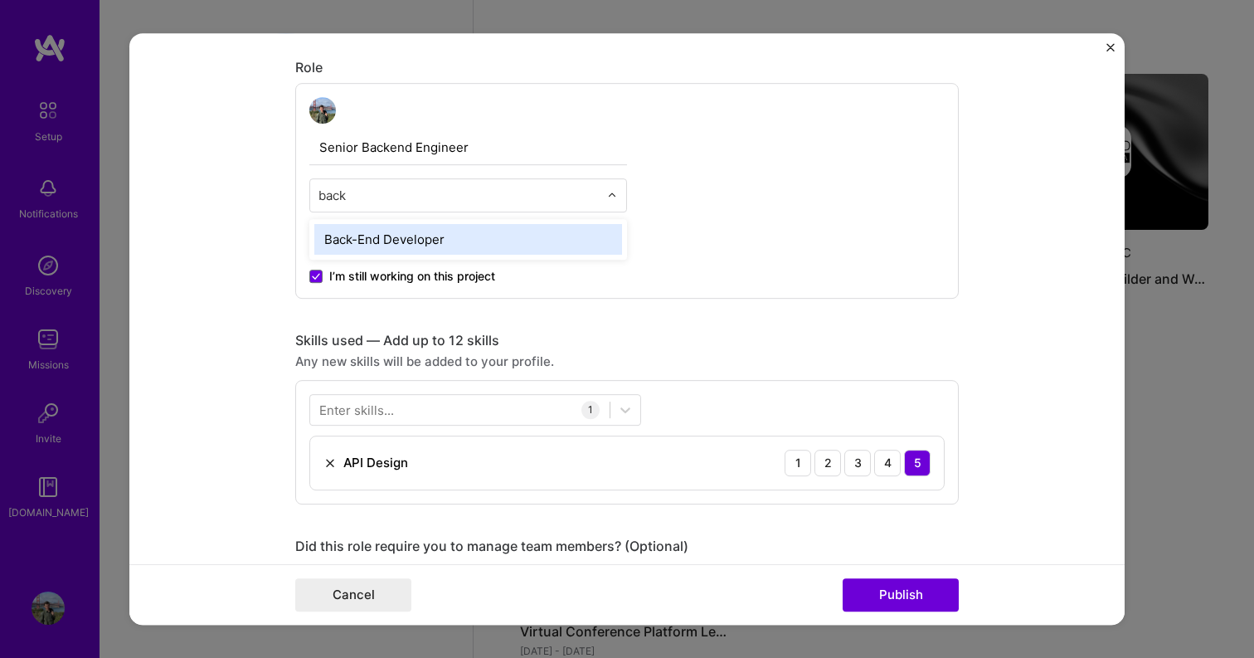
click at [456, 248] on div "Back-End Developer" at bounding box center [468, 239] width 308 height 31
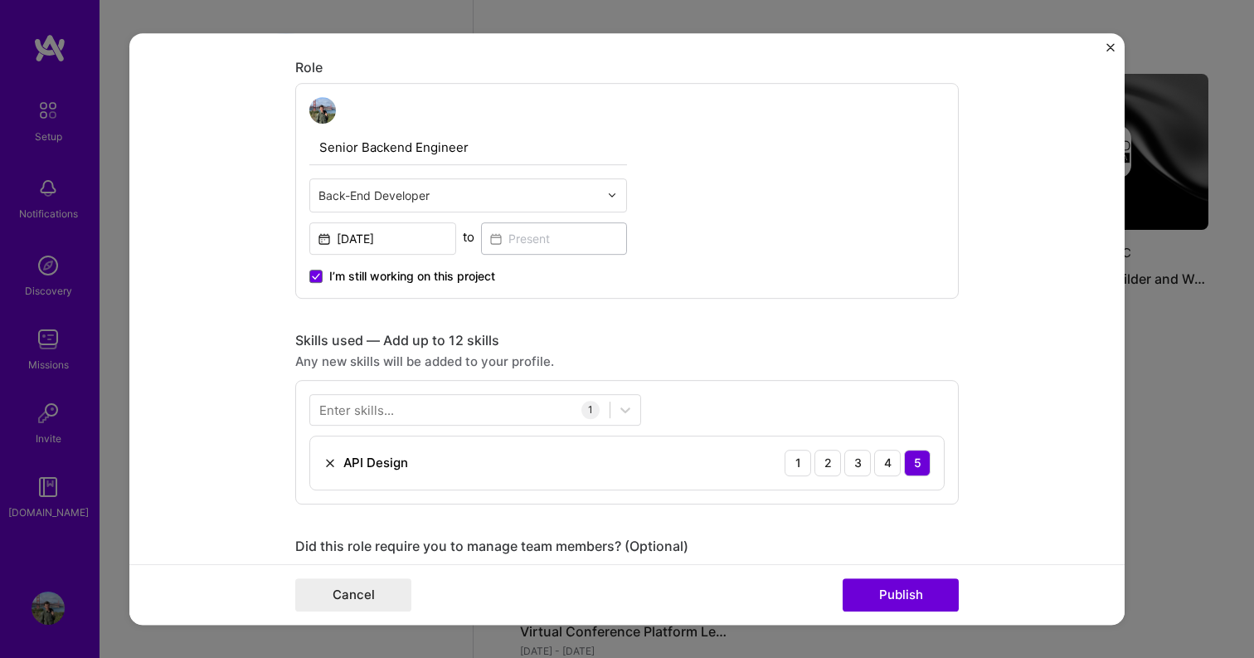
click at [580, 306] on div "Editing suggested project This project is suggested based on your LinkedIn, res…" at bounding box center [627, 436] width 664 height 1801
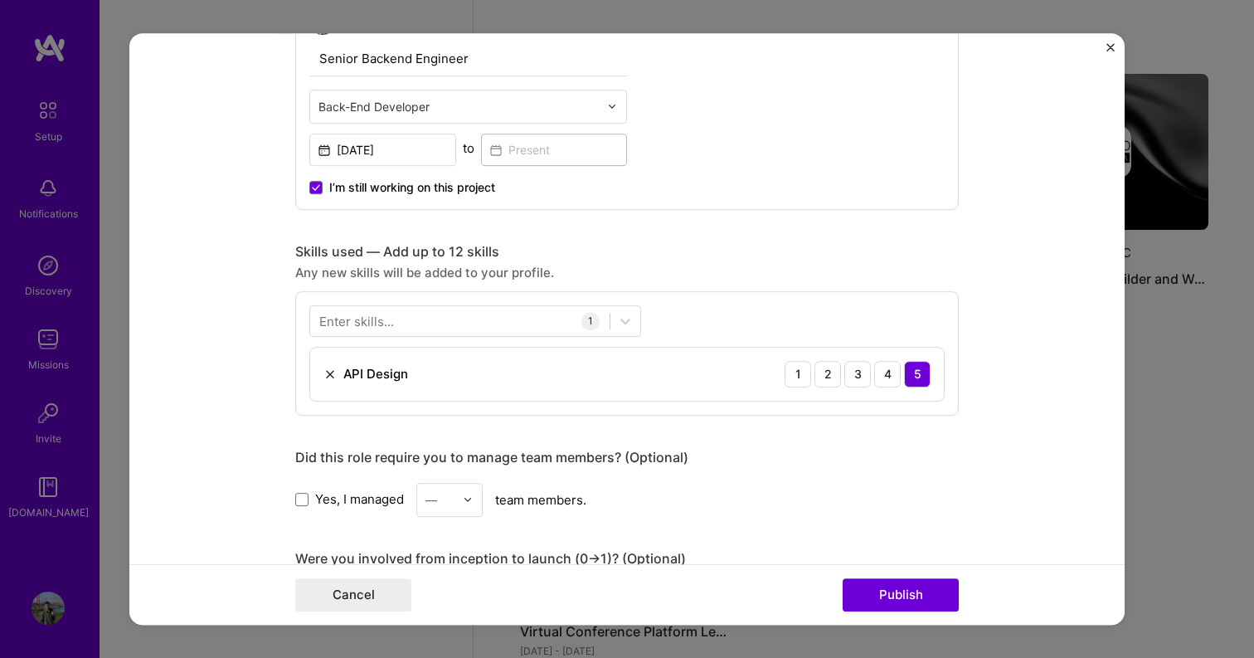
scroll to position [630, 0]
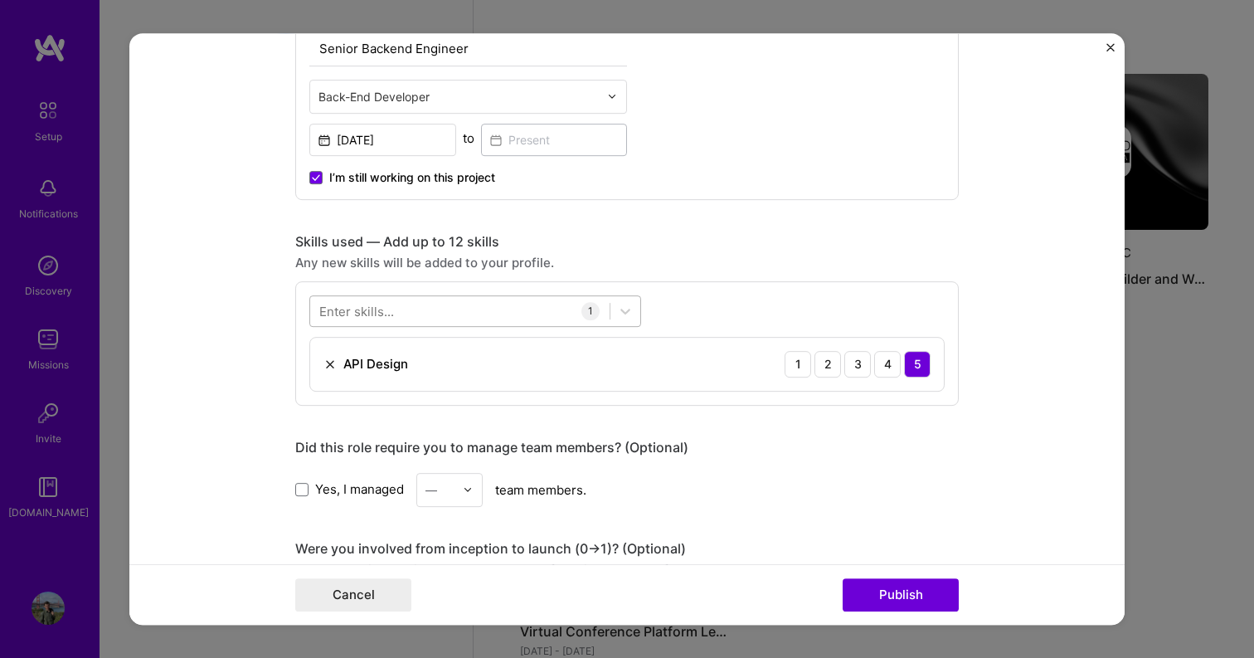
click at [429, 314] on div at bounding box center [459, 310] width 299 height 27
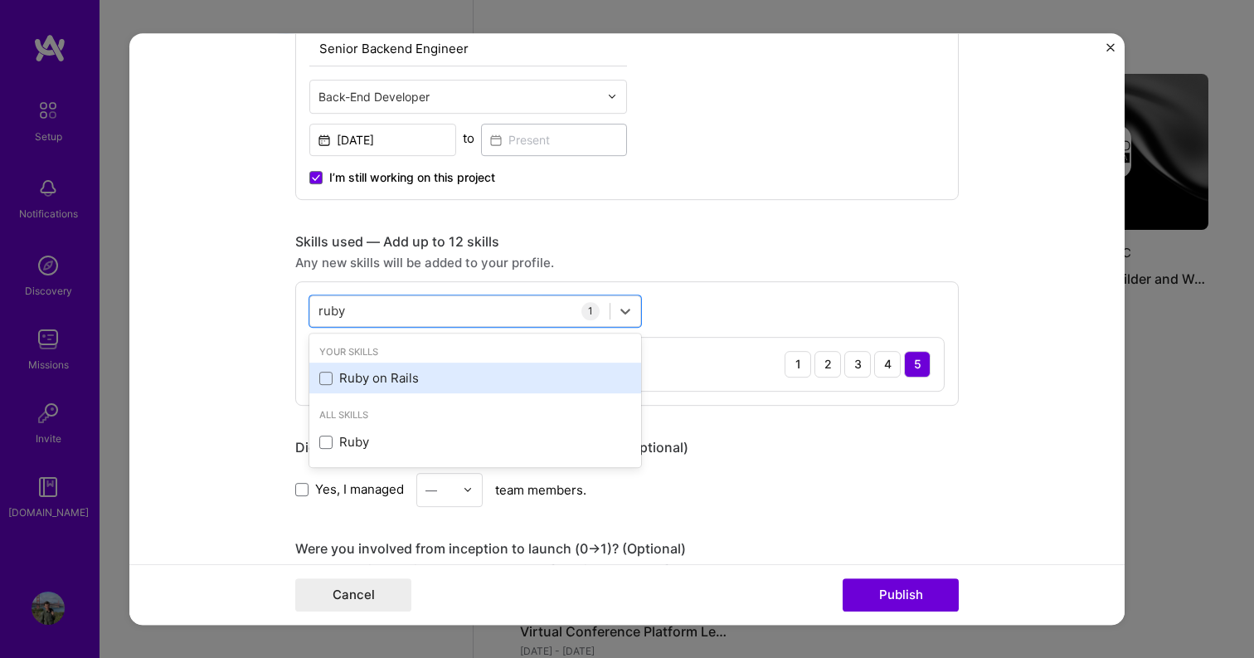
click at [411, 382] on div "Ruby on Rails" at bounding box center [475, 377] width 312 height 17
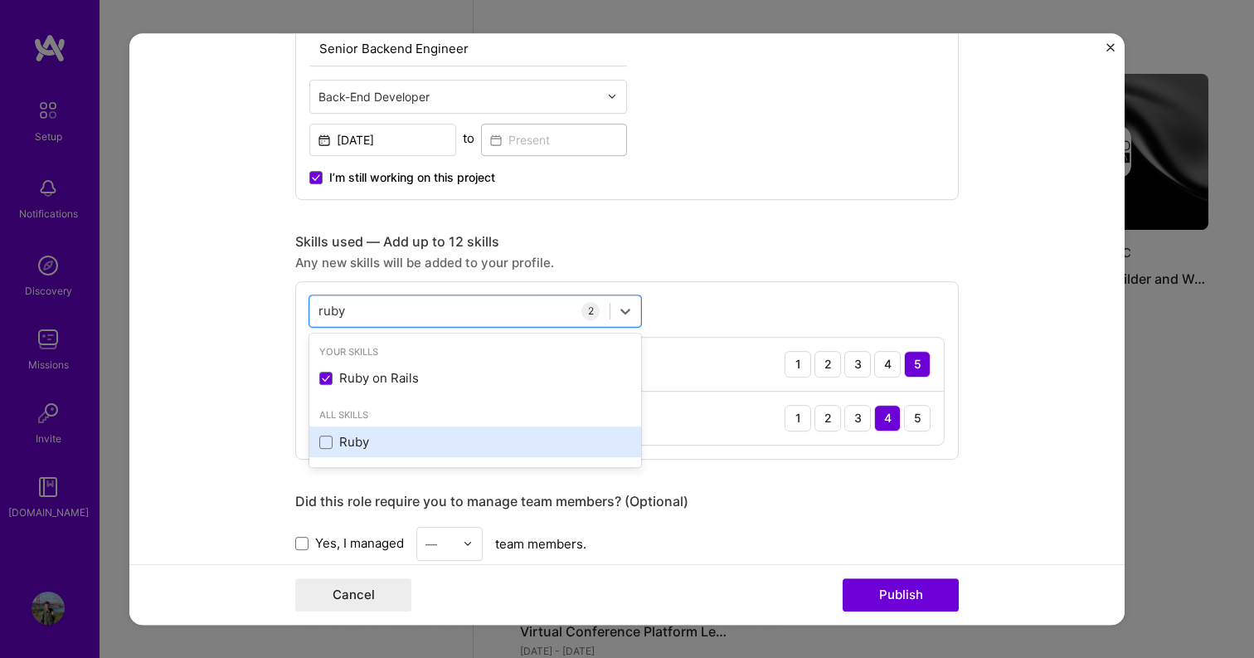
click at [380, 438] on div "Ruby" at bounding box center [475, 441] width 312 height 17
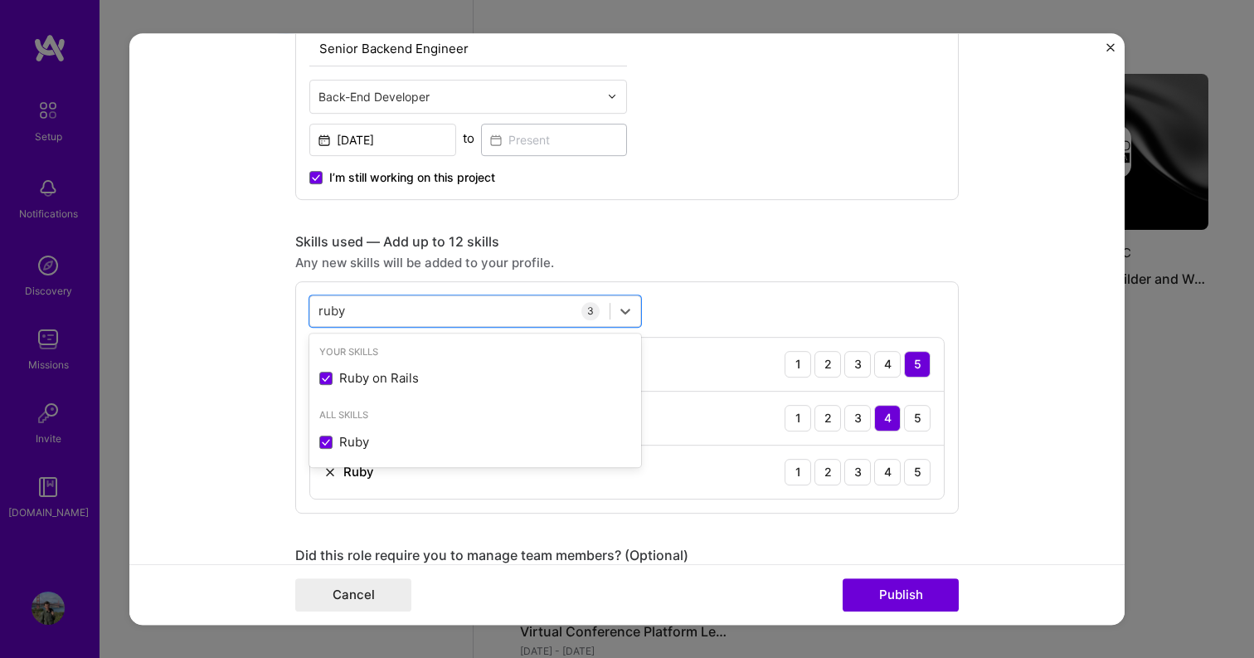
type input "ruby"
click at [242, 351] on form "Editing suggested project This project is suggested based on your LinkedIn, res…" at bounding box center [626, 329] width 995 height 592
click at [396, 299] on div "[PERSON_NAME]" at bounding box center [459, 310] width 299 height 27
click at [925, 475] on div "5" at bounding box center [917, 472] width 27 height 27
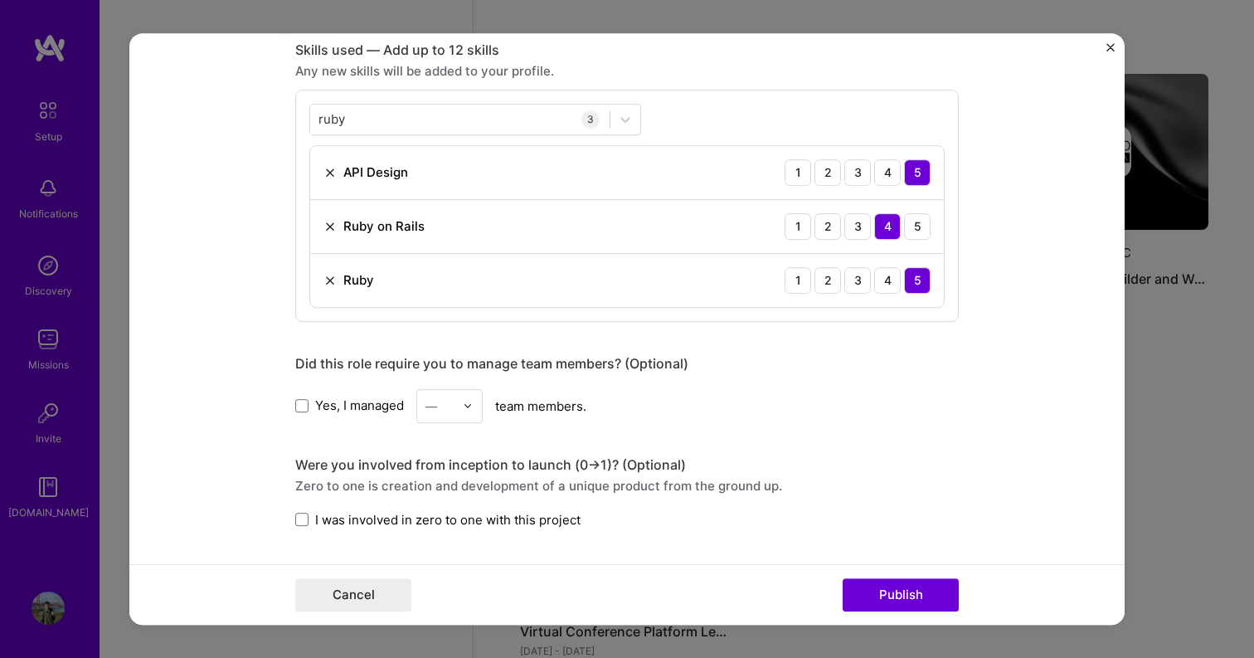
scroll to position [875, 0]
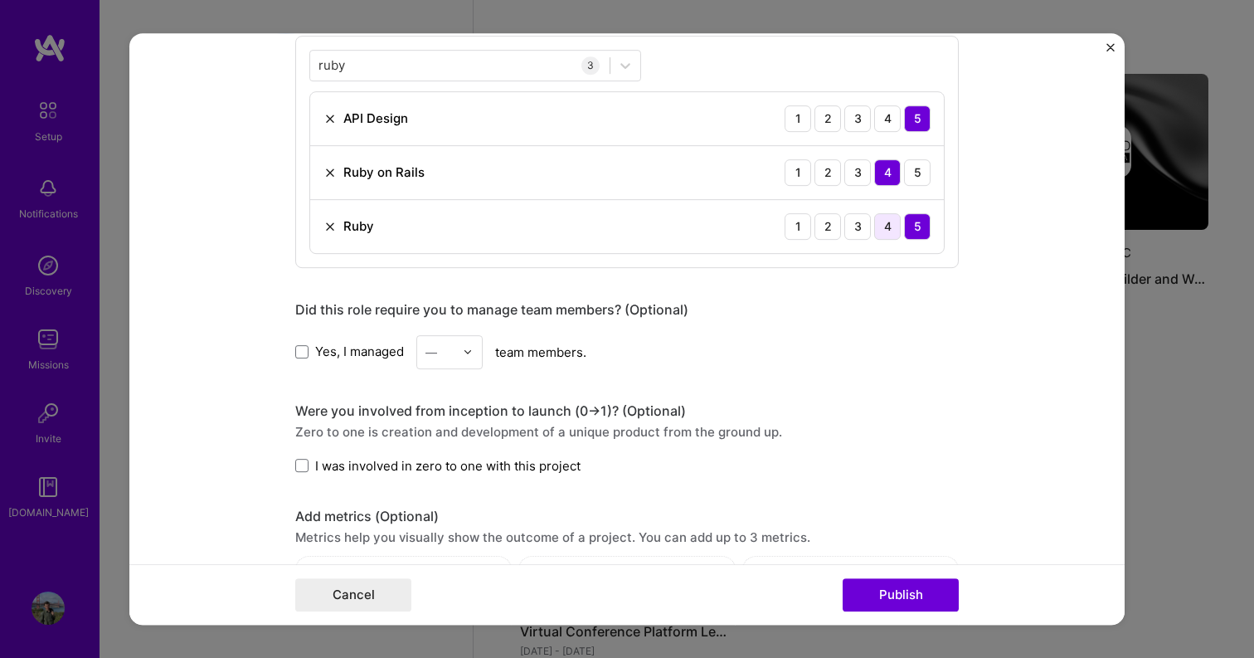
click at [878, 233] on div "4" at bounding box center [887, 226] width 27 height 27
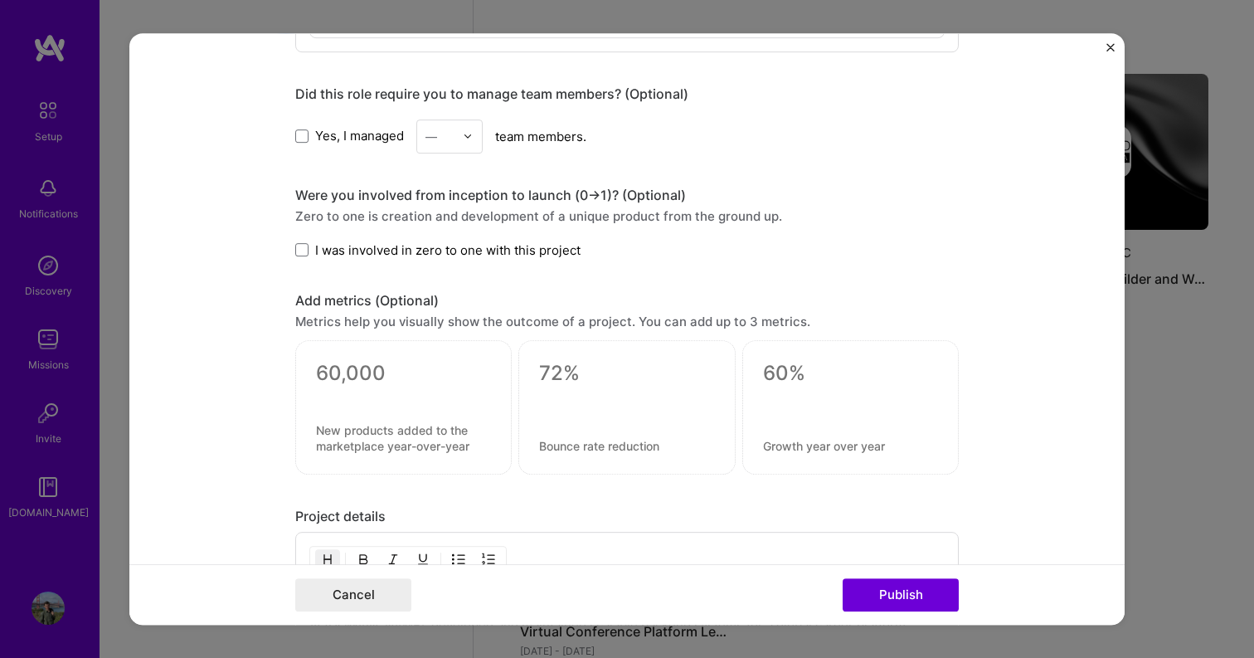
scroll to position [1014, 0]
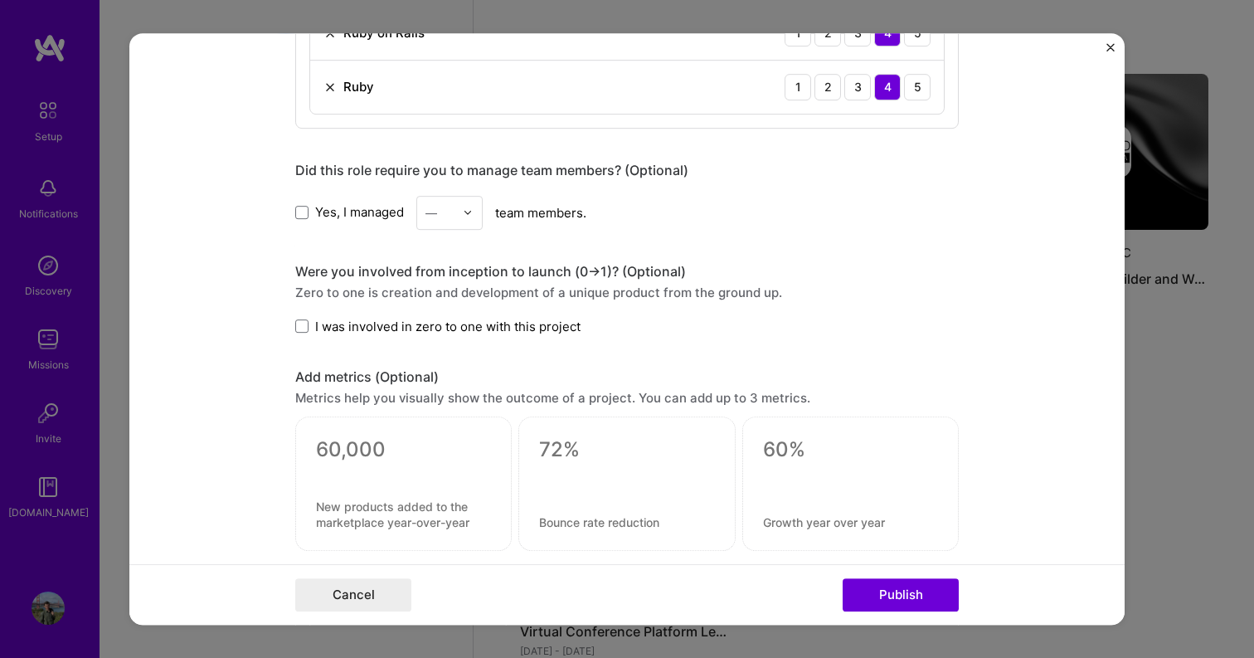
click at [380, 215] on span "Yes, I managed" at bounding box center [359, 211] width 89 height 17
click at [0, 0] on input "Yes, I managed" at bounding box center [0, 0] width 0 height 0
click at [459, 212] on div "—" at bounding box center [440, 213] width 46 height 32
click at [440, 339] on div "4" at bounding box center [449, 348] width 56 height 31
click at [561, 247] on div "Editing suggested project This project is suggested based on your LinkedIn, res…" at bounding box center [627, 6] width 664 height 1909
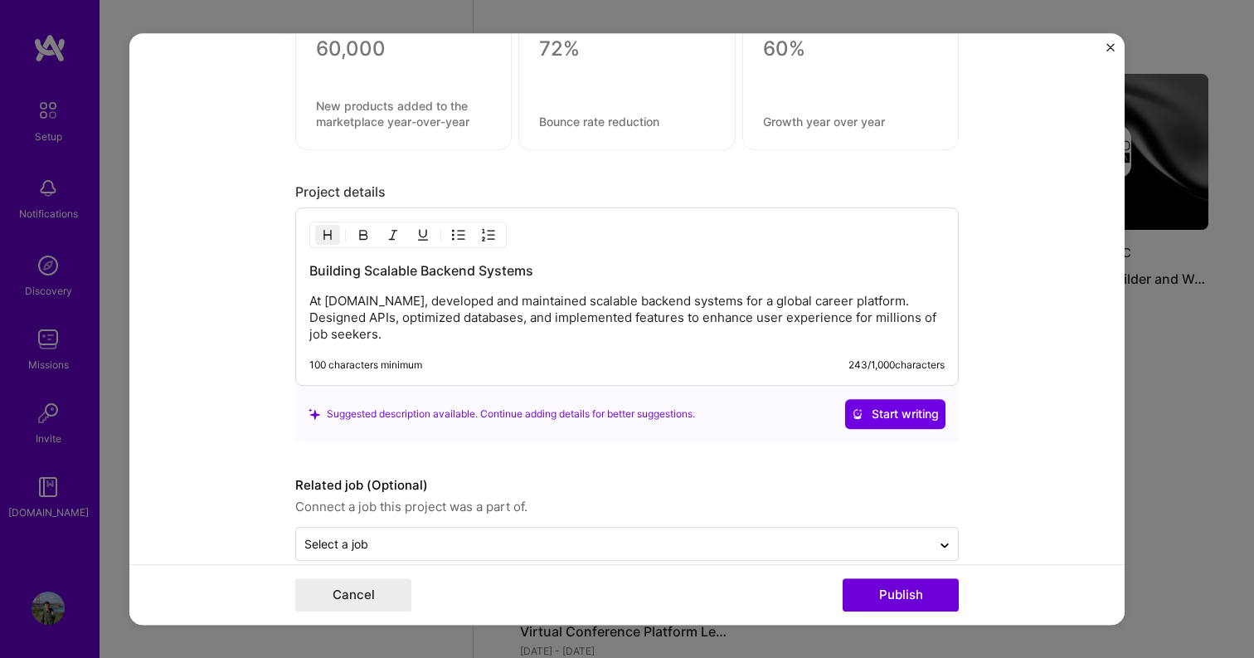
scroll to position [1443, 0]
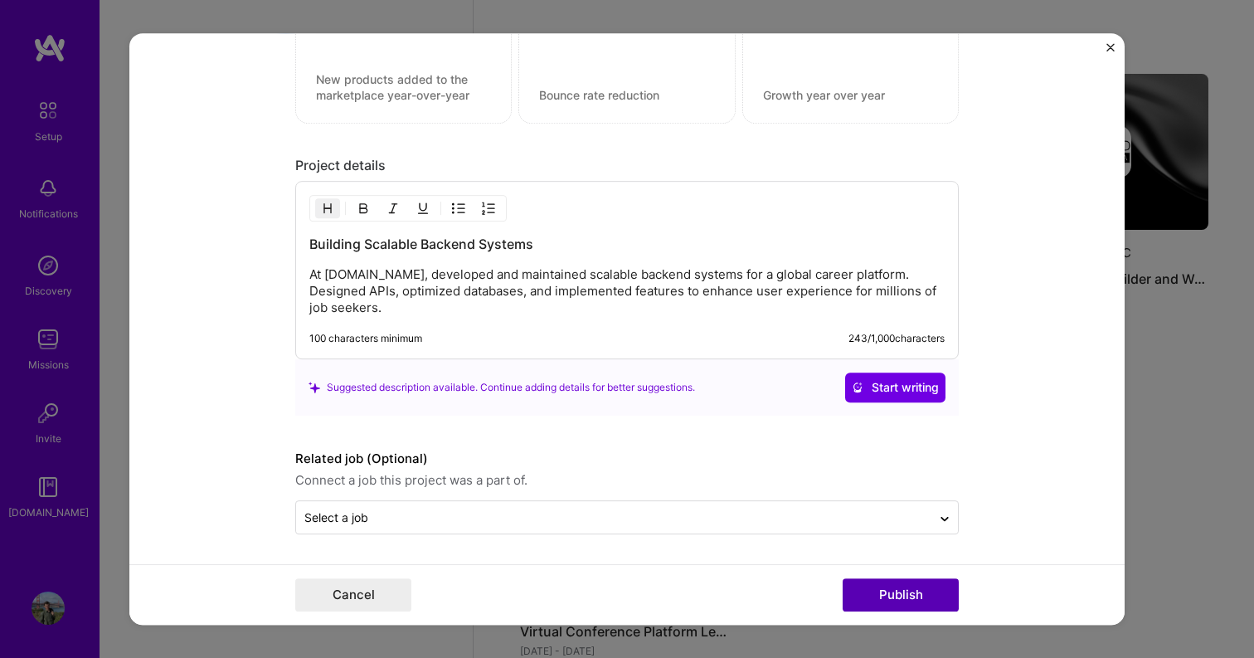
click at [867, 596] on button "Publish" at bounding box center [901, 594] width 116 height 33
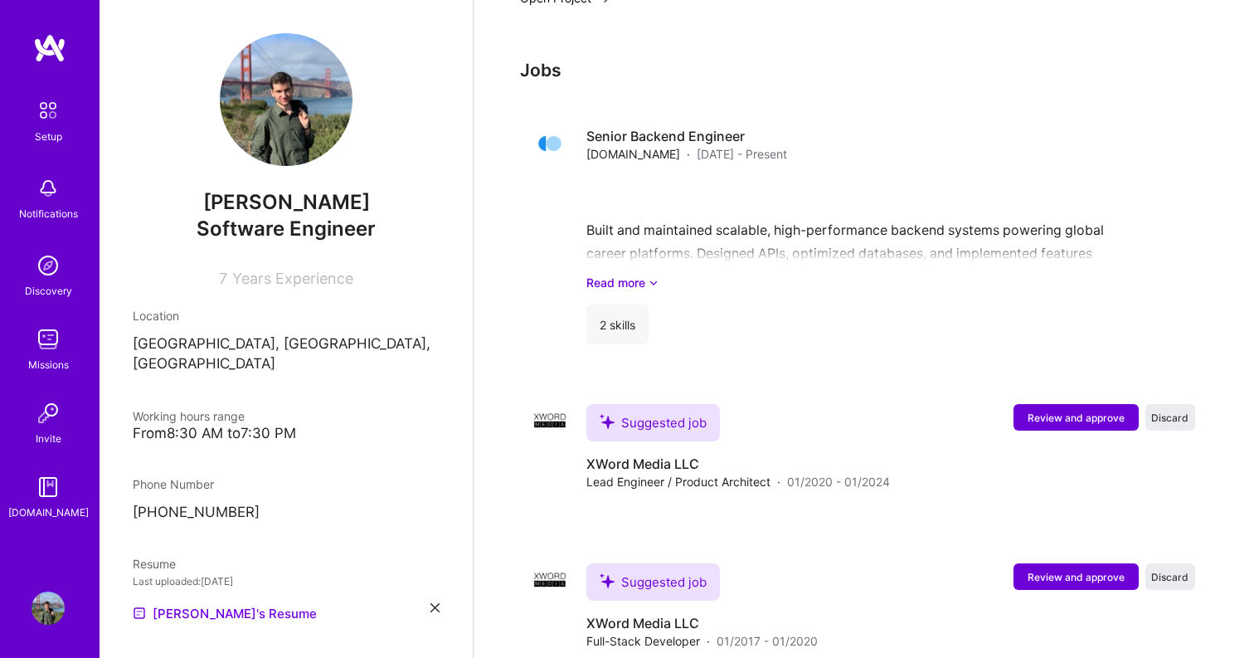
scroll to position [1266, 0]
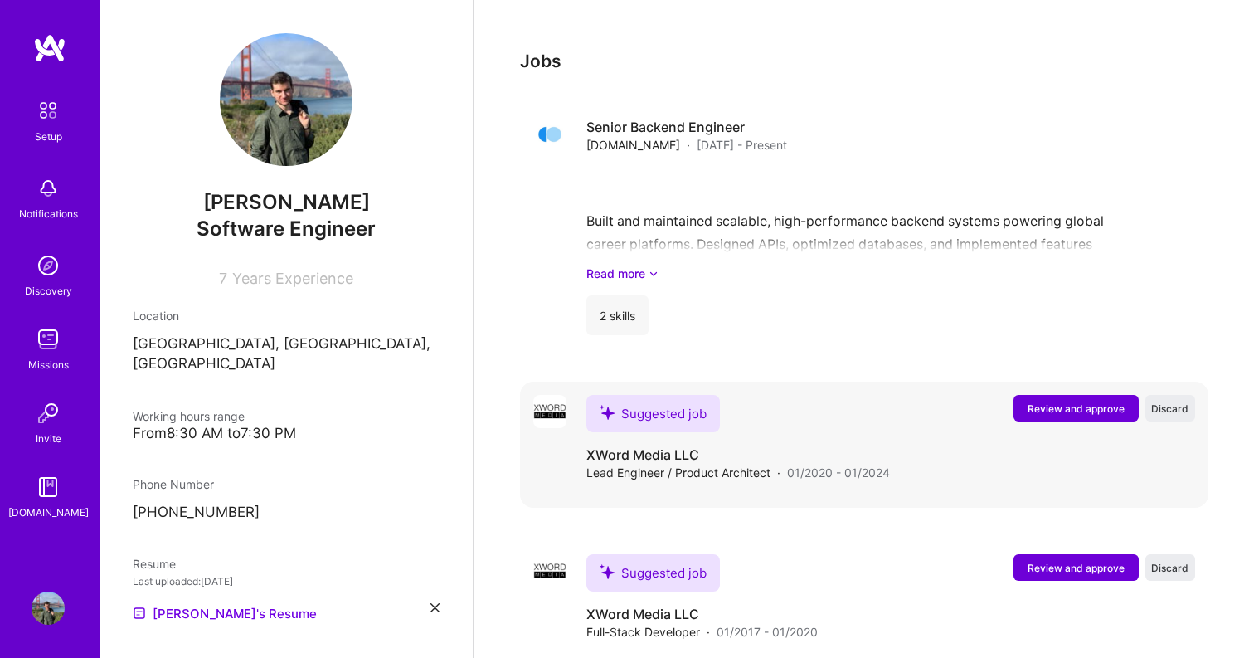
click at [1050, 401] on span "Review and approve" at bounding box center [1076, 408] width 97 height 14
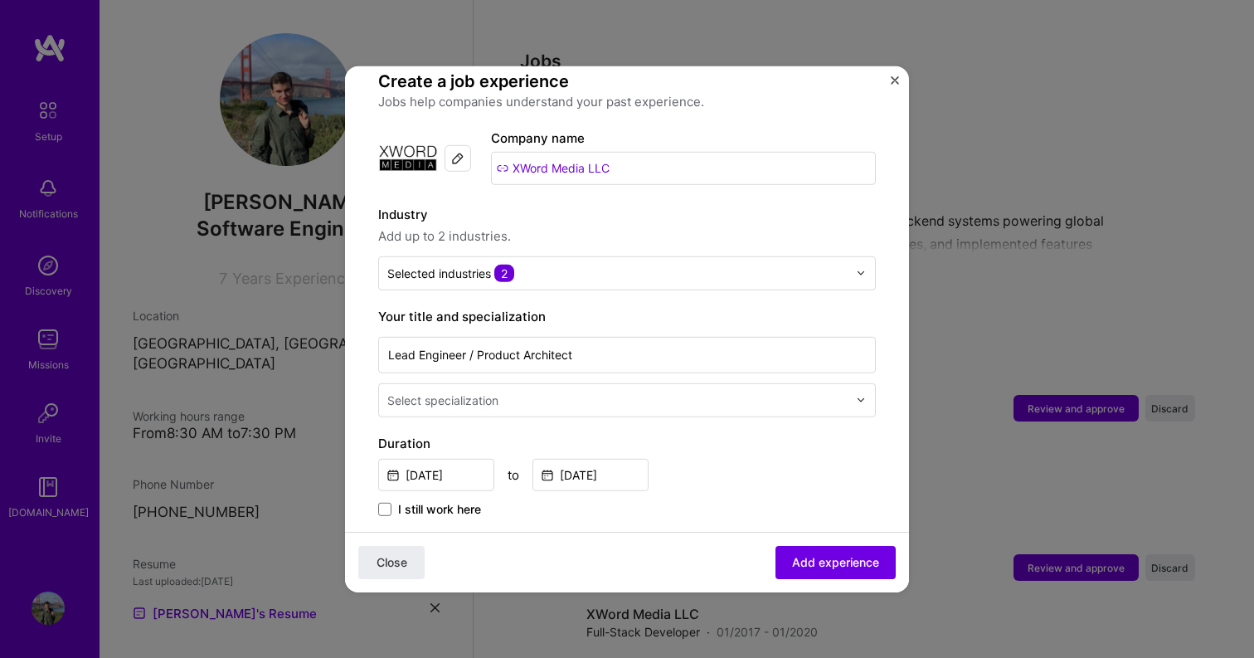
scroll to position [157, 0]
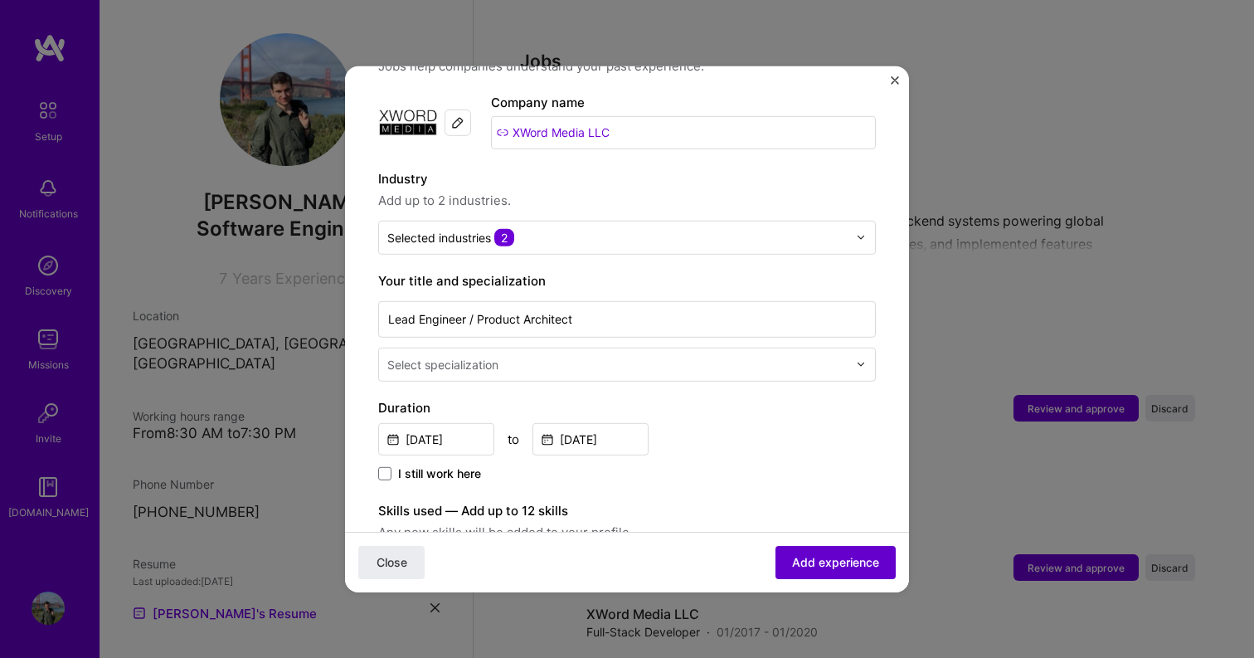
click at [825, 564] on span "Add experience" at bounding box center [835, 562] width 87 height 17
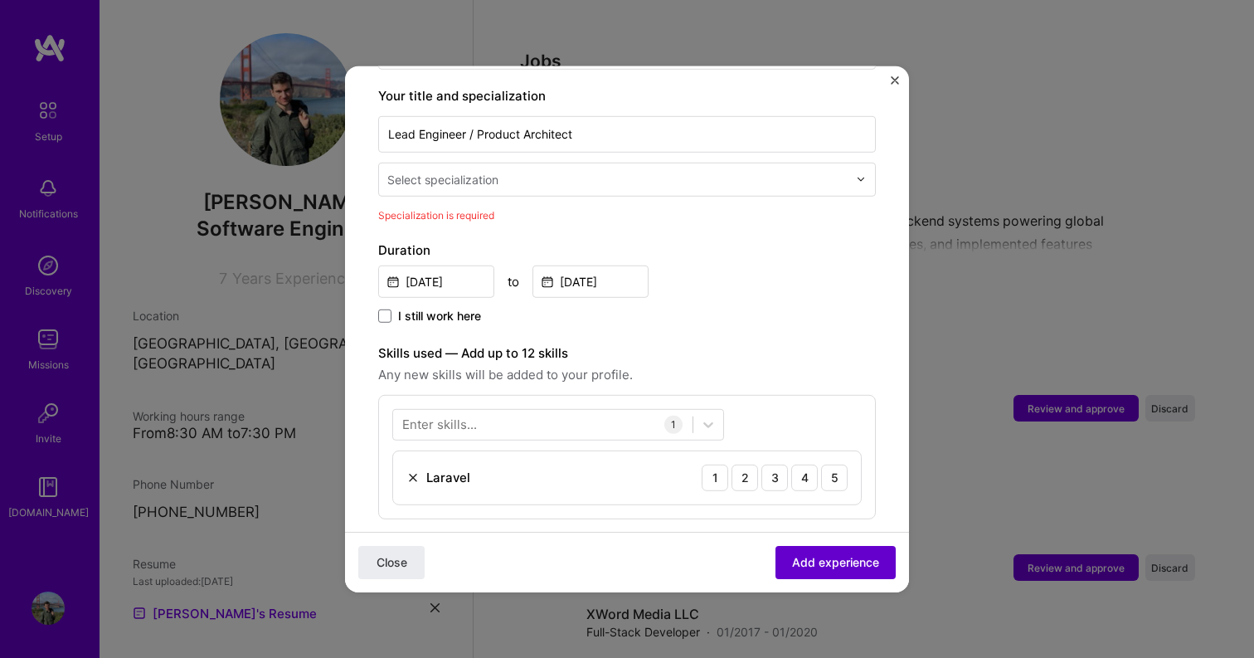
scroll to position [344, 0]
click at [447, 168] on div "Select specialization" at bounding box center [442, 176] width 111 height 17
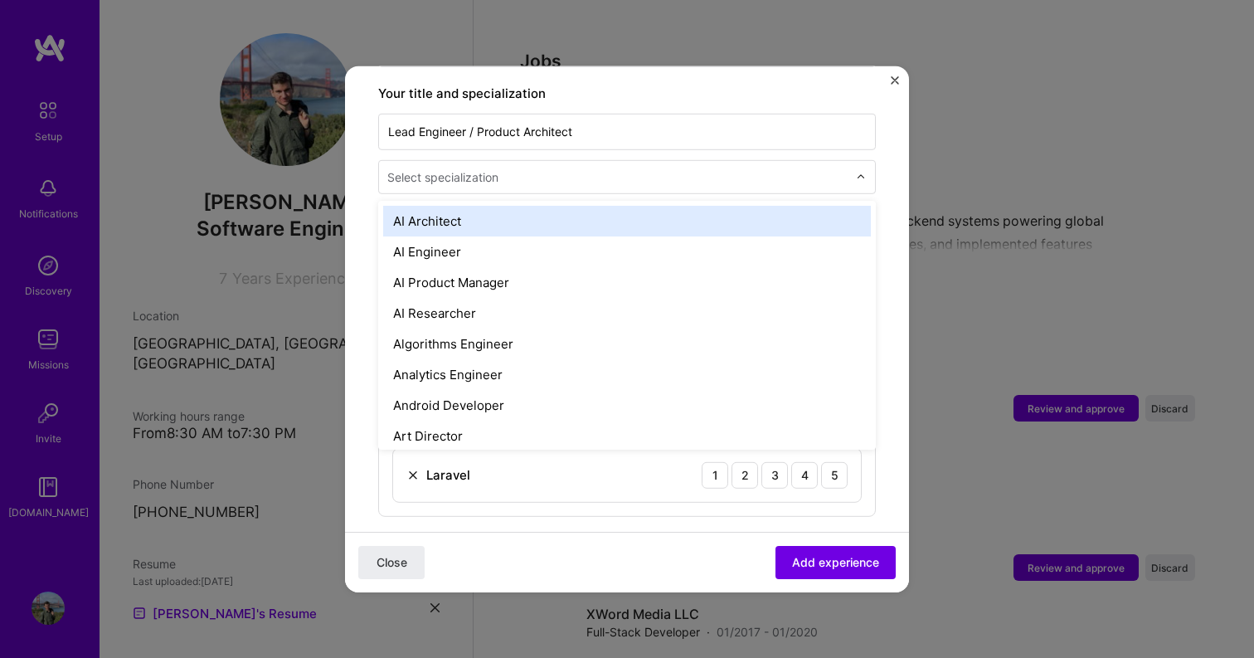
type input "o"
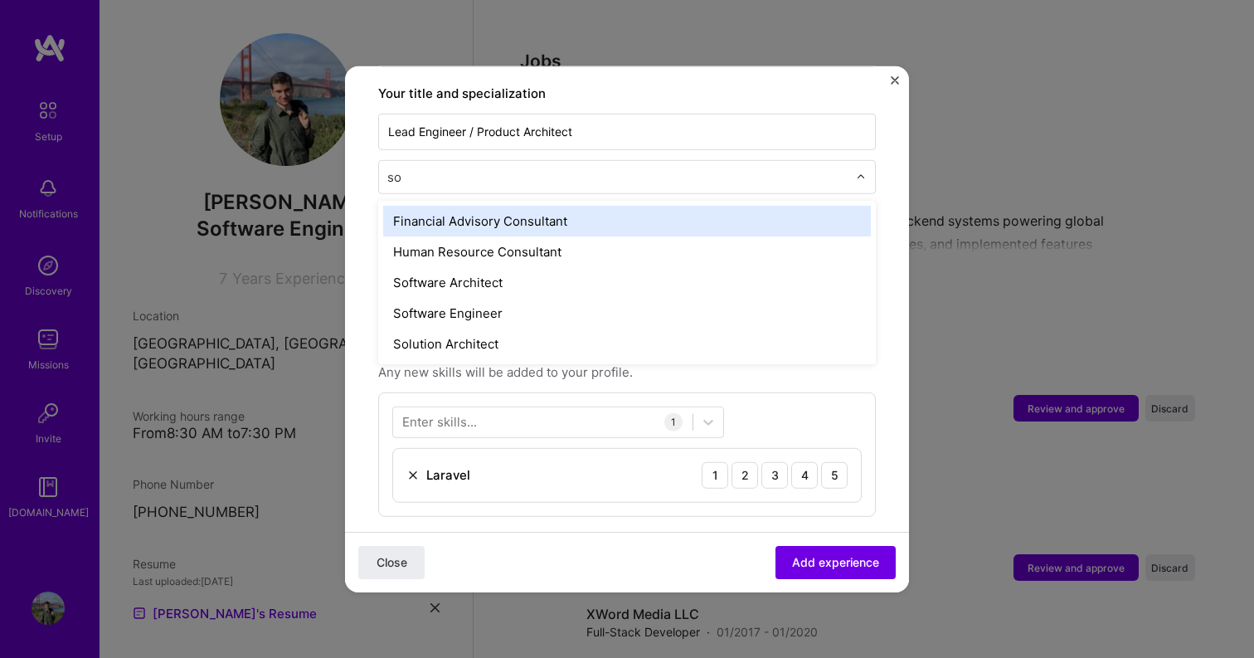
type input "sof"
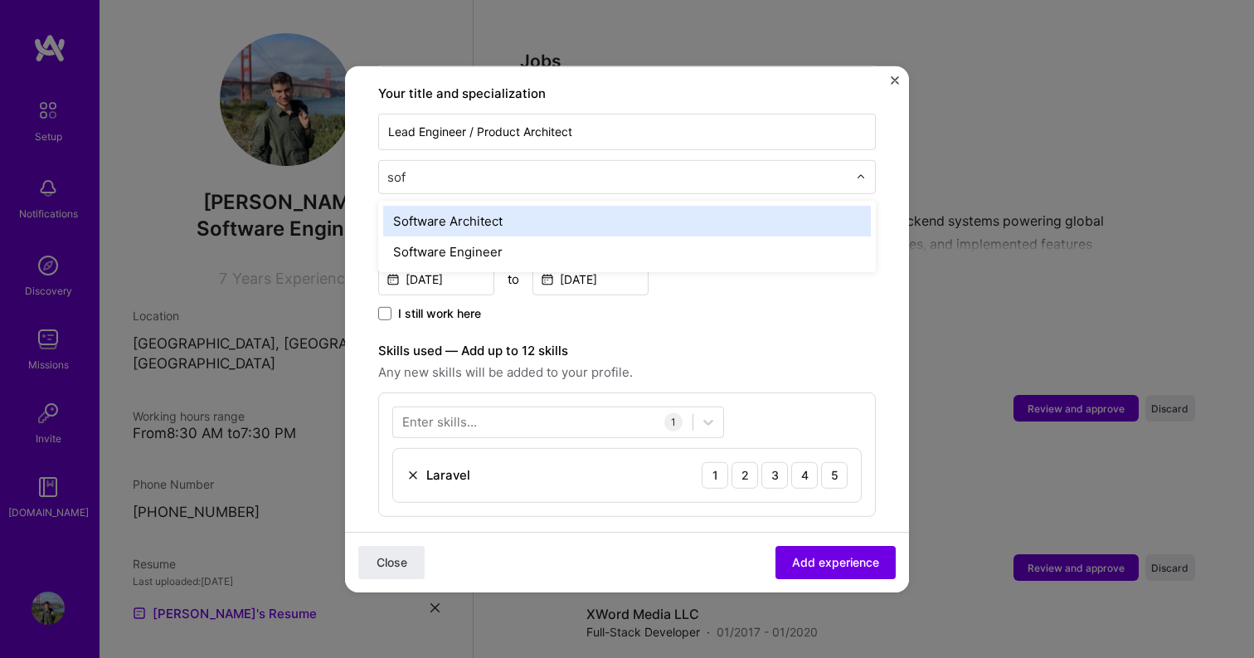
click at [448, 208] on div "Software Architect" at bounding box center [627, 220] width 488 height 31
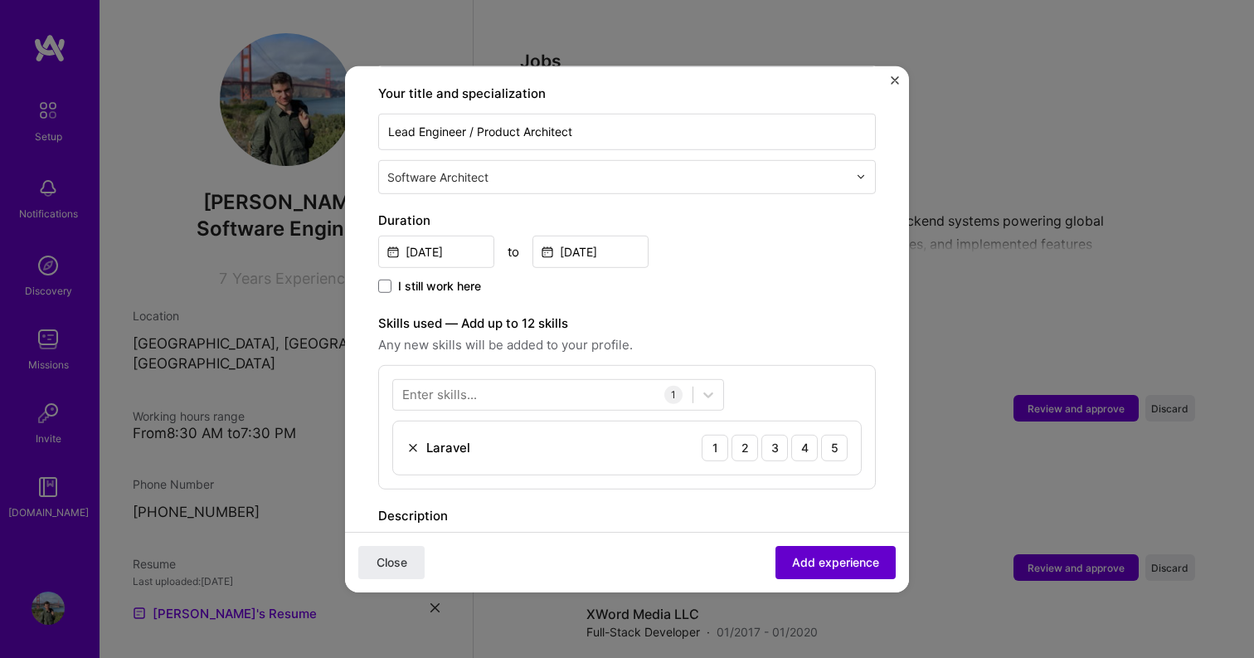
click at [868, 561] on span "Add experience" at bounding box center [835, 562] width 87 height 17
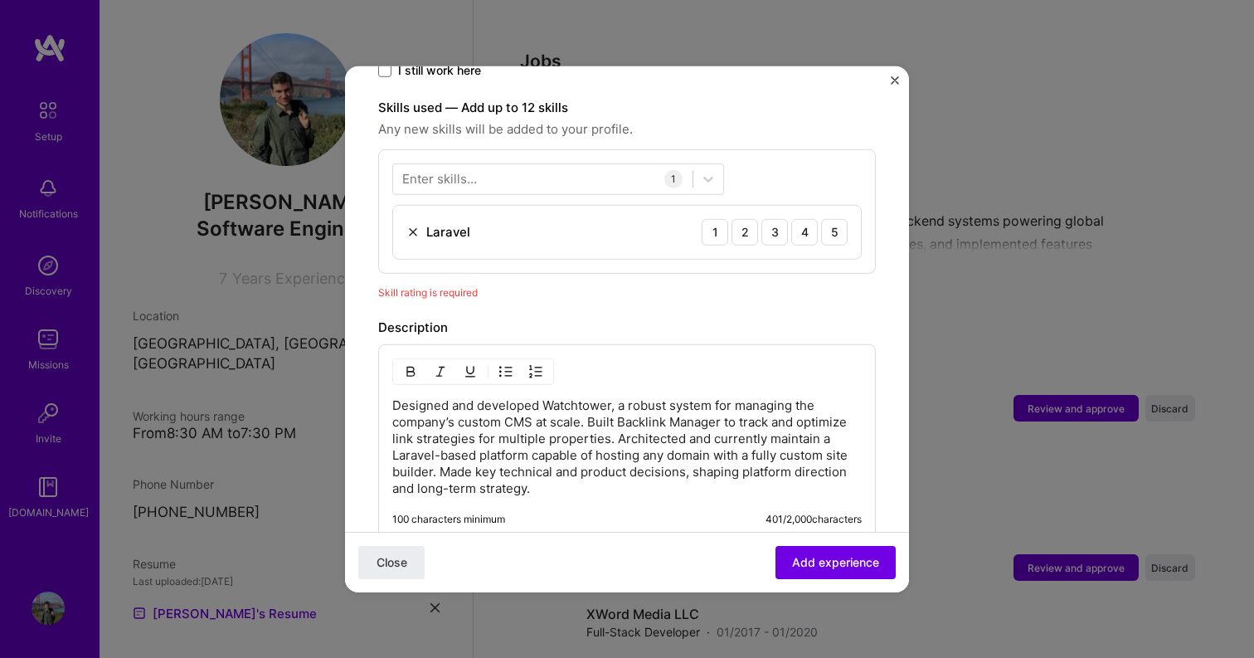
scroll to position [574, 0]
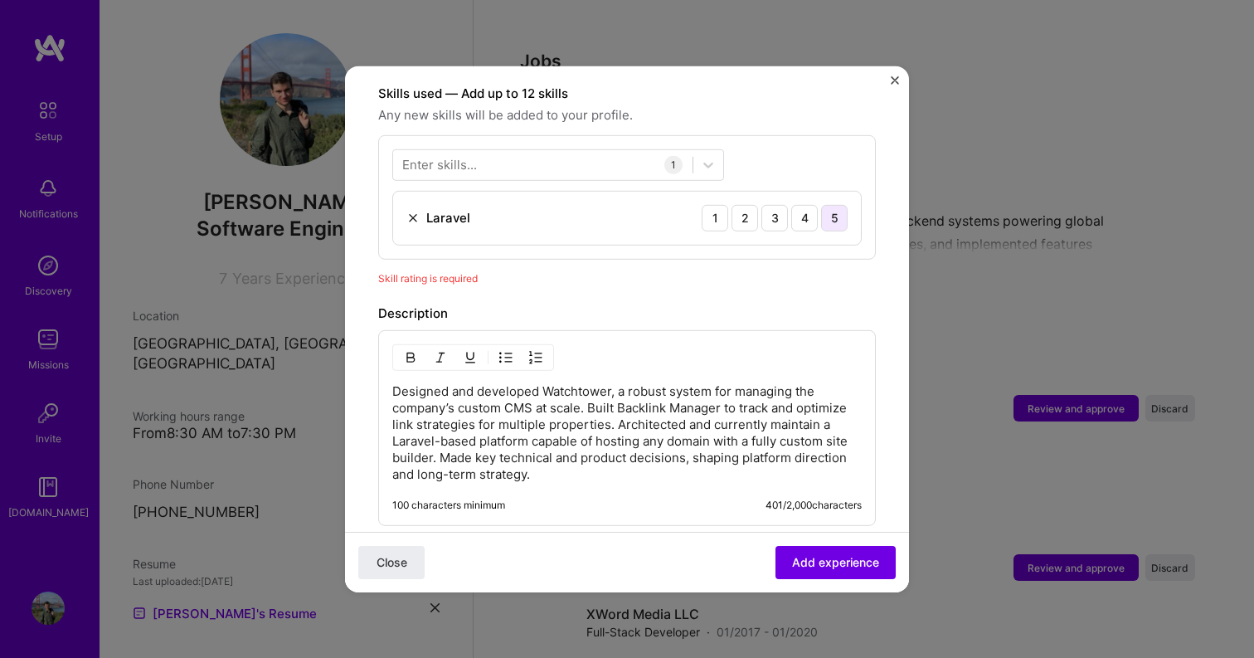
click at [827, 204] on div "5" at bounding box center [834, 217] width 27 height 27
click at [500, 155] on div at bounding box center [542, 164] width 299 height 27
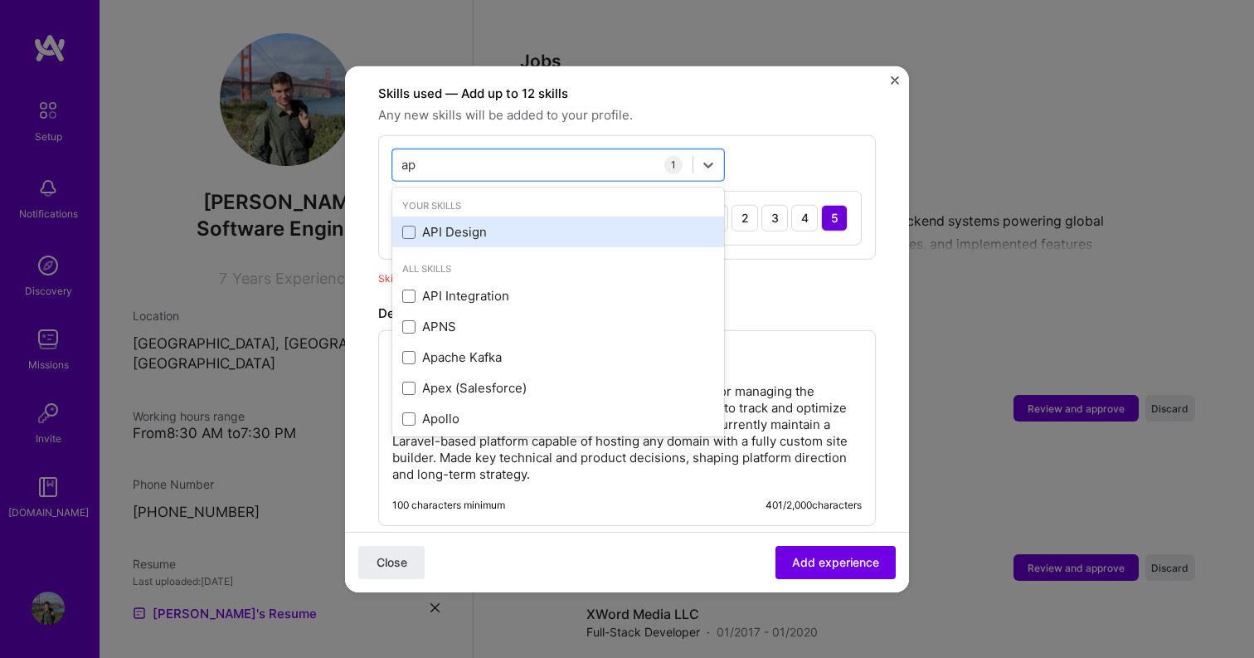
click at [459, 223] on div "API Design" at bounding box center [558, 231] width 312 height 17
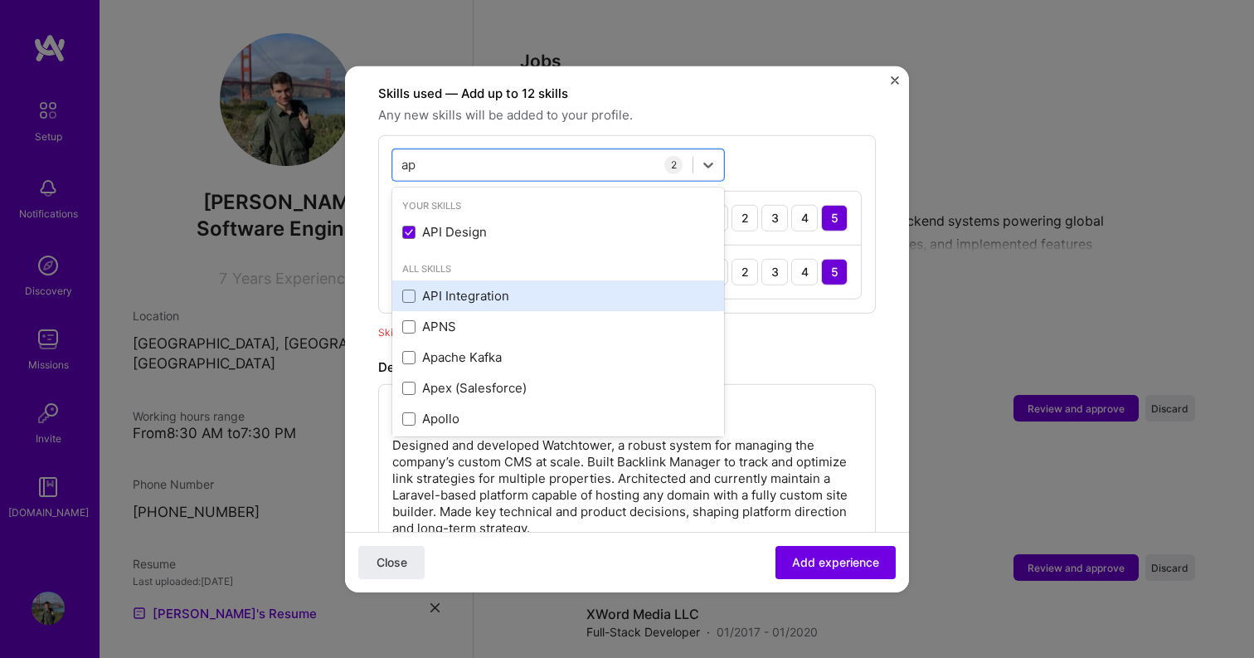
click at [489, 287] on div "API Integration" at bounding box center [558, 295] width 312 height 17
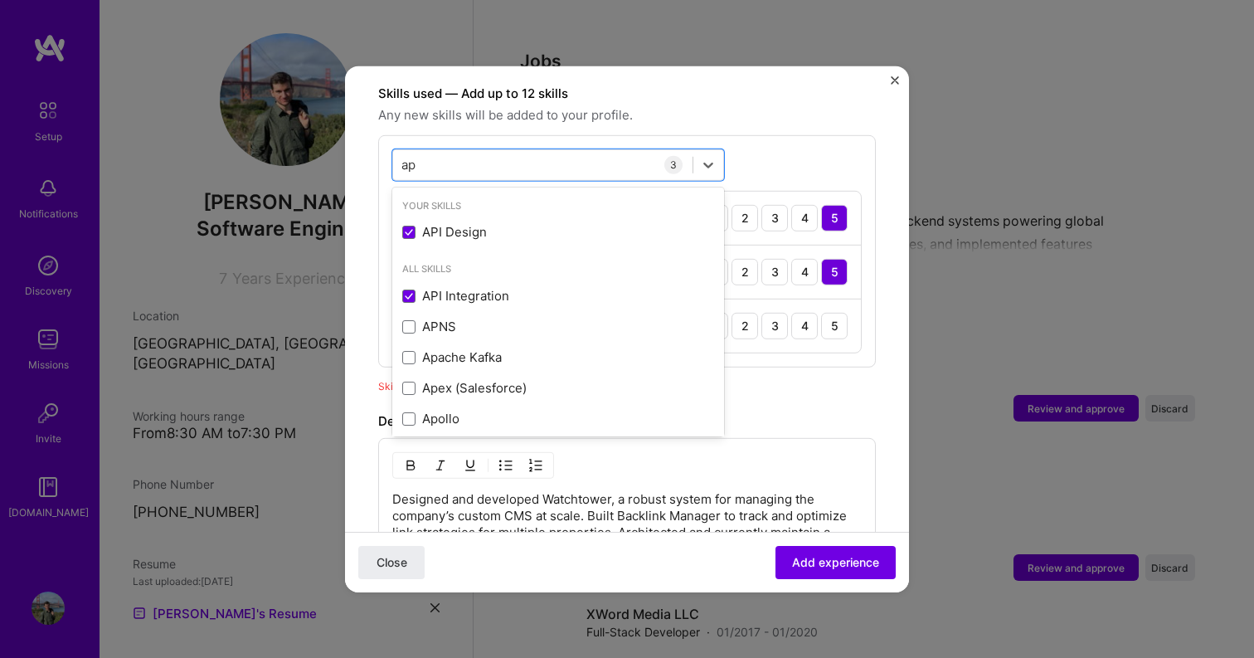
type input "ap"
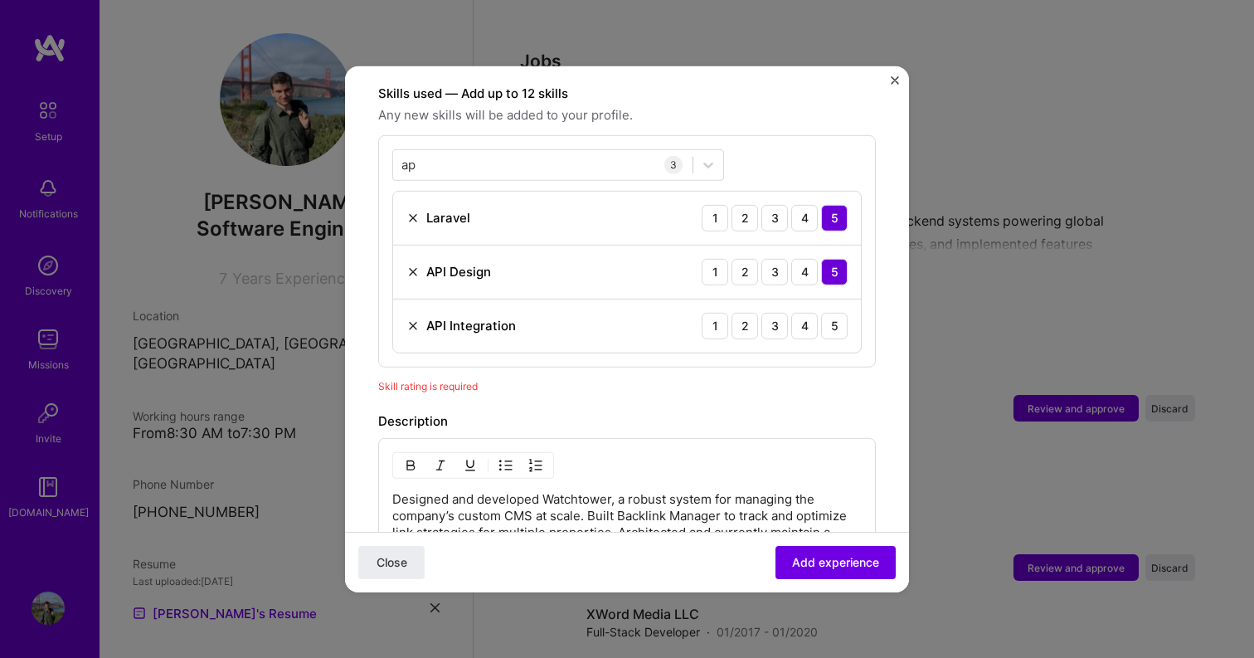
click at [772, 158] on div "ap ap 3 Laravel 1 2 3 4 5 API Design 1 2 3 4 5 API Integration 1 2 3 4 5" at bounding box center [627, 250] width 498 height 232
click at [814, 563] on span "Add experience" at bounding box center [835, 562] width 87 height 17
click at [832, 558] on span "Add experience" at bounding box center [835, 562] width 87 height 17
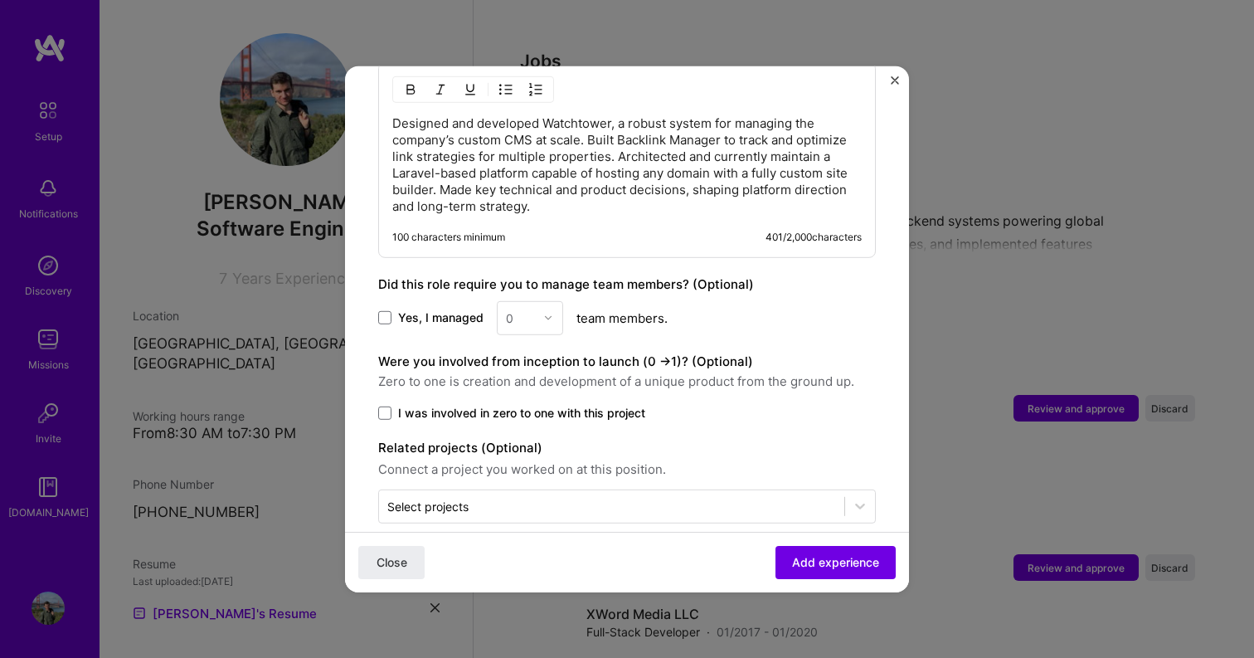
scroll to position [956, 0]
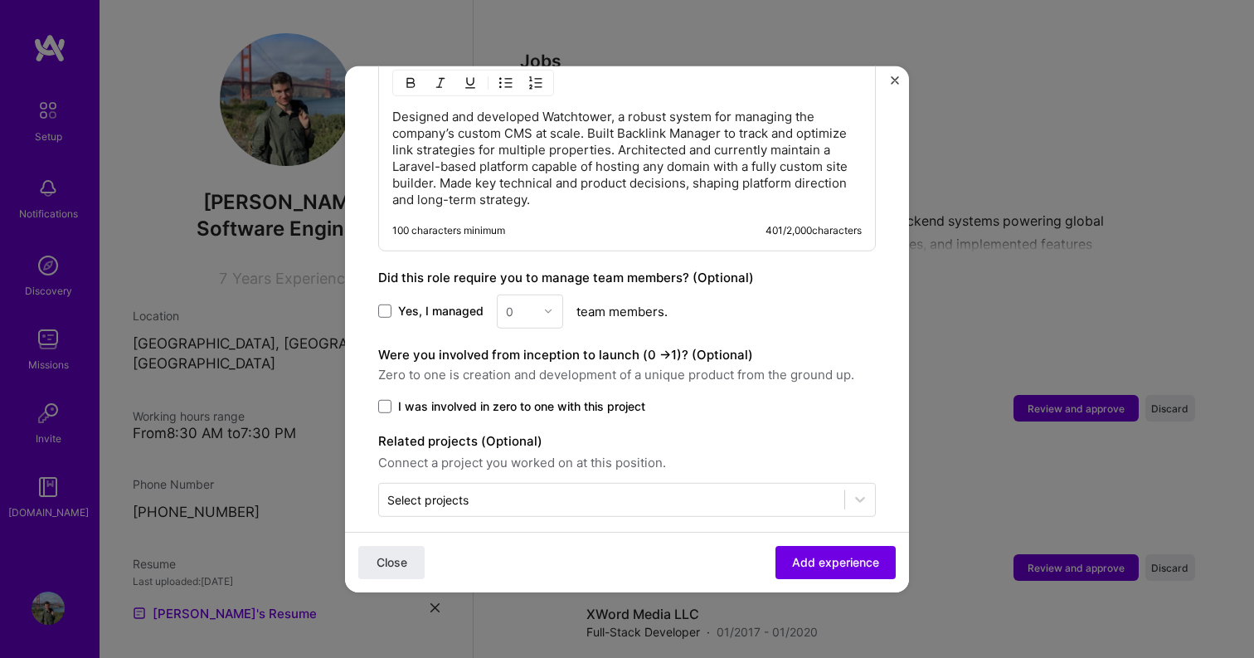
click at [722, 294] on div "Yes, I managed 0 team members." at bounding box center [627, 311] width 498 height 34
click at [423, 303] on span "Yes, I managed" at bounding box center [440, 311] width 85 height 17
click at [0, 0] on input "Yes, I managed" at bounding box center [0, 0] width 0 height 0
click at [530, 302] on input "text" at bounding box center [520, 310] width 29 height 17
click at [534, 431] on div "4" at bounding box center [530, 446] width 56 height 31
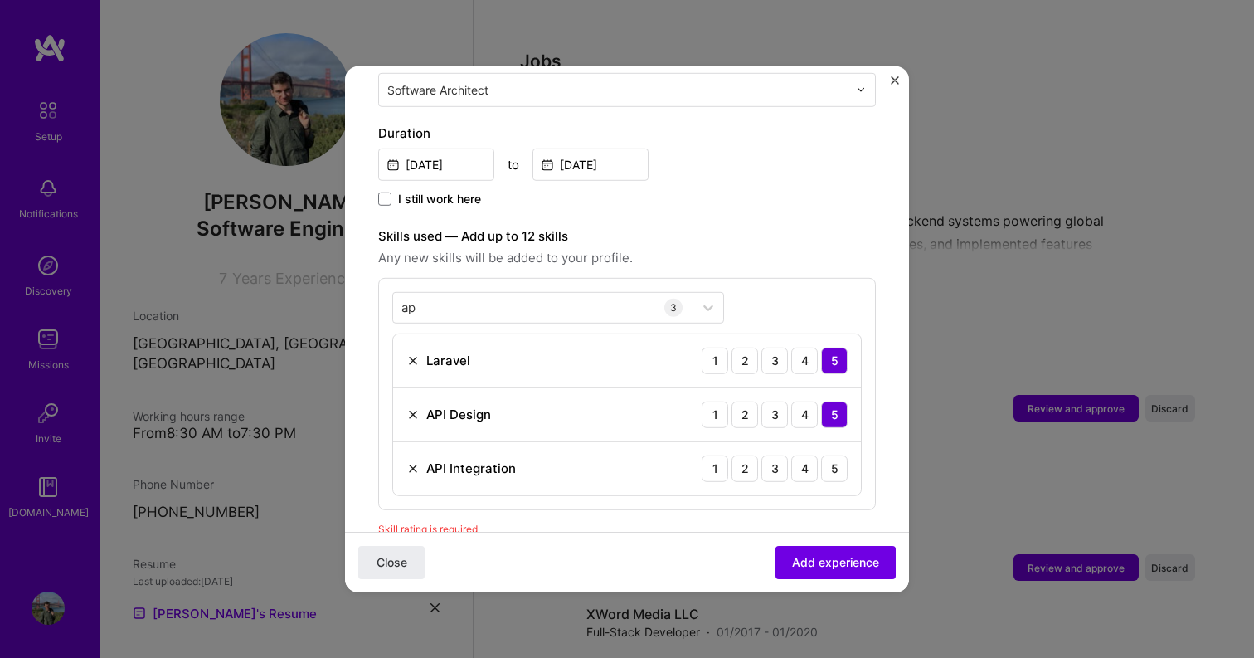
scroll to position [445, 0]
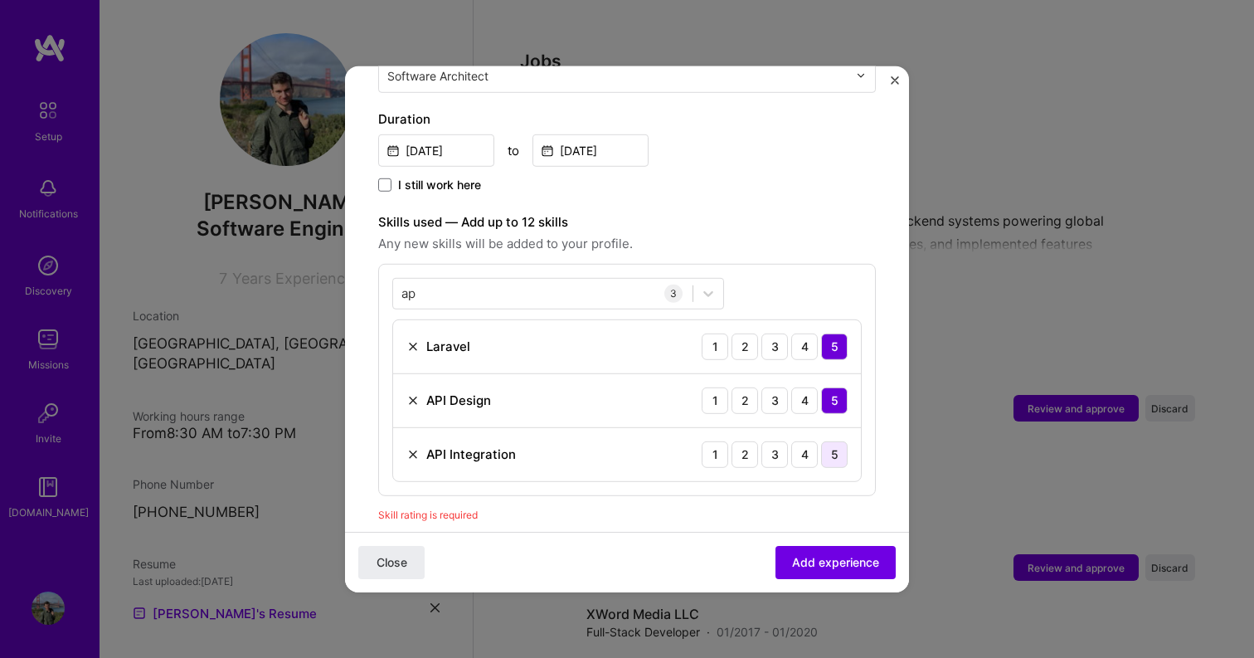
click at [834, 440] on div "5" at bounding box center [834, 453] width 27 height 27
click at [818, 576] on button "Add experience" at bounding box center [835, 562] width 120 height 33
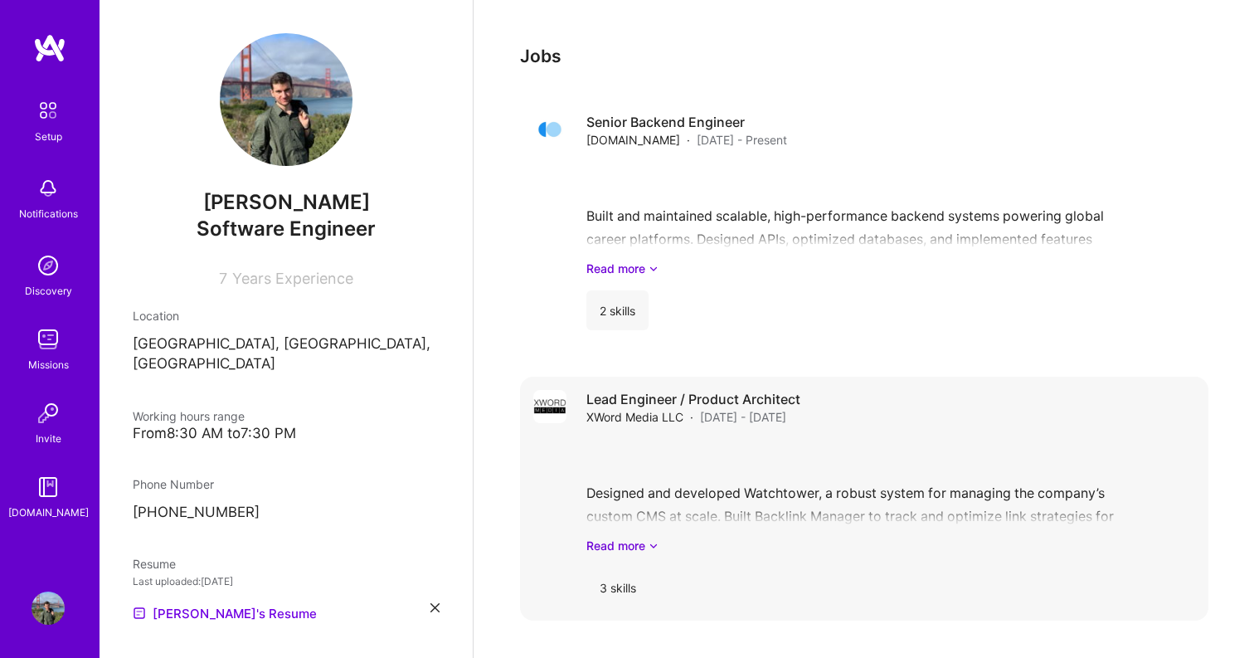
scroll to position [1395, 0]
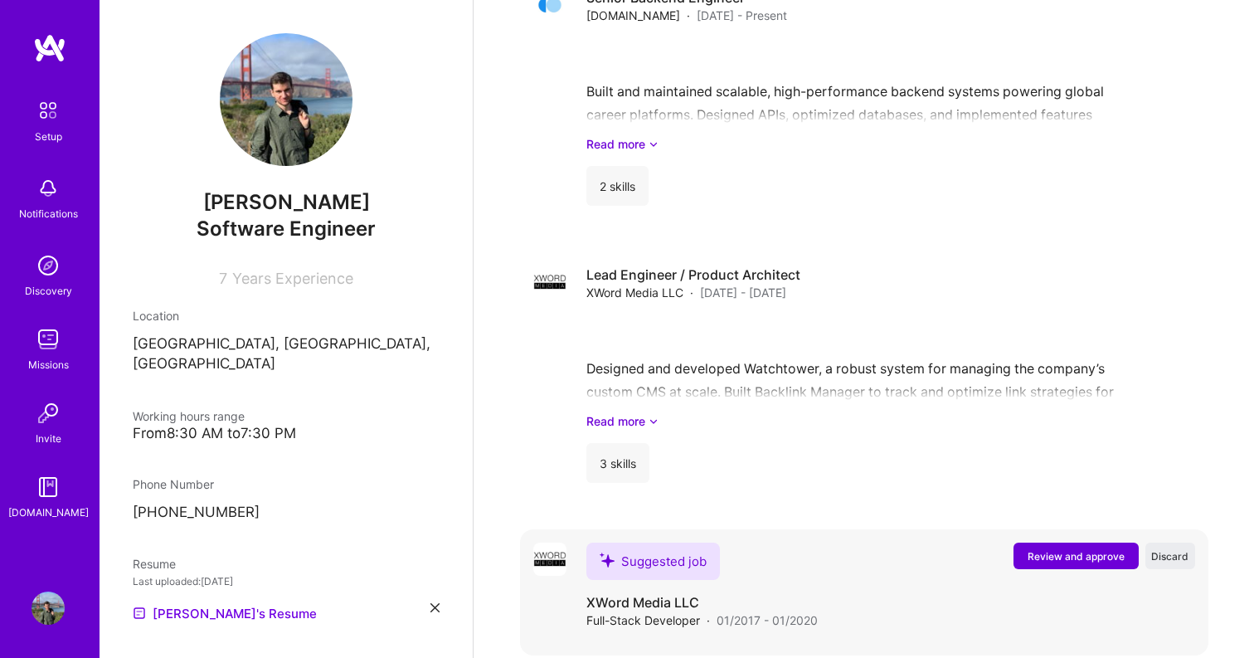
click at [1039, 542] on div "Suggested job XWord Media LLC Full-Stack Developer · 01/2017 - 01/2020 Review a…" at bounding box center [890, 585] width 609 height 86
click at [1050, 549] on span "Review and approve" at bounding box center [1076, 556] width 97 height 14
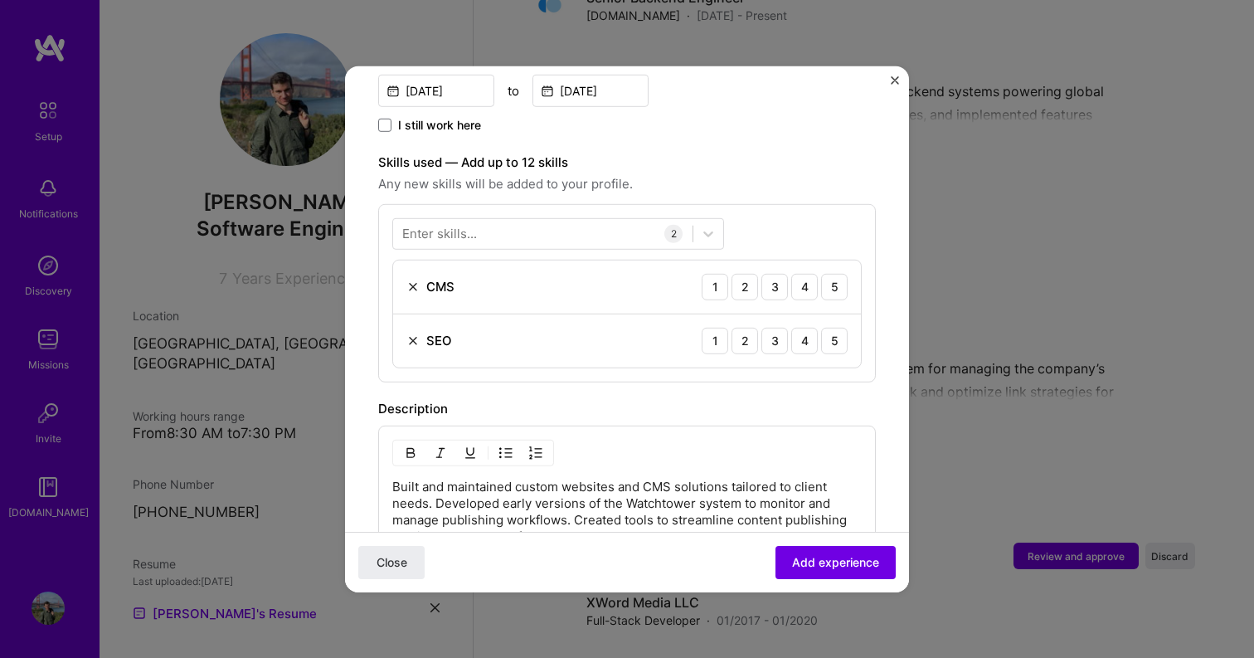
scroll to position [486, 0]
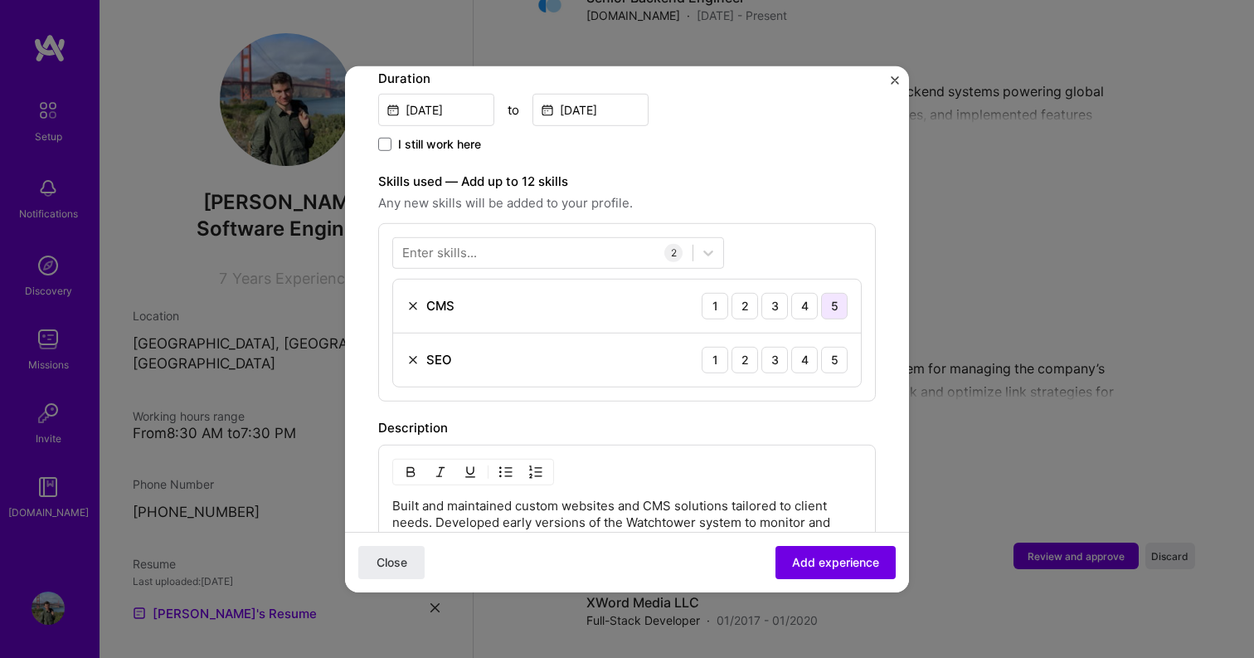
click at [824, 292] on div "5" at bounding box center [834, 305] width 27 height 27
click at [829, 357] on div "SEO 1 2 3 4 5" at bounding box center [627, 359] width 468 height 53
click at [831, 346] on div "5" at bounding box center [834, 359] width 27 height 27
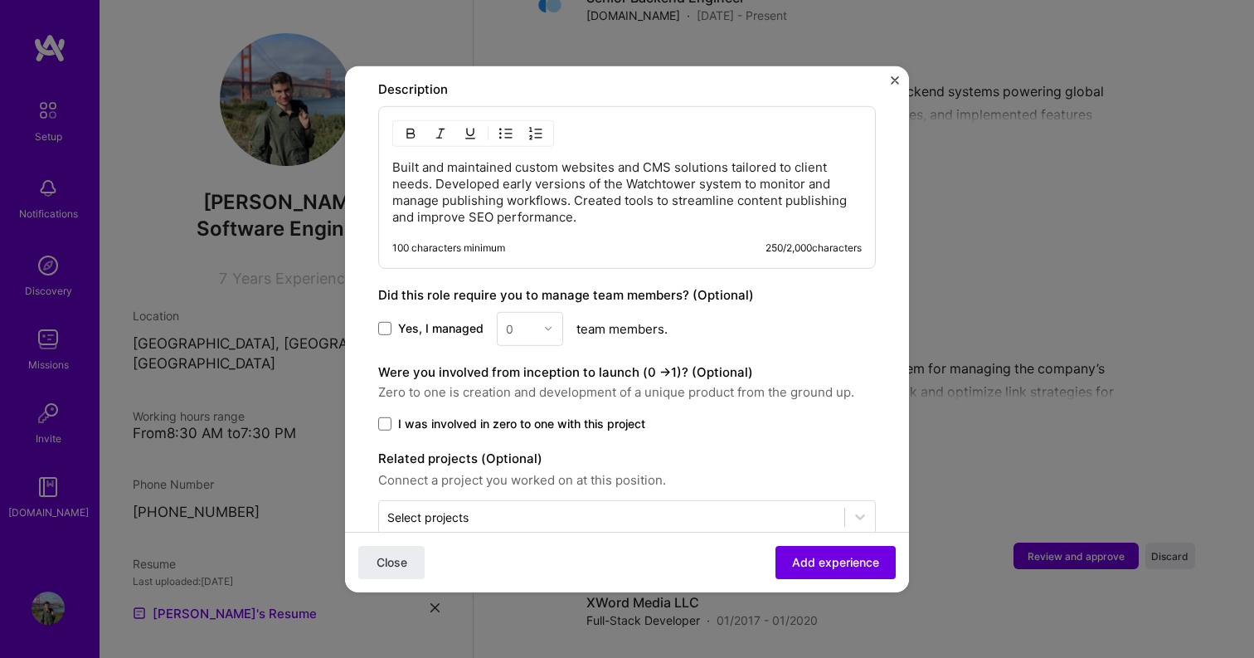
scroll to position [842, 0]
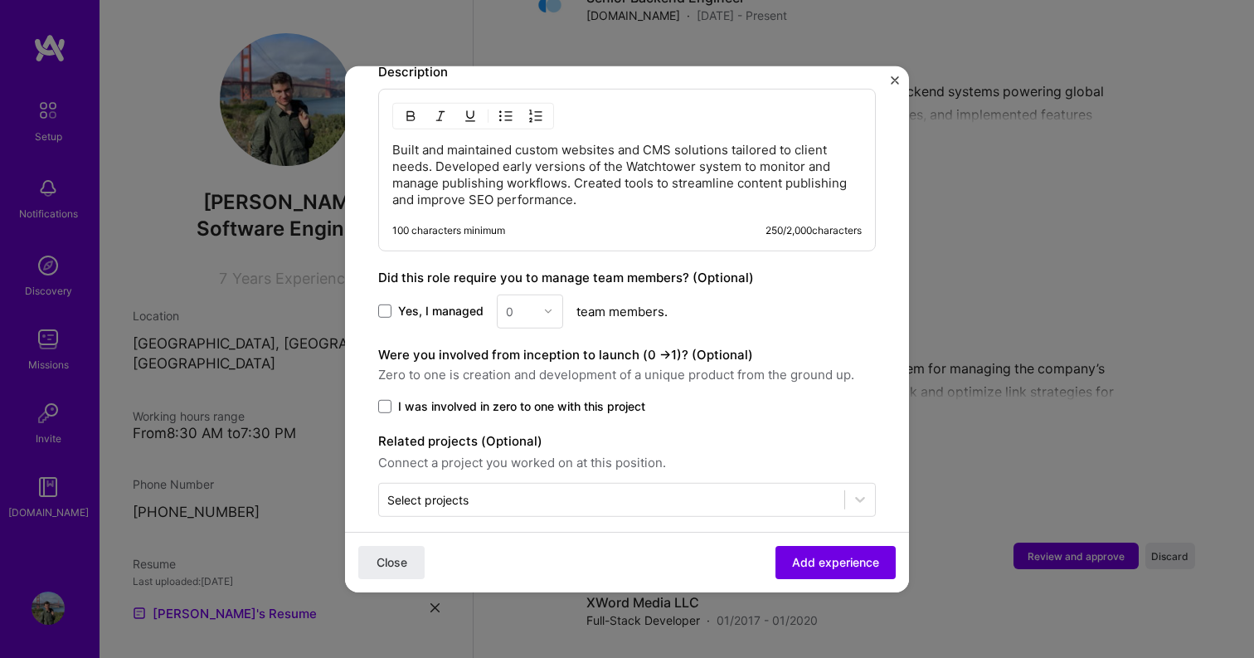
click at [460, 303] on span "Yes, I managed" at bounding box center [440, 311] width 85 height 17
click at [0, 0] on input "Yes, I managed" at bounding box center [0, 0] width 0 height 0
click at [464, 303] on span "Yes, I managed" at bounding box center [440, 311] width 85 height 17
click at [0, 0] on input "Yes, I managed" at bounding box center [0, 0] width 0 height 0
click at [815, 568] on span "Add experience" at bounding box center [835, 562] width 87 height 17
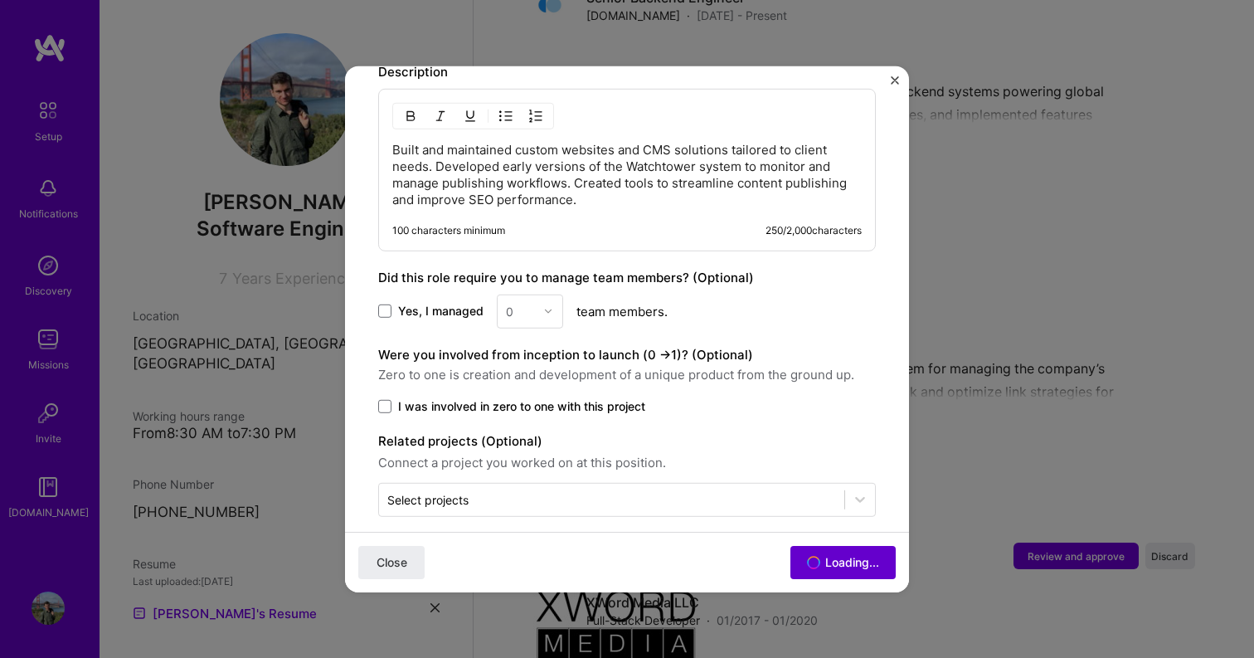
scroll to position [1236, 0]
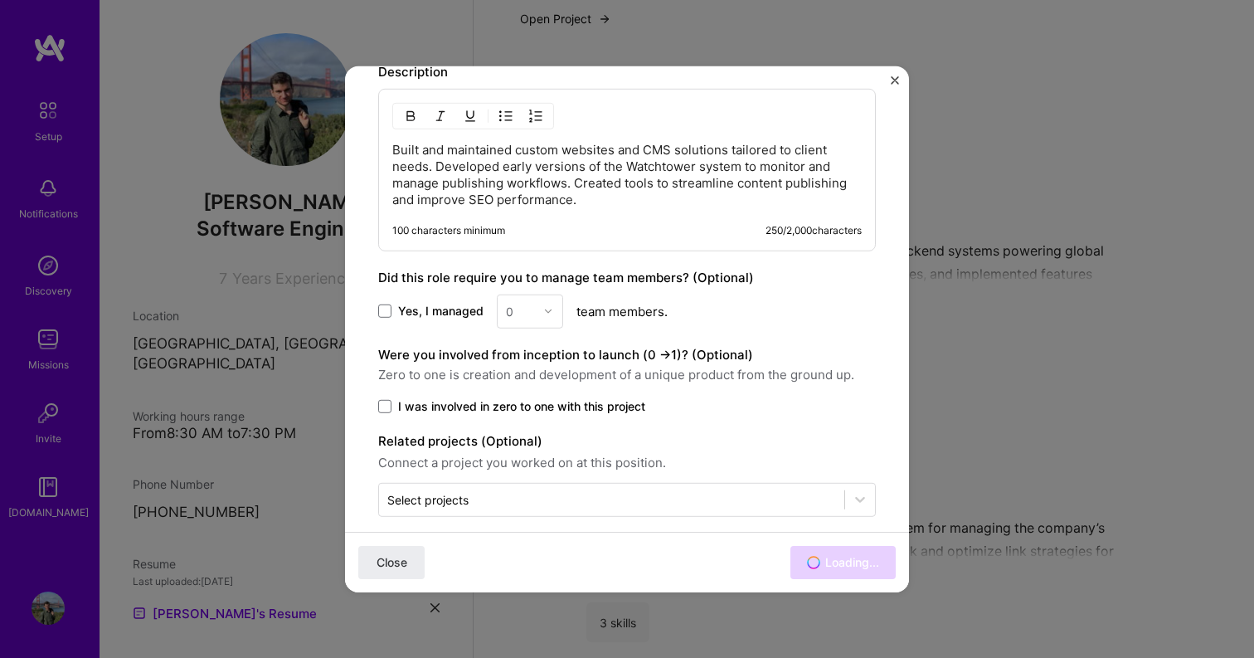
click at [891, 86] on button "Close" at bounding box center [895, 83] width 8 height 17
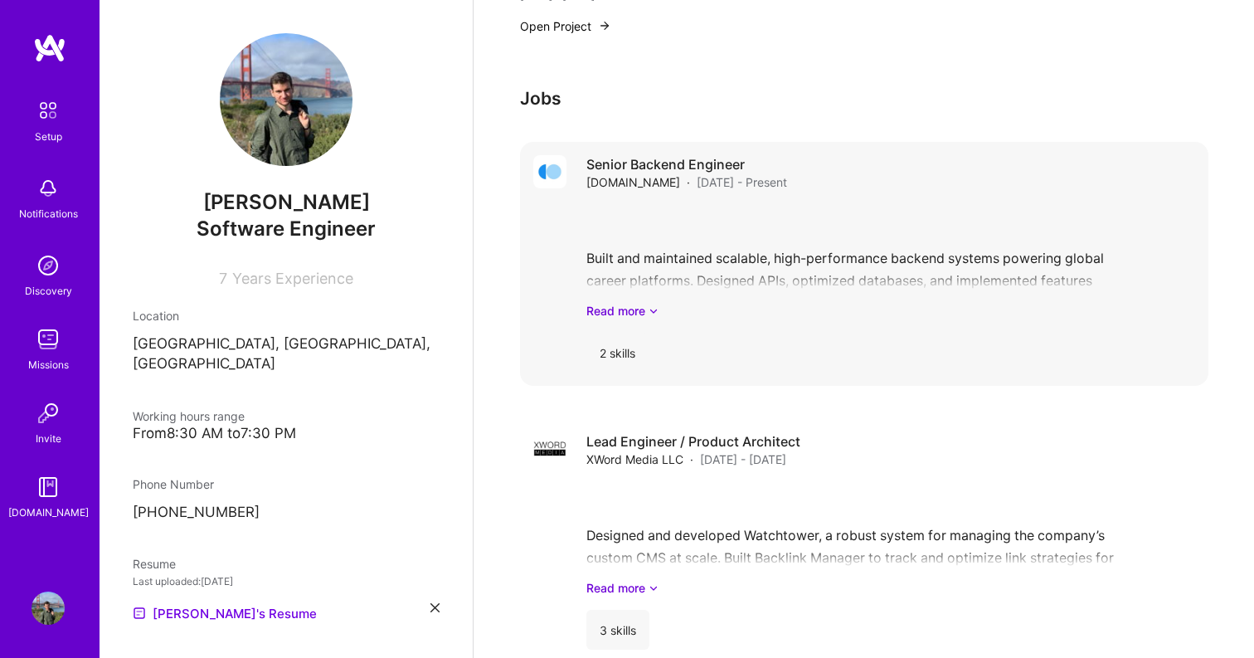
scroll to position [1488, 0]
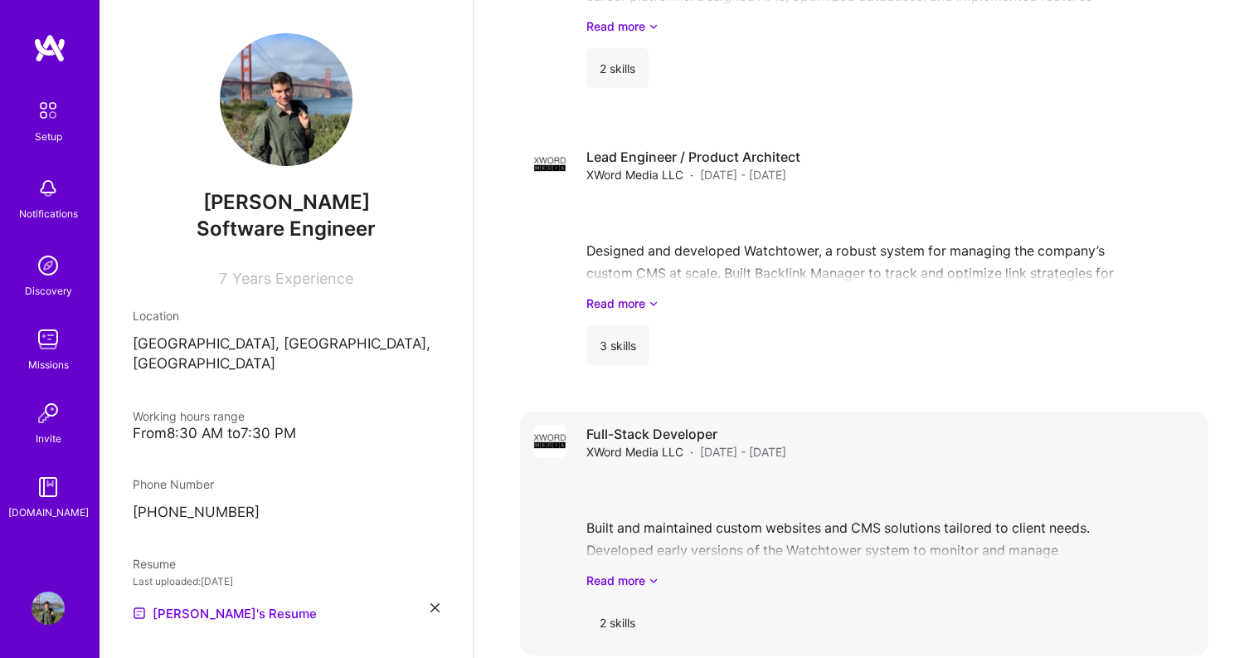
click at [688, 602] on div "2 skills" at bounding box center [890, 622] width 609 height 40
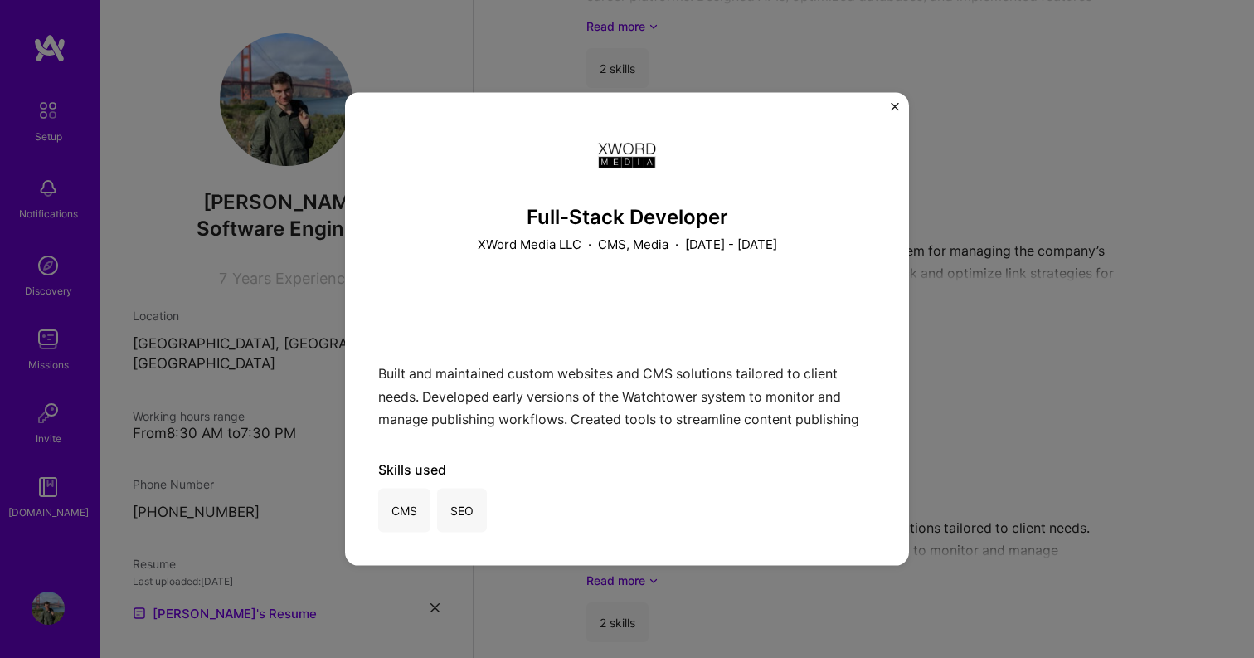
click at [889, 100] on div "Full-Stack Developer XWord Media LLC · CMS, Media · [DATE] - [DATE] Built and m…" at bounding box center [627, 329] width 564 height 474
click at [885, 107] on div "Full-Stack Developer XWord Media LLC · CMS, Media · [DATE] - [DATE] Built and m…" at bounding box center [627, 329] width 564 height 474
click at [891, 107] on img "Close" at bounding box center [895, 106] width 8 height 8
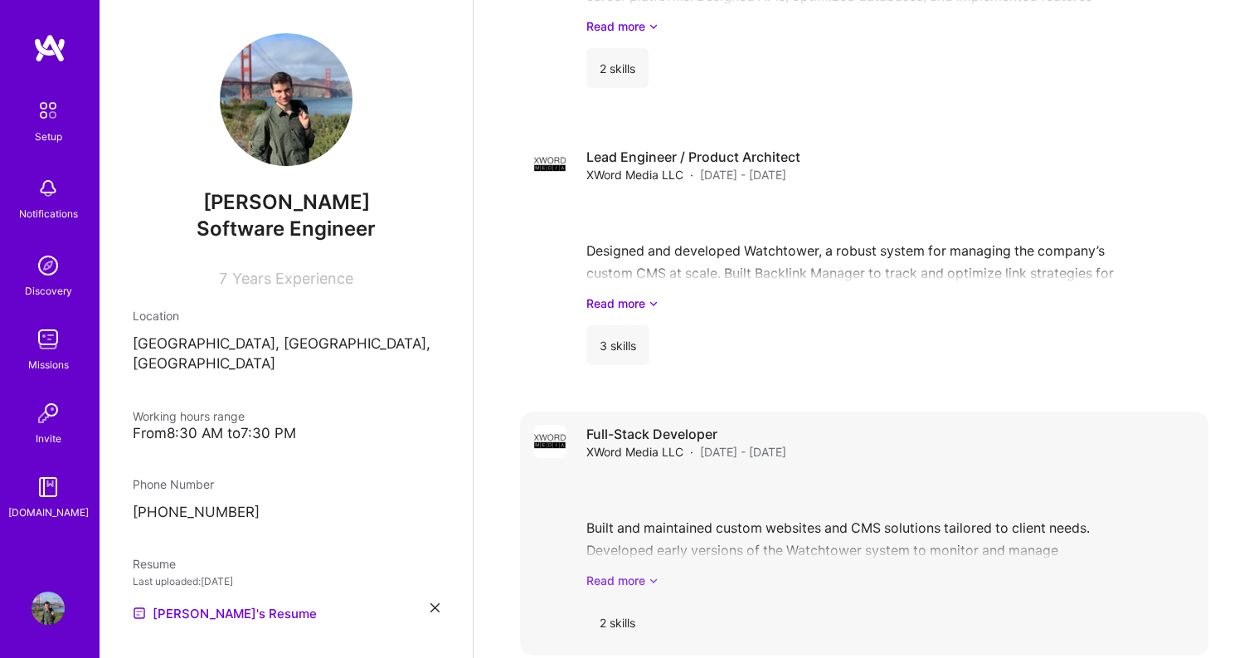
click at [618, 571] on link "Read more" at bounding box center [890, 579] width 609 height 17
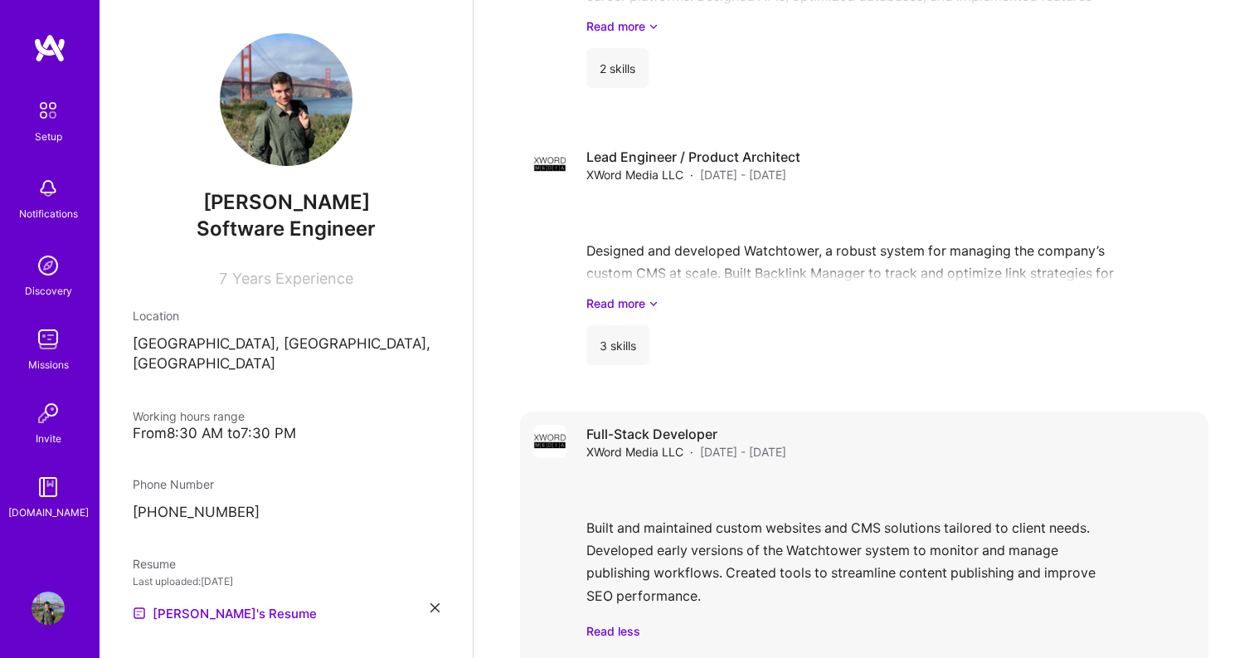
scroll to position [1539, 0]
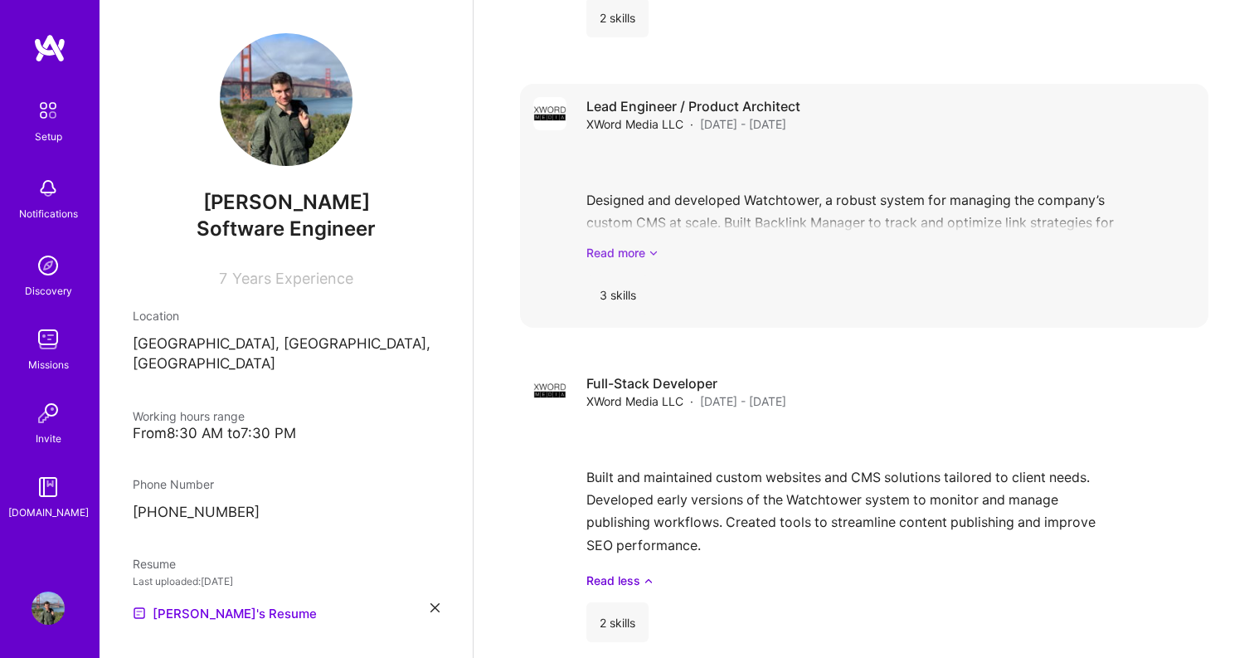
click at [636, 244] on link "Read more" at bounding box center [890, 252] width 609 height 17
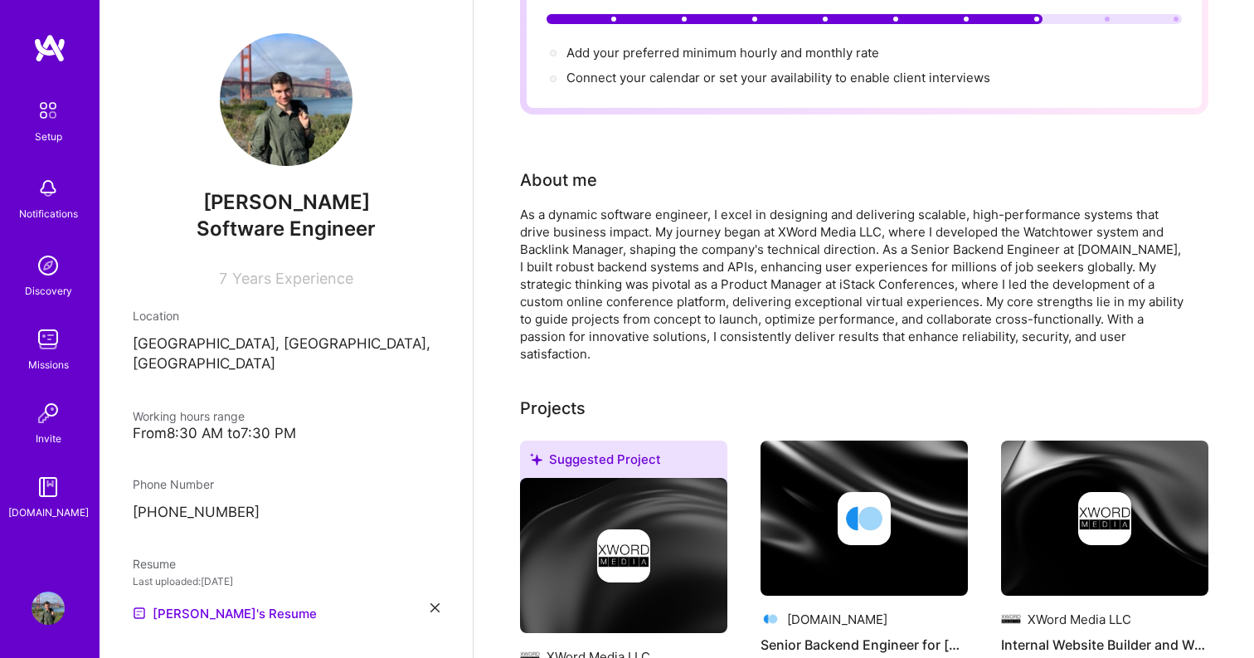
scroll to position [0, 0]
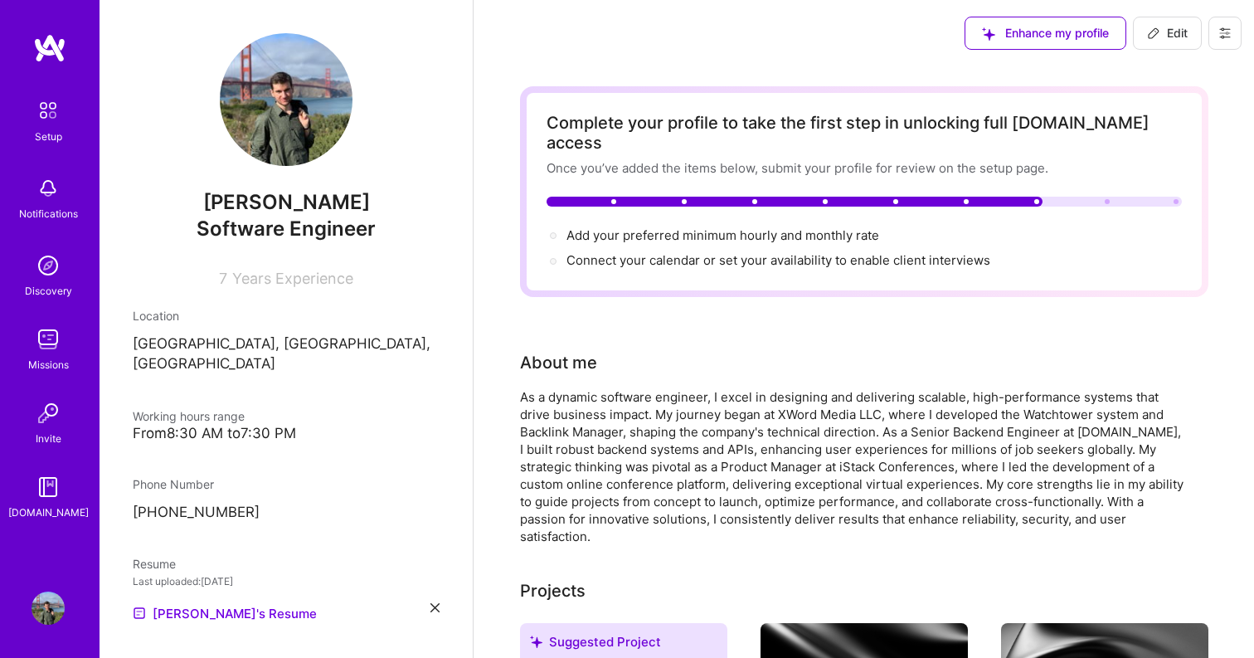
click at [1099, 36] on span "Enhance my profile" at bounding box center [1045, 33] width 127 height 17
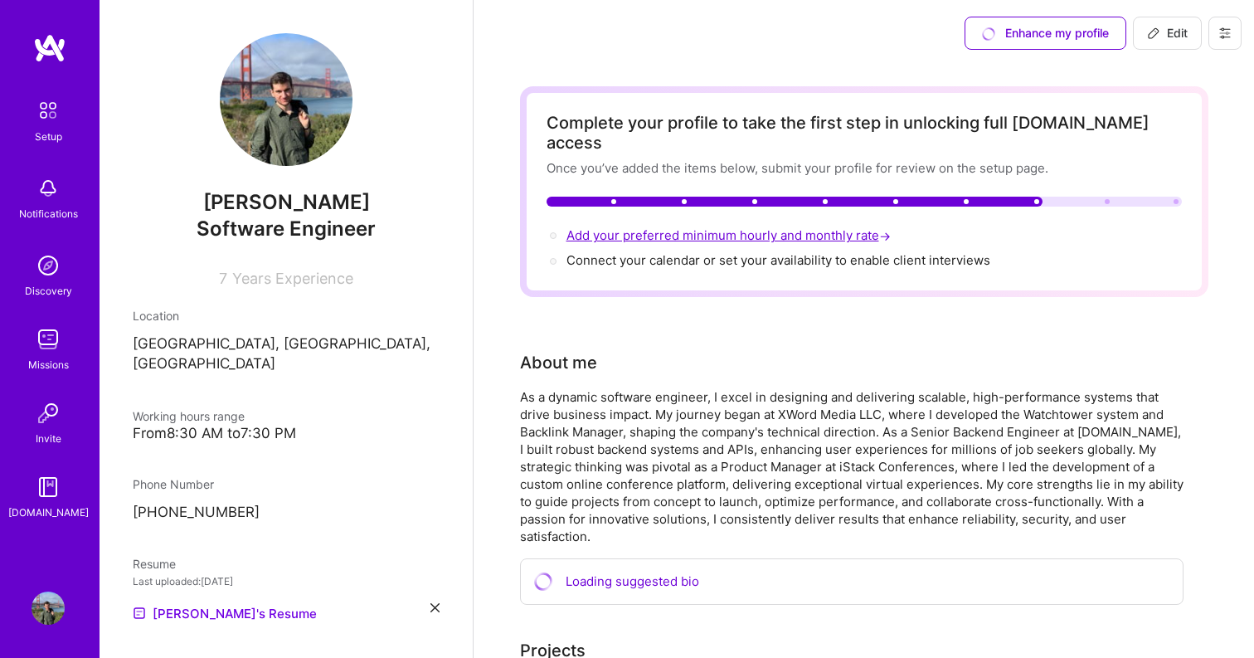
click at [823, 227] on span "Add your preferred minimum hourly and monthly rate →" at bounding box center [730, 235] width 328 height 16
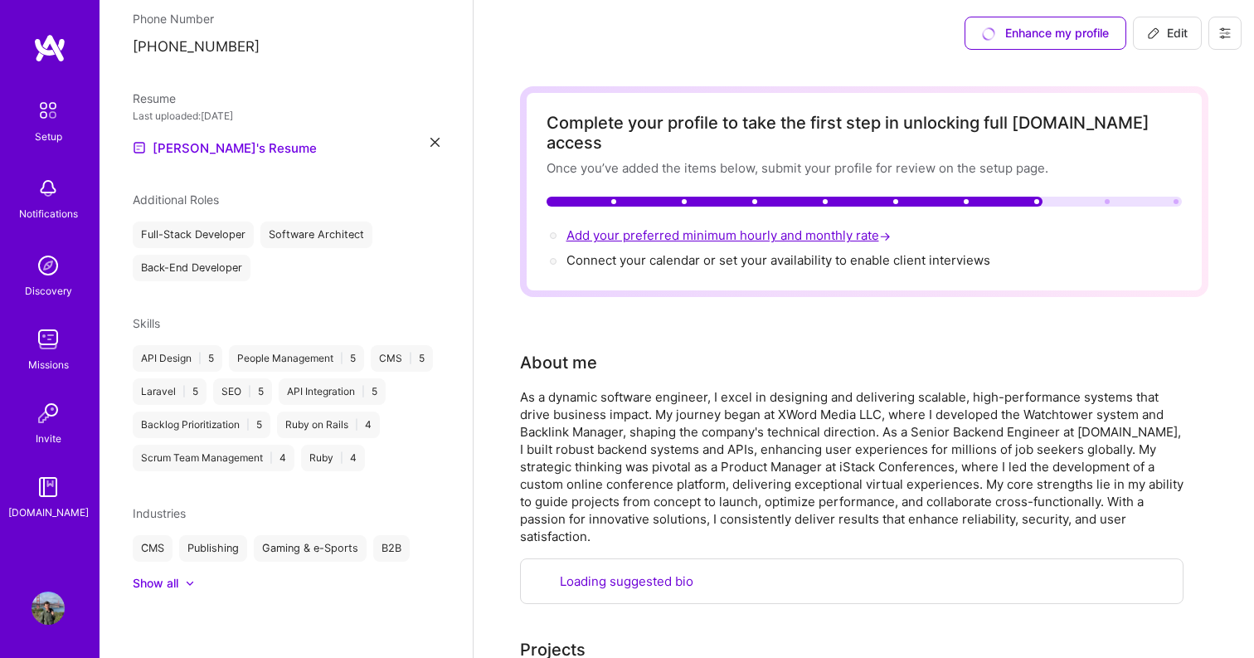
select select "AL"
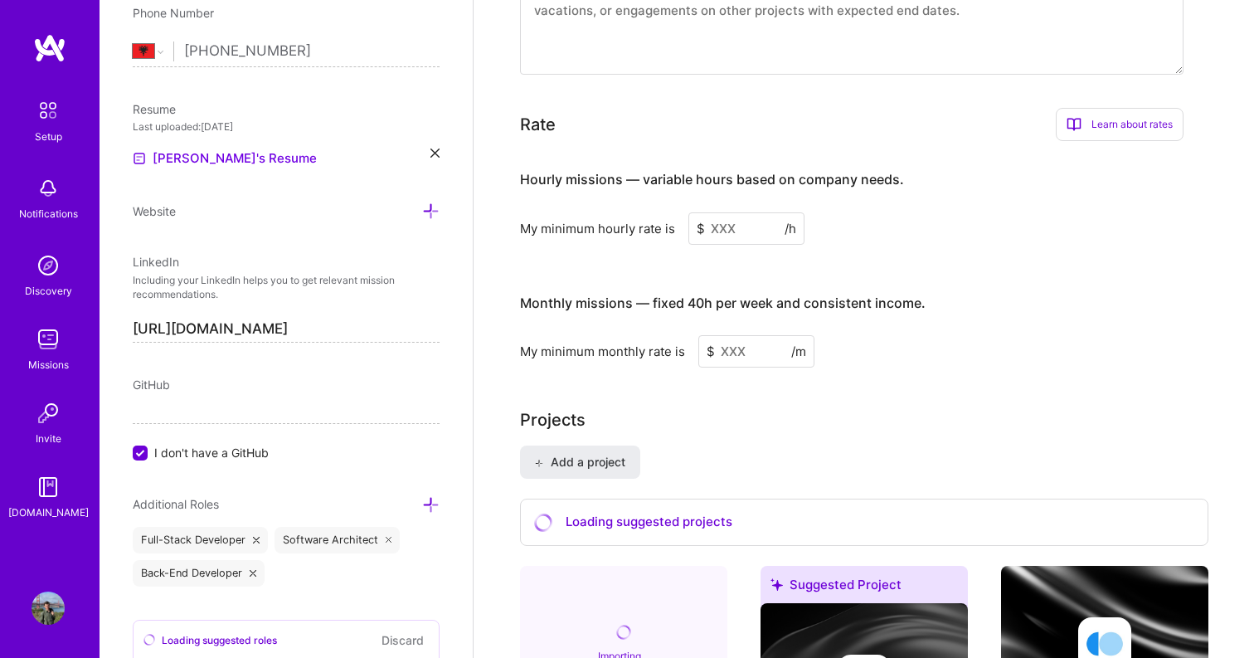
scroll to position [0, 0]
click at [743, 220] on input at bounding box center [746, 229] width 116 height 32
type input "65"
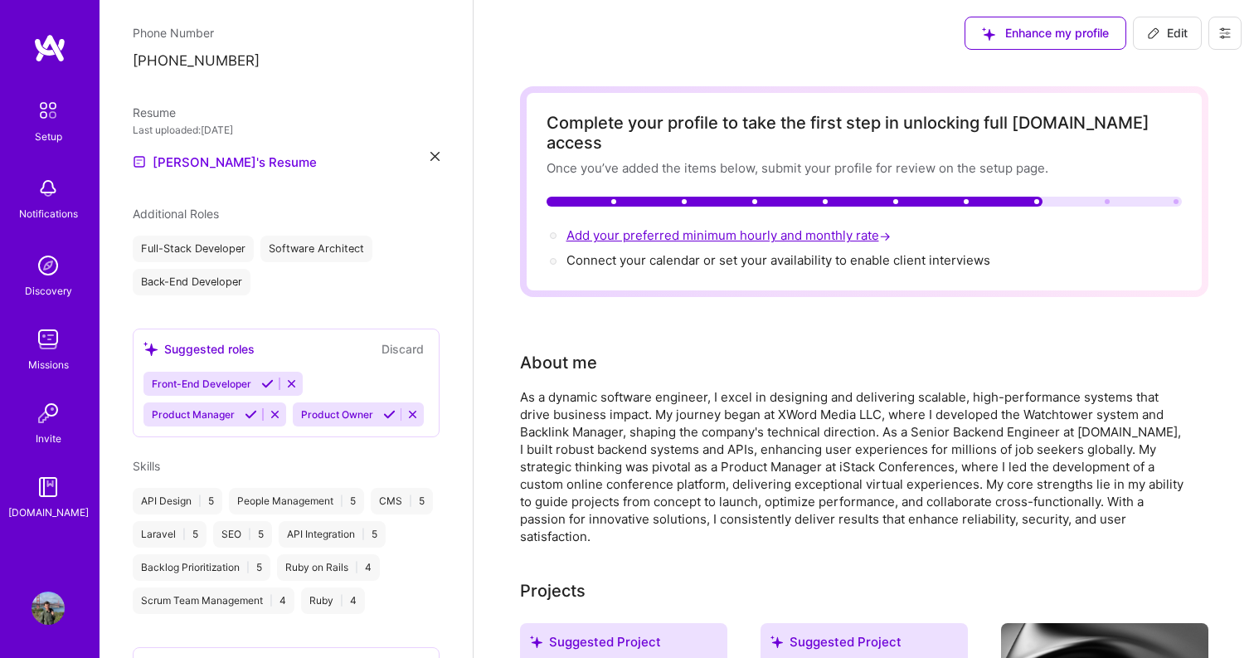
click at [694, 227] on span "Add your preferred minimum hourly and monthly rate →" at bounding box center [730, 235] width 328 height 16
select select "AL"
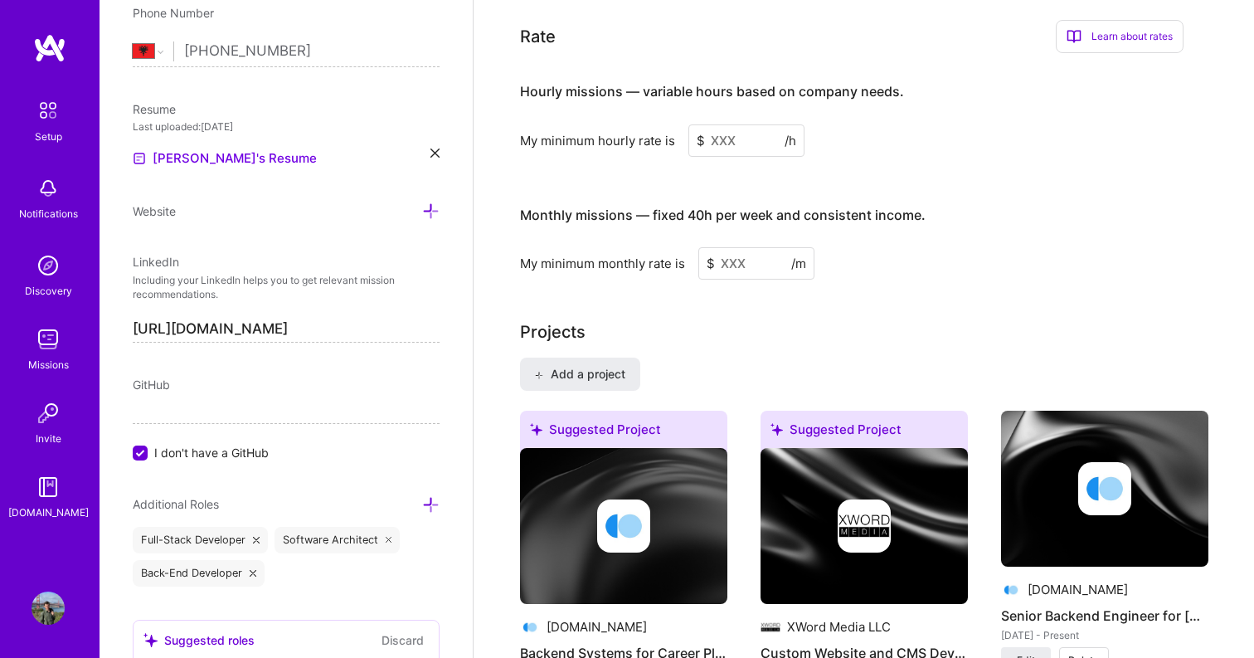
click at [732, 124] on input at bounding box center [746, 140] width 116 height 32
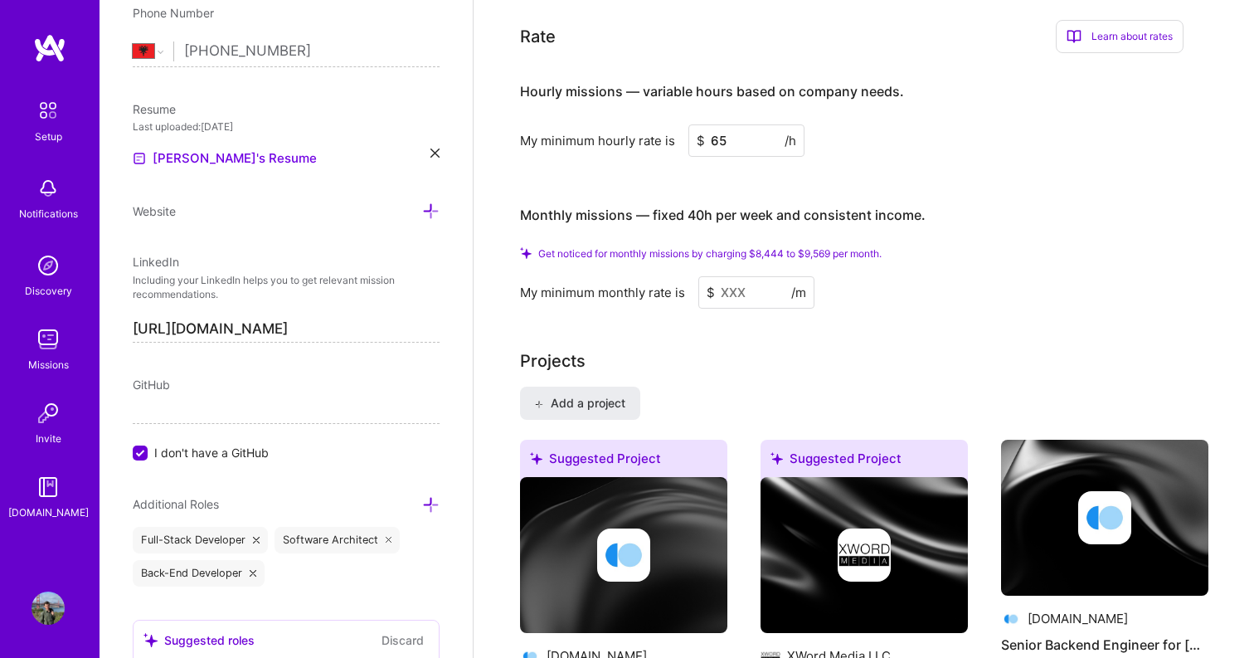
type input "65"
click at [756, 276] on input at bounding box center [756, 292] width 116 height 32
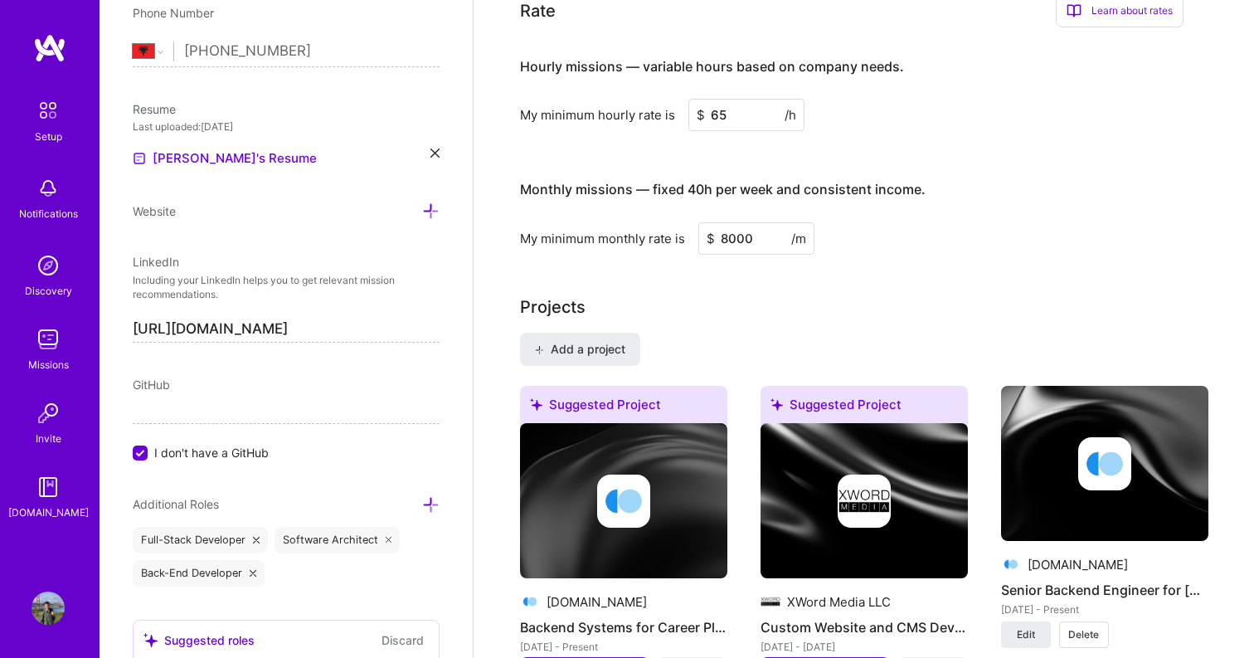
type input "8000"
click at [766, 299] on div "Projects" at bounding box center [864, 306] width 688 height 25
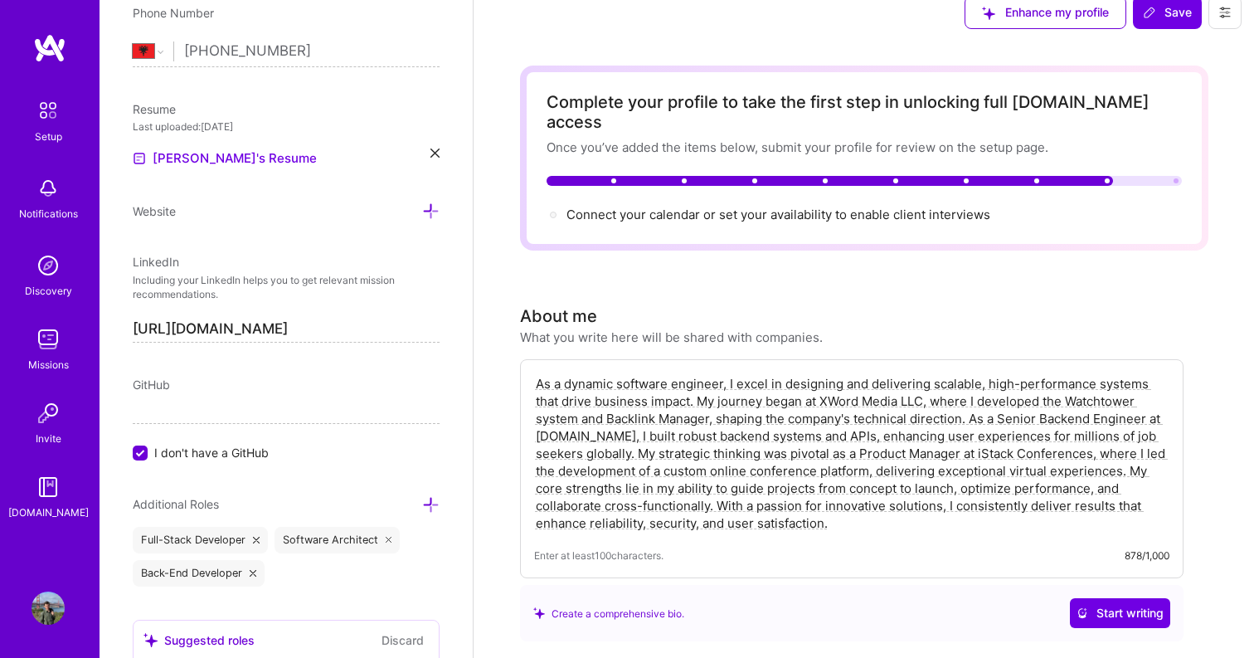
scroll to position [17, 0]
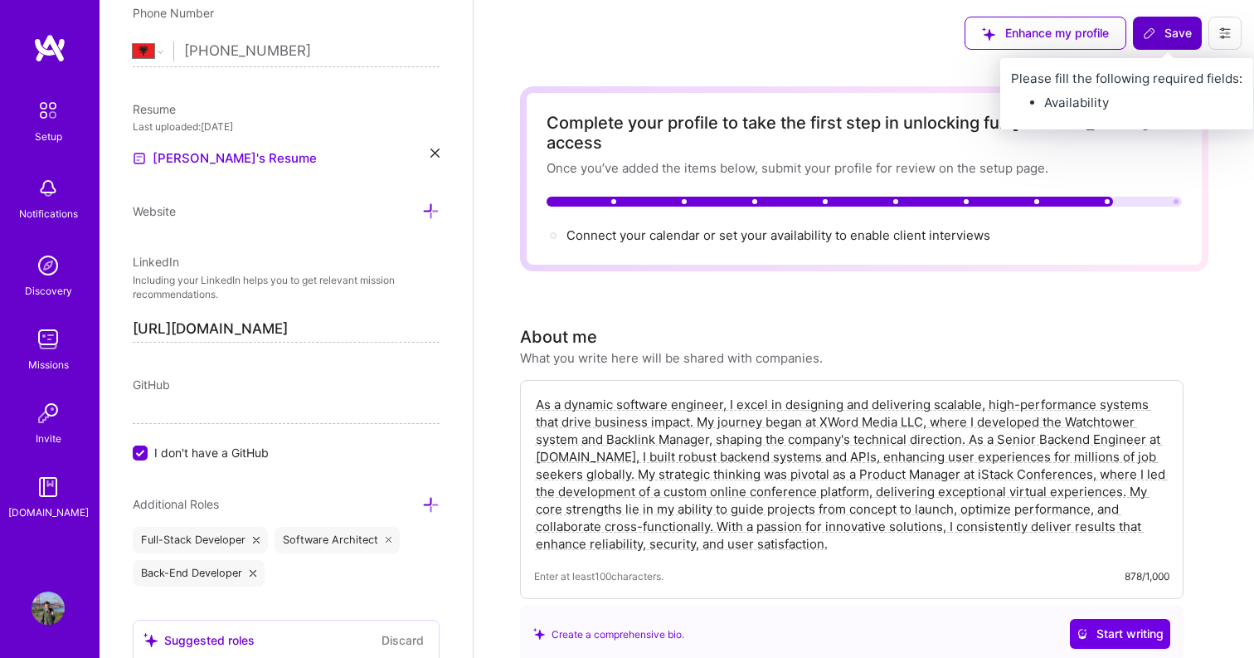
click at [1171, 27] on span "Save" at bounding box center [1167, 33] width 49 height 17
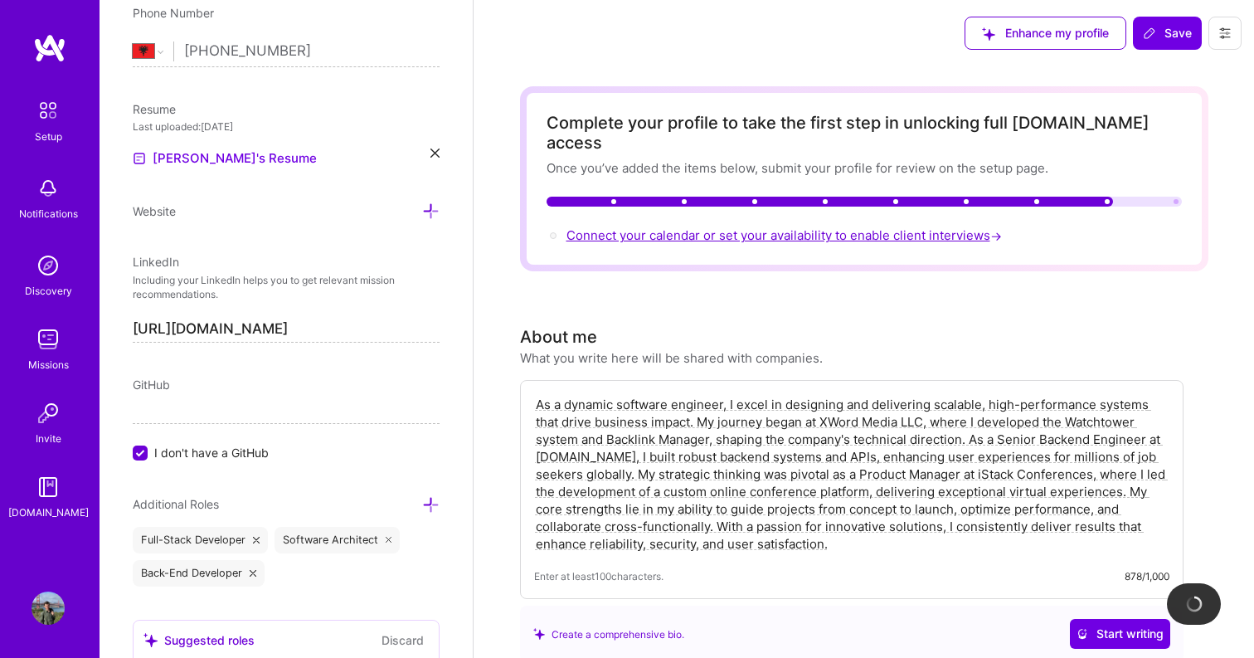
click at [890, 227] on span "Connect your calendar or set your availability to enable client interviews →" at bounding box center [785, 235] width 439 height 16
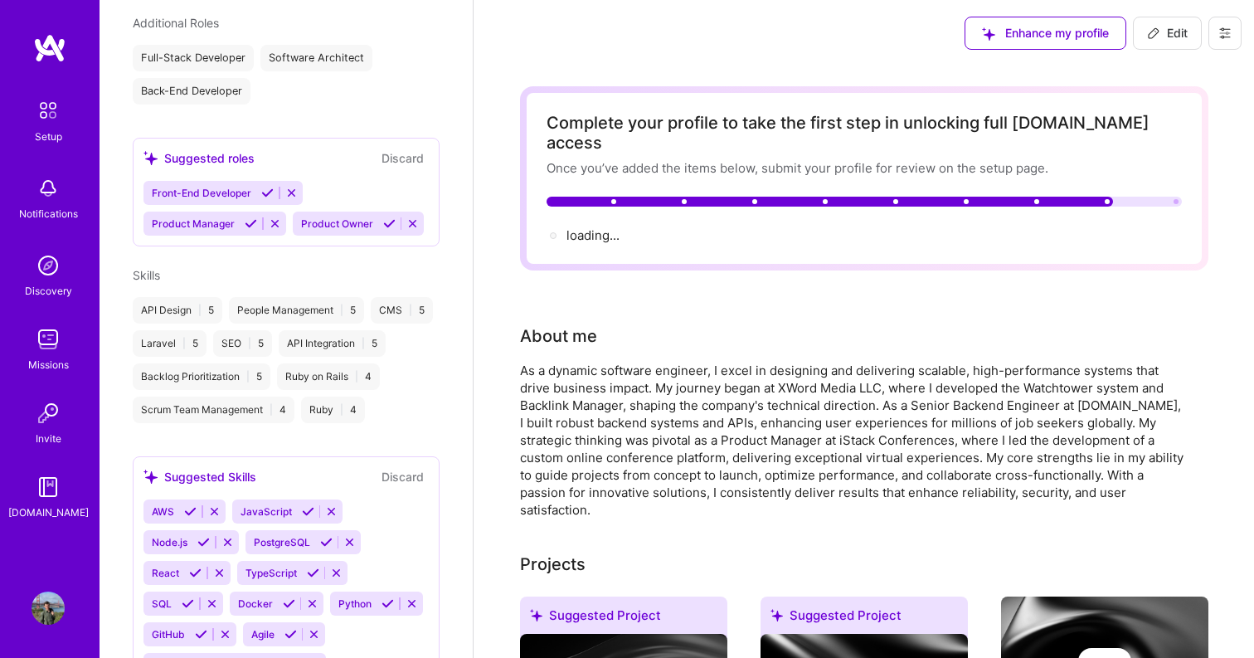
scroll to position [451, 0]
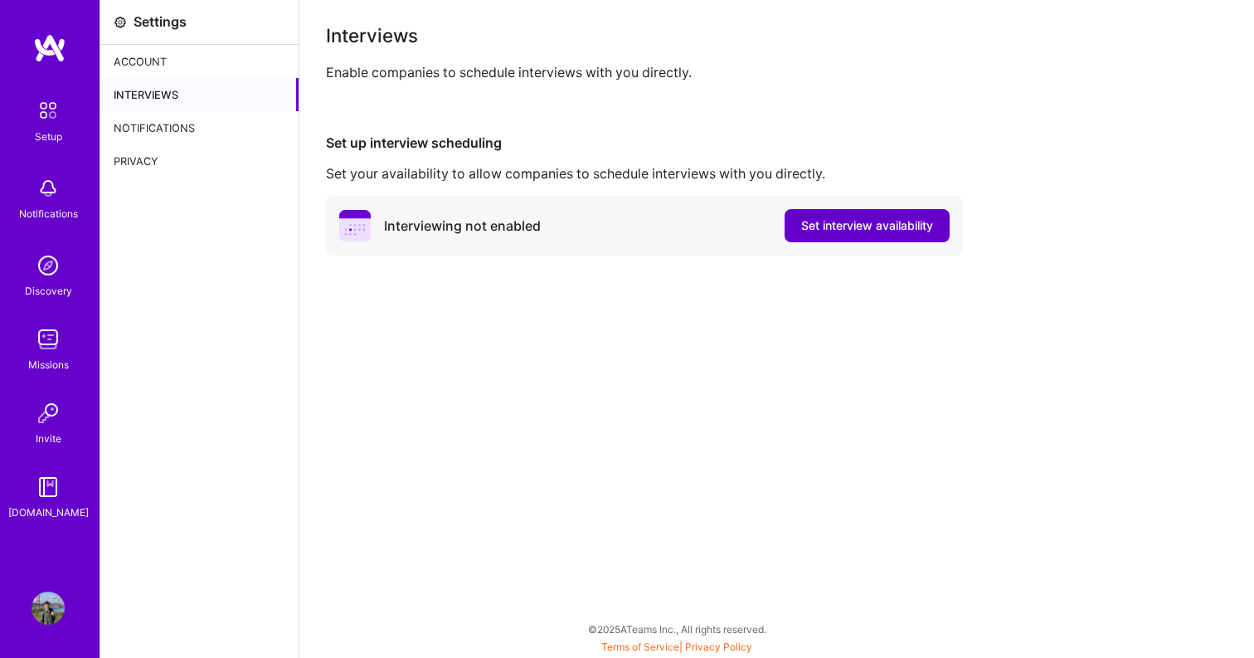
click at [824, 235] on button "Set interview availability" at bounding box center [867, 225] width 165 height 33
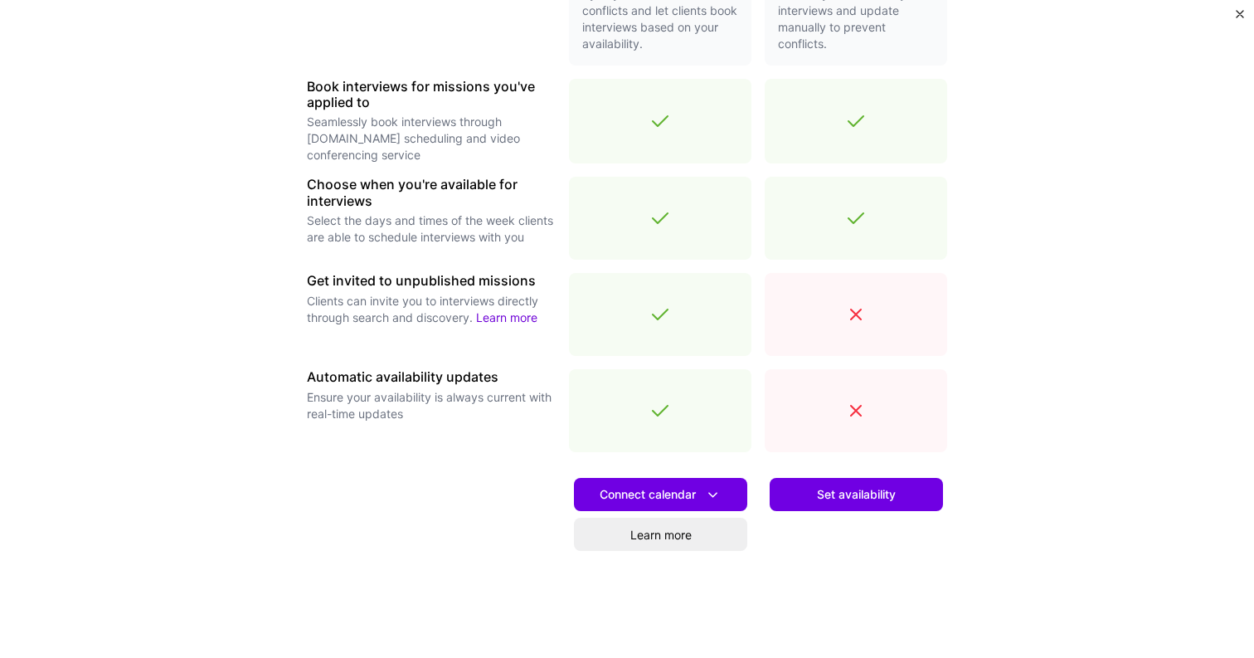
scroll to position [466, 0]
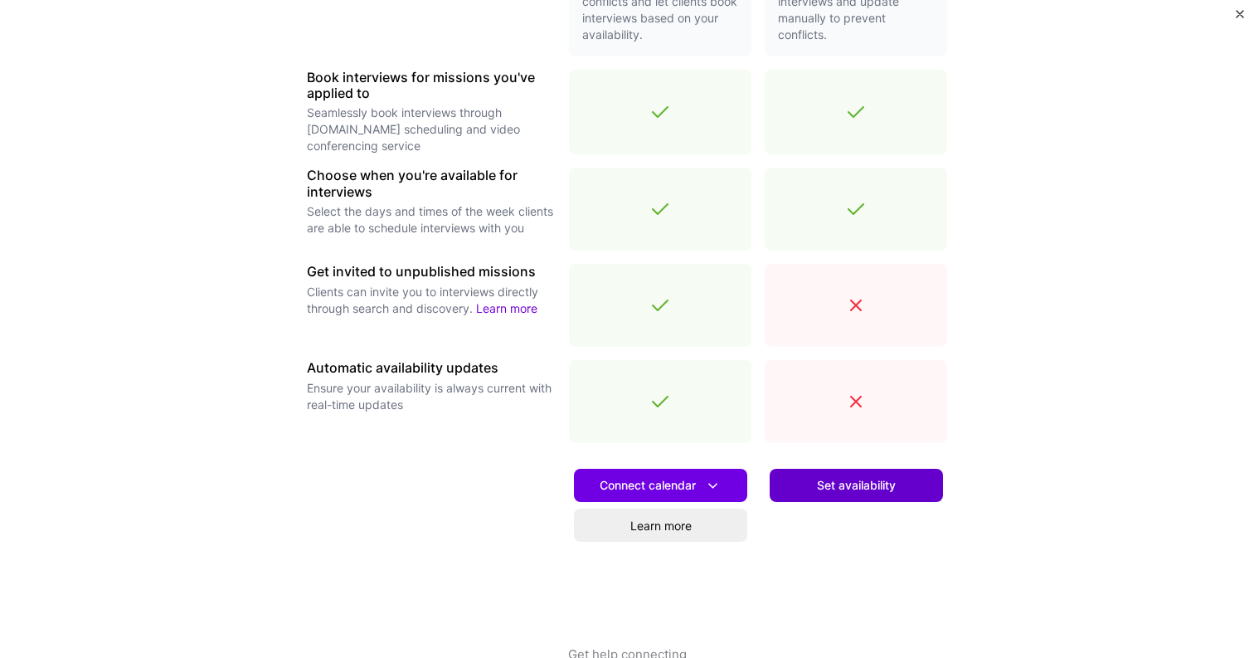
click at [827, 498] on button "Set availability" at bounding box center [856, 485] width 173 height 33
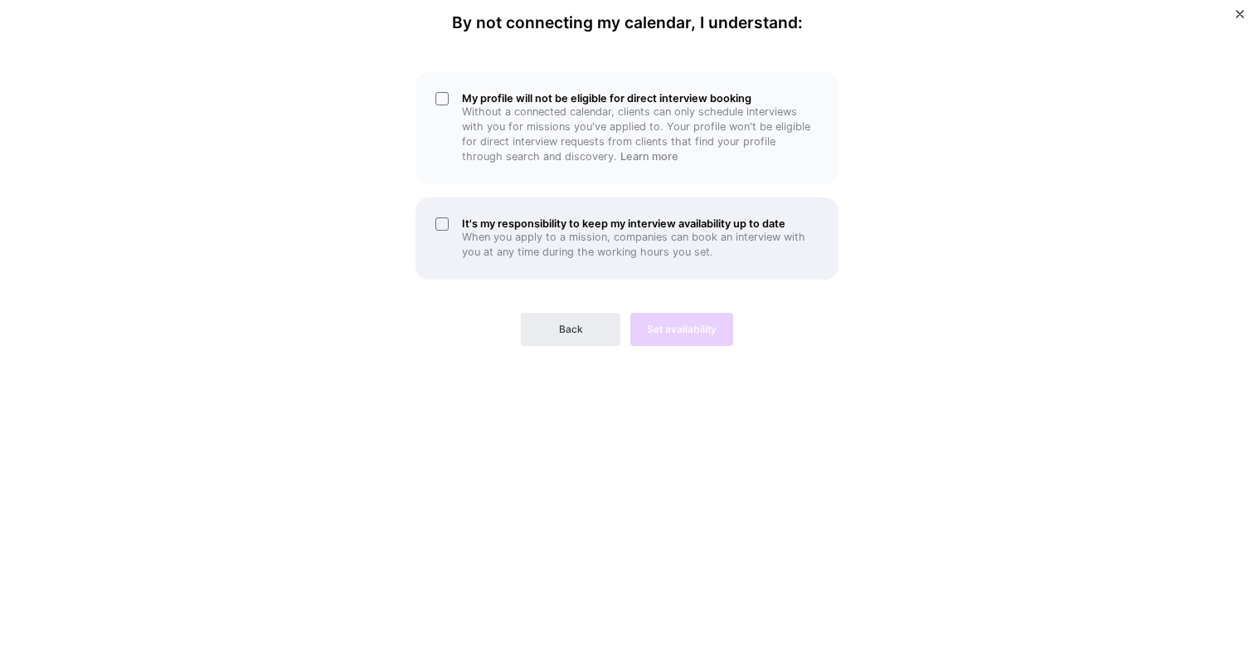
click at [651, 242] on p "When you apply to a mission, companies can book an interview with you at any ti…" at bounding box center [640, 245] width 357 height 30
click at [666, 338] on div "Back Set availability" at bounding box center [627, 316] width 423 height 60
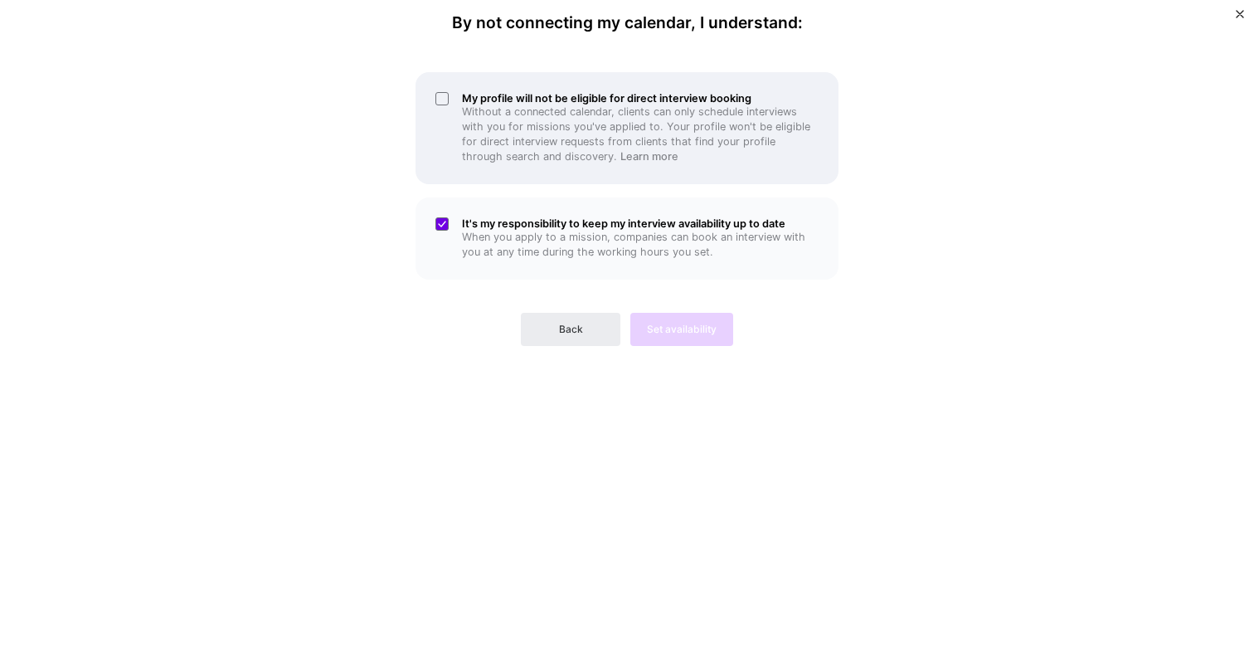
click at [664, 170] on div "My profile will not be eligible for direct interview booking Without a connecte…" at bounding box center [627, 128] width 423 height 112
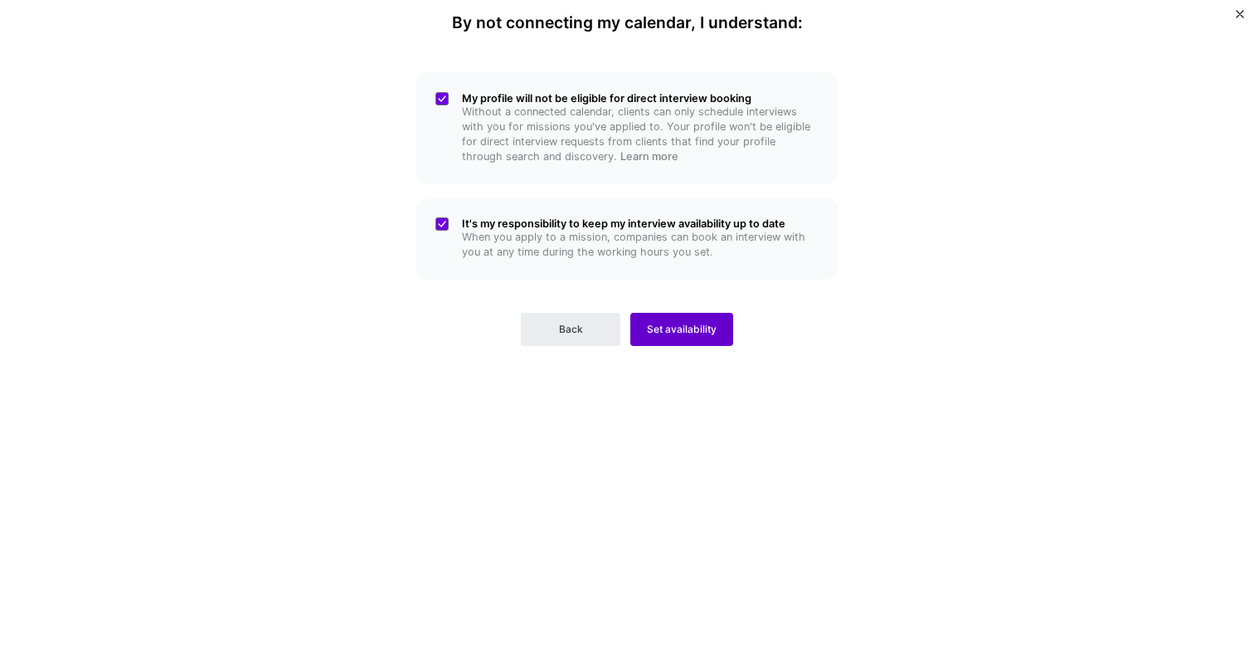
click at [681, 326] on span "Set availability" at bounding box center [682, 329] width 70 height 15
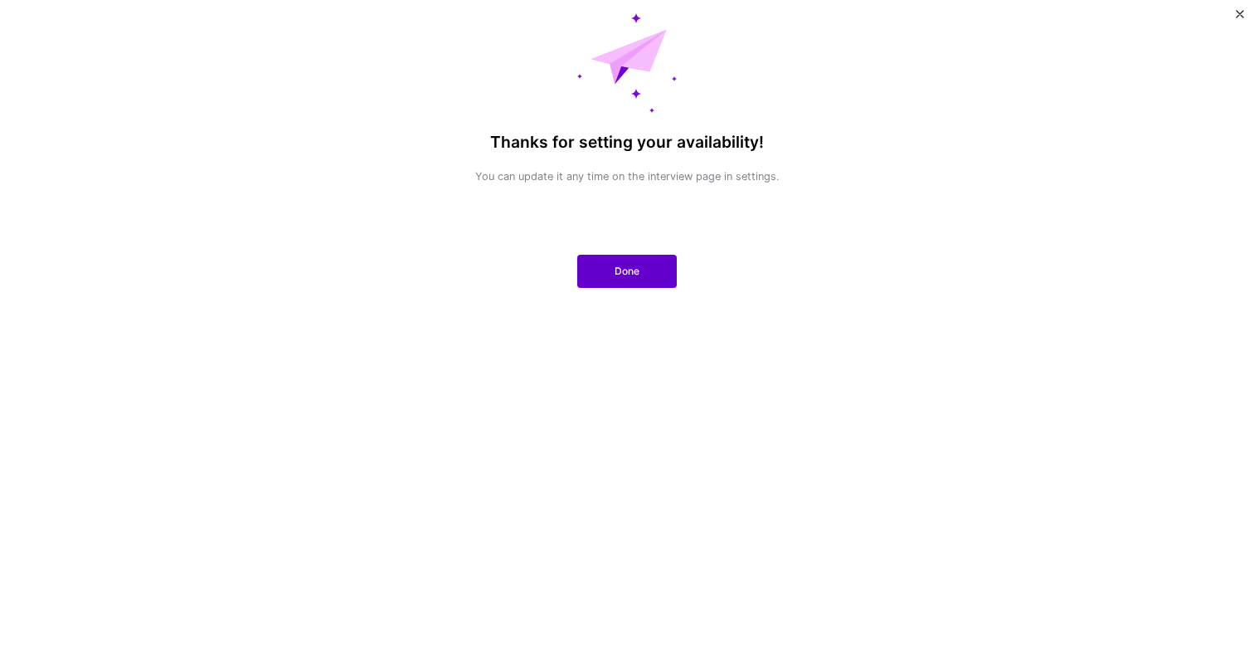
click at [602, 273] on button "Done" at bounding box center [627, 271] width 100 height 33
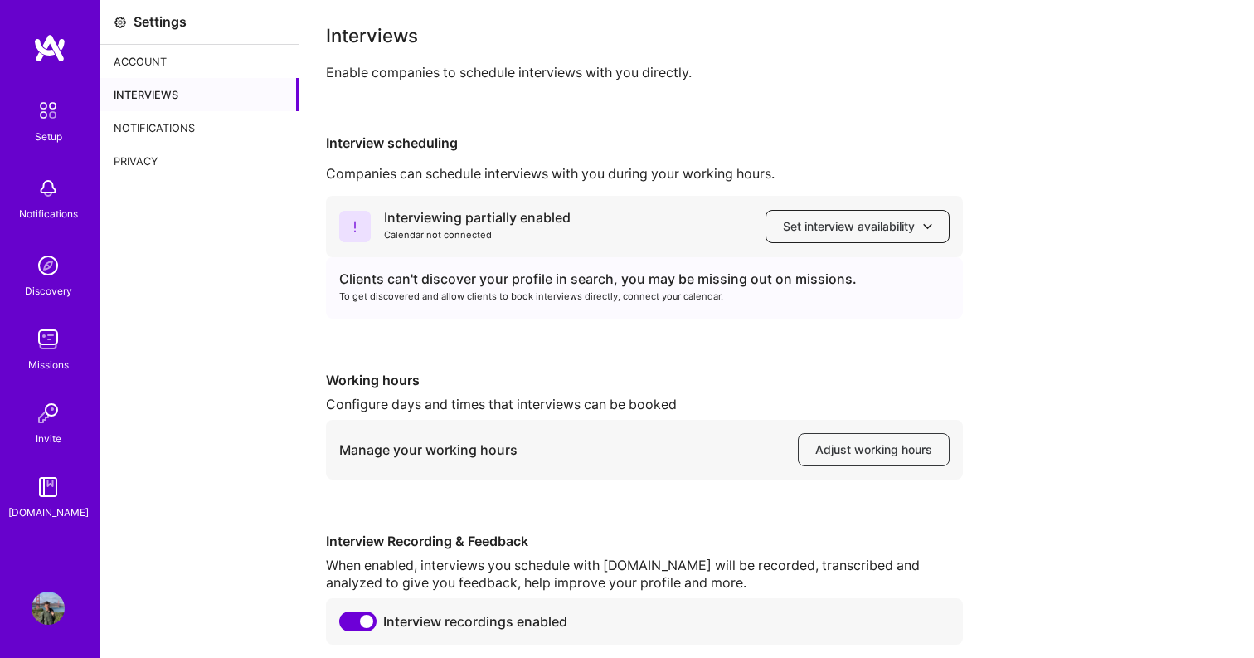
click at [821, 236] on button "Set interview availability" at bounding box center [858, 226] width 184 height 33
click at [662, 349] on div "Interviewing partially enabled Calendar not connected Set interview availabilit…" at bounding box center [777, 420] width 902 height 449
click at [855, 462] on button "Adjust working hours" at bounding box center [874, 449] width 152 height 33
click at [200, 59] on div "Account" at bounding box center [199, 61] width 198 height 33
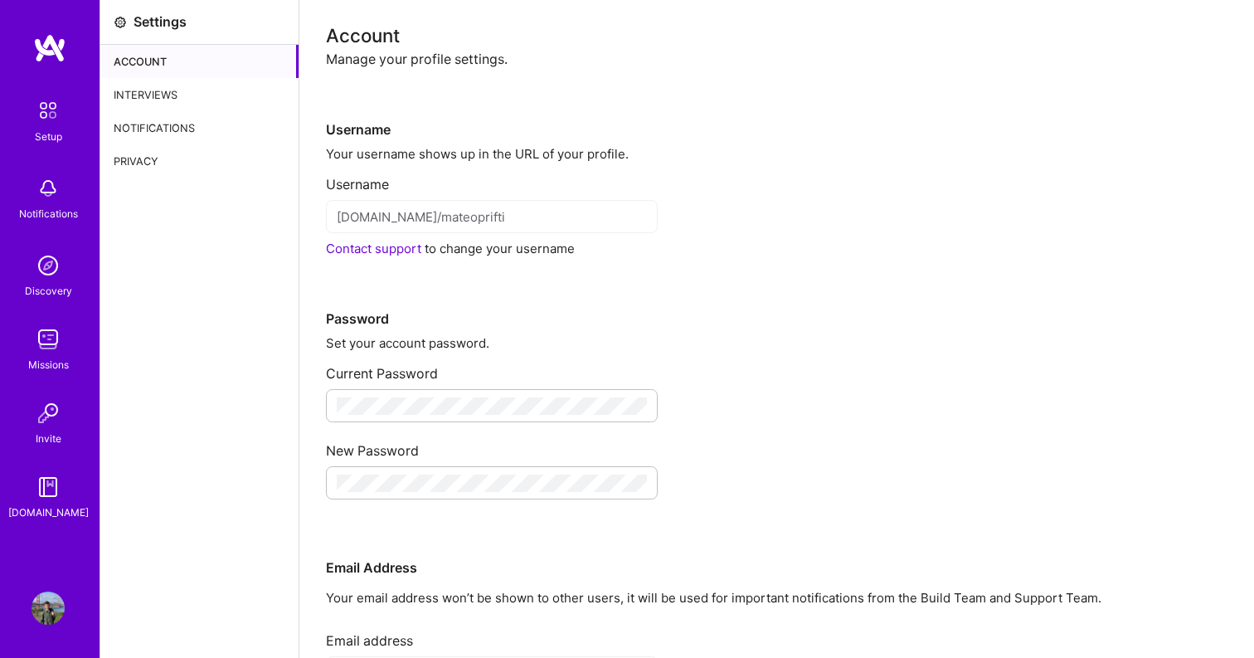
click at [56, 115] on img at bounding box center [48, 110] width 35 height 35
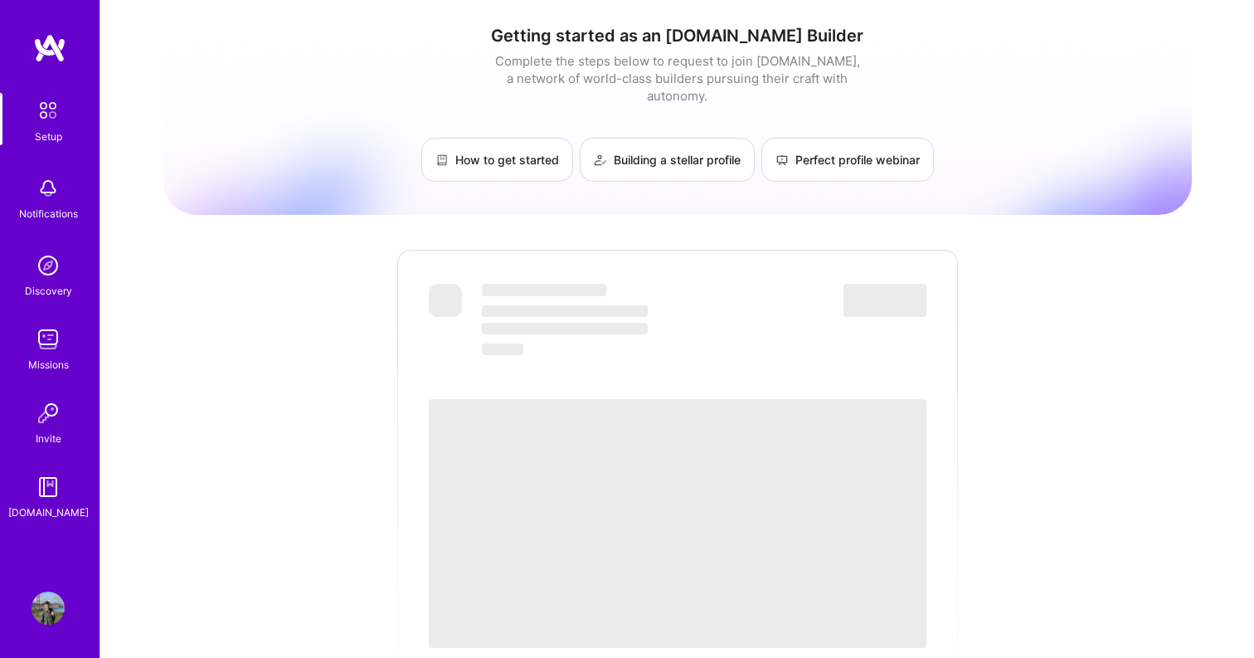
click at [58, 119] on img at bounding box center [48, 110] width 35 height 35
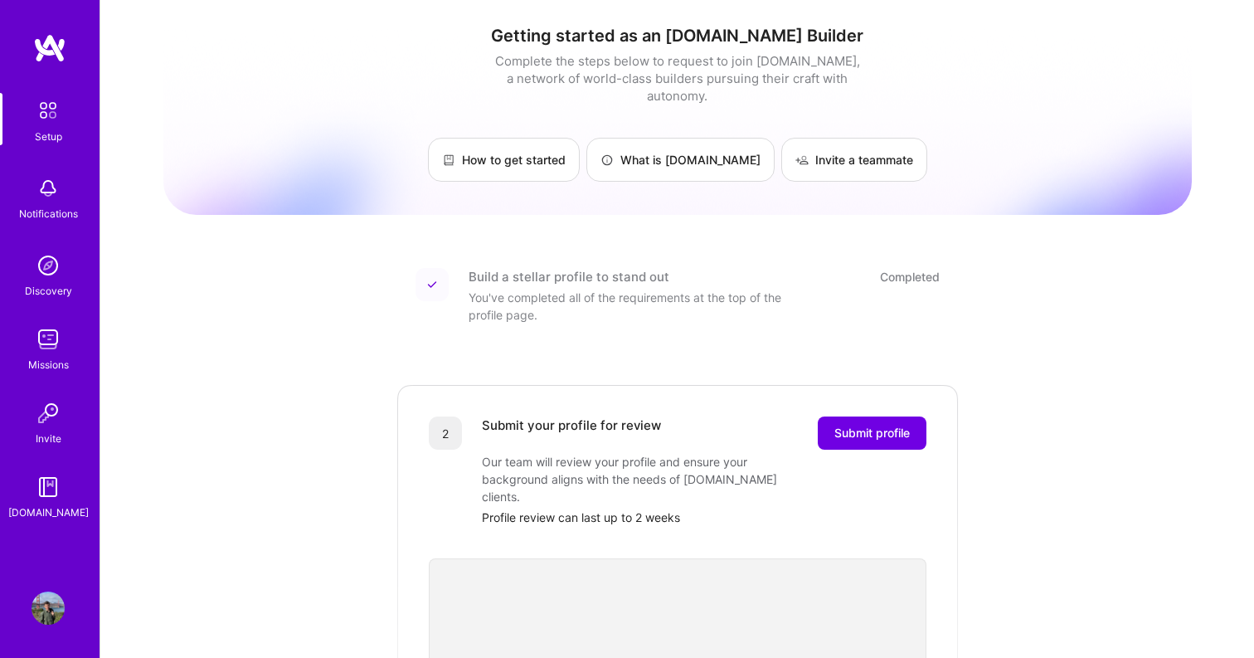
click at [38, 633] on div "Setup Notifications Discovery Missions Invite [DOMAIN_NAME] Profile" at bounding box center [50, 329] width 100 height 658
click at [33, 600] on img at bounding box center [48, 607] width 33 height 33
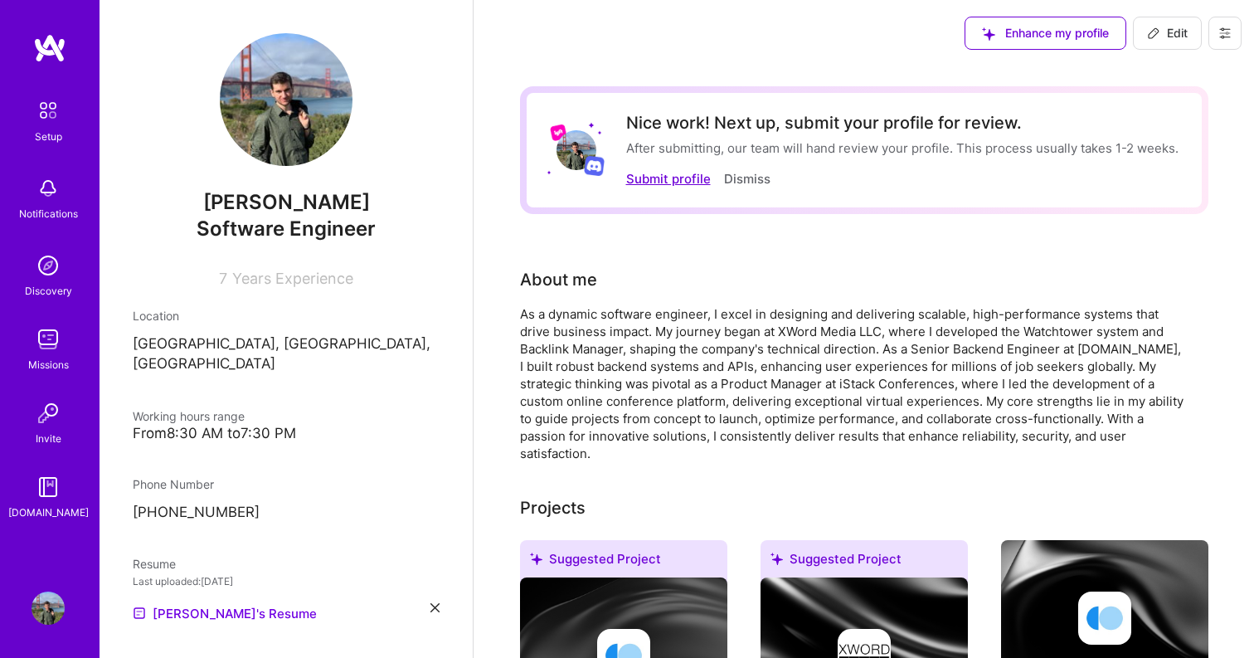
click at [659, 171] on button "Submit profile" at bounding box center [668, 178] width 85 height 17
